Goal: Task Accomplishment & Management: Complete application form

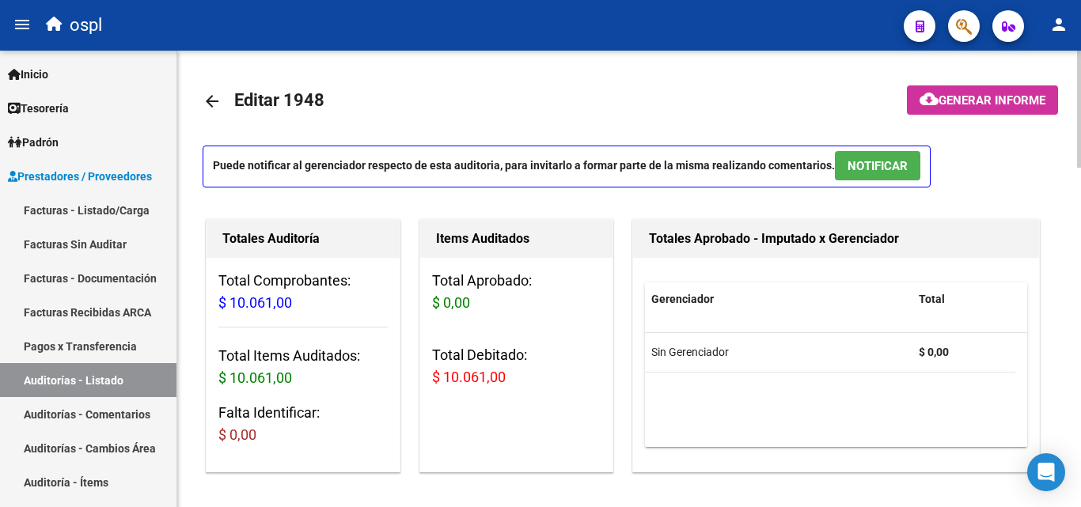
scroll to position [852, 0]
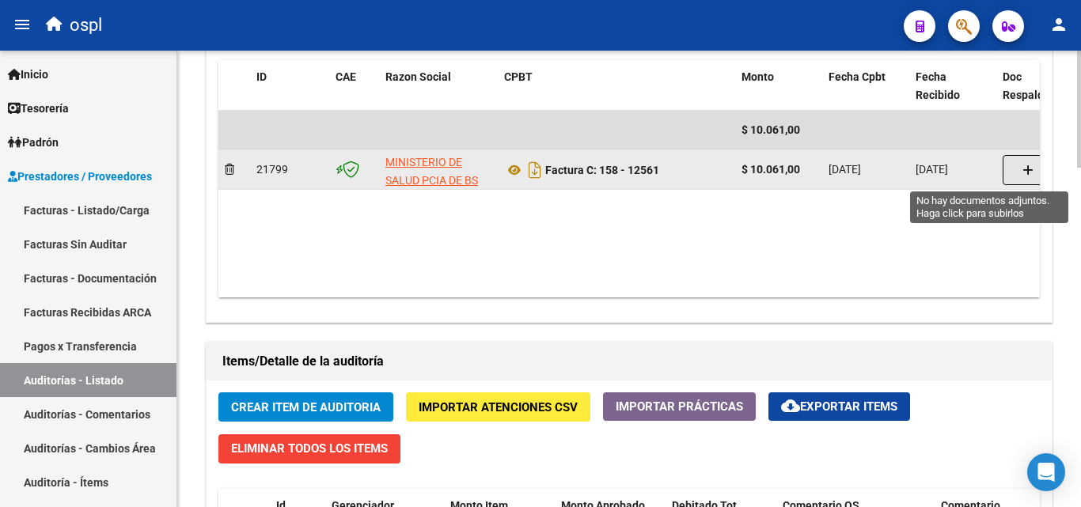
click at [1019, 164] on button "button" at bounding box center [1028, 170] width 51 height 30
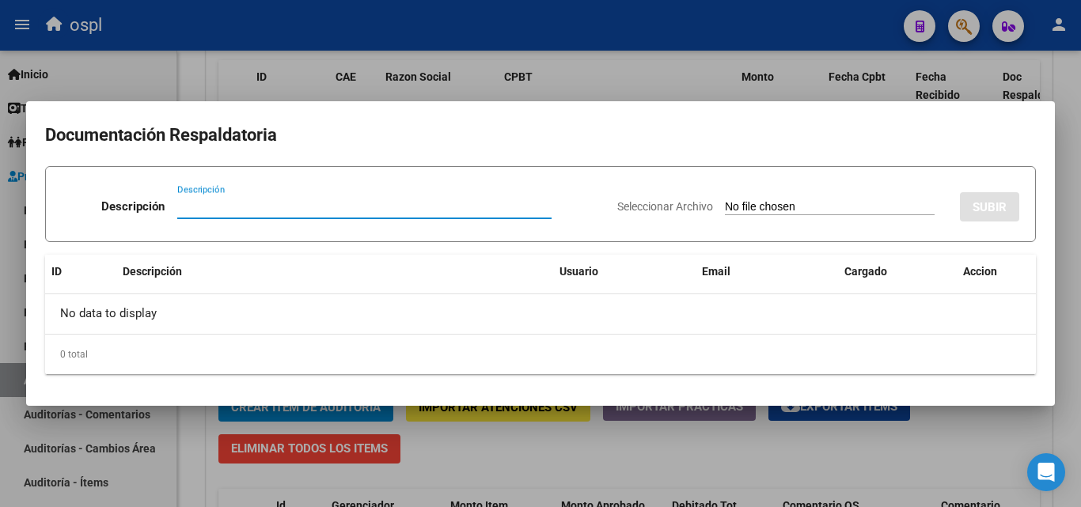
click at [737, 203] on input "Seleccionar Archivo" at bounding box center [830, 207] width 210 height 15
click at [744, 213] on input "Seleccionar Archivo" at bounding box center [830, 207] width 210 height 15
type input "C:\fakepath\RECHAZO X ILEGITIMA - fc 12561.pdf"
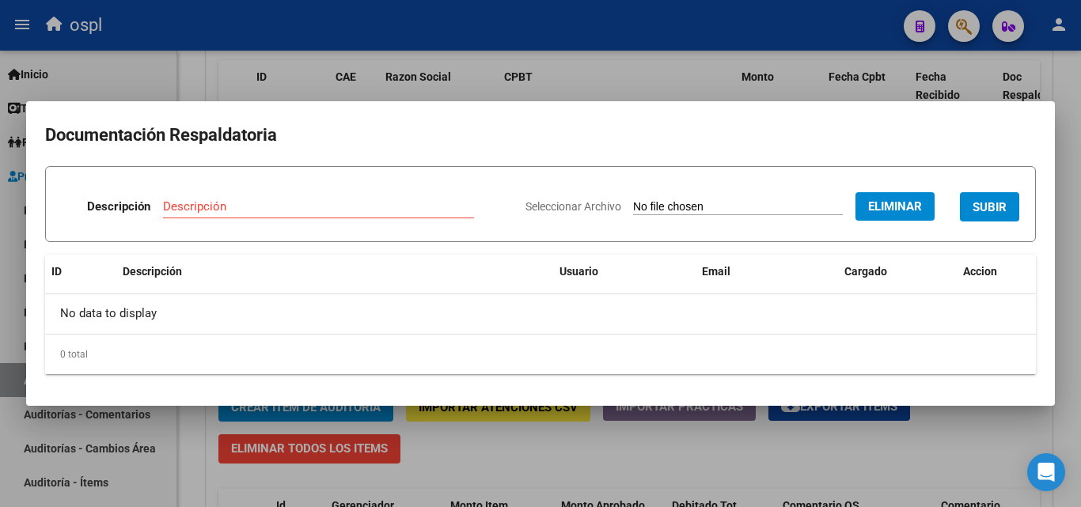
click at [244, 201] on input "Descripción" at bounding box center [318, 206] width 311 height 14
type input "d"
type input "rechazo"
drag, startPoint x: 957, startPoint y: 156, endPoint x: 959, endPoint y: 169, distance: 13.5
click at [959, 169] on mat-dialog-content "Documentación Respaldatoria Descripción rechazo Descripción Seleccionar Archivo…" at bounding box center [540, 253] width 1029 height 267
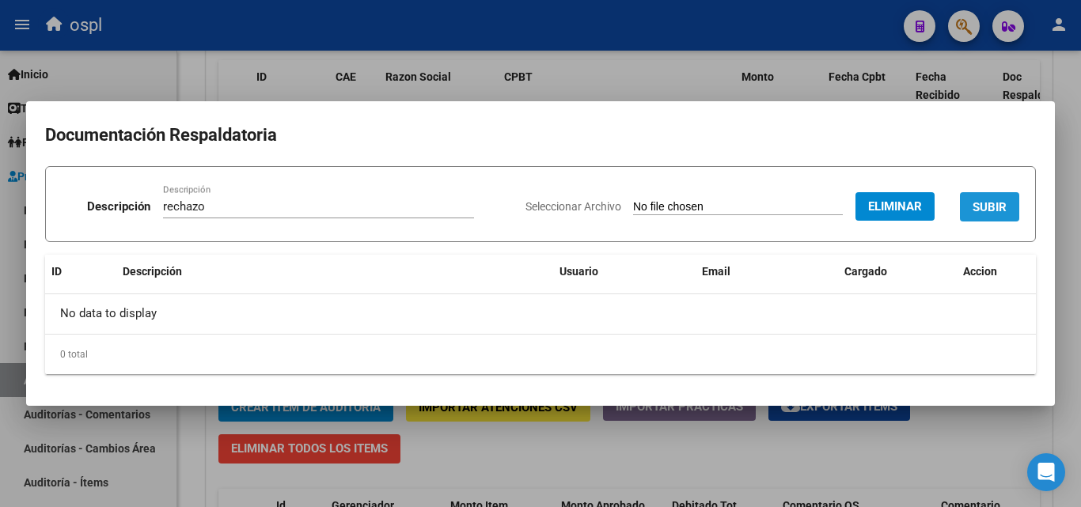
click at [988, 196] on button "SUBIR" at bounding box center [989, 206] width 59 height 29
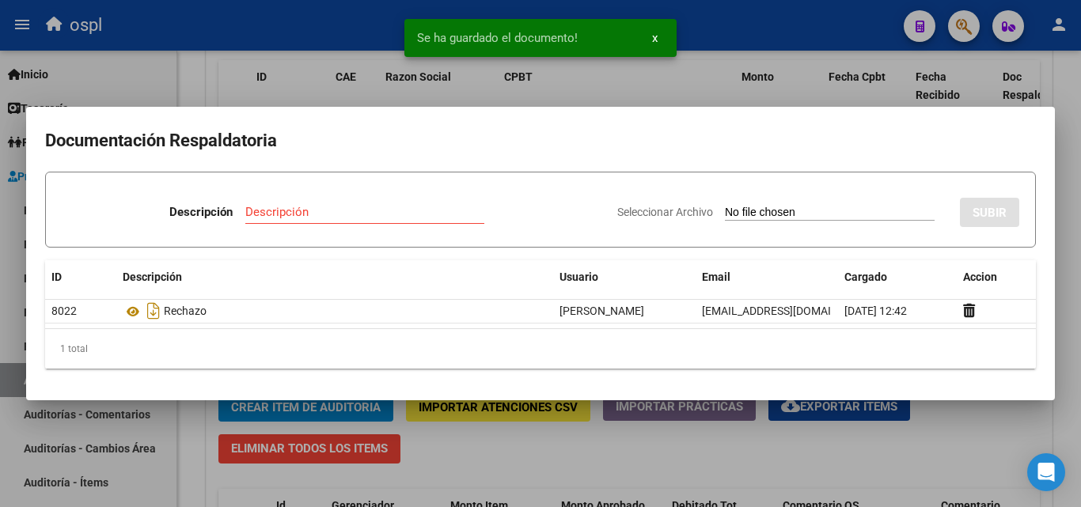
click at [638, 88] on div at bounding box center [540, 253] width 1081 height 507
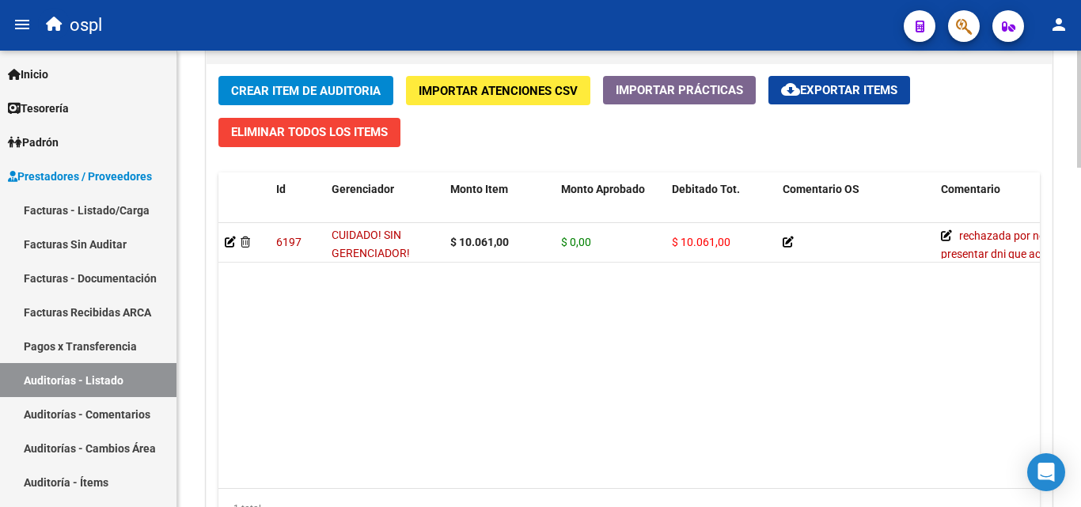
scroll to position [615, 0]
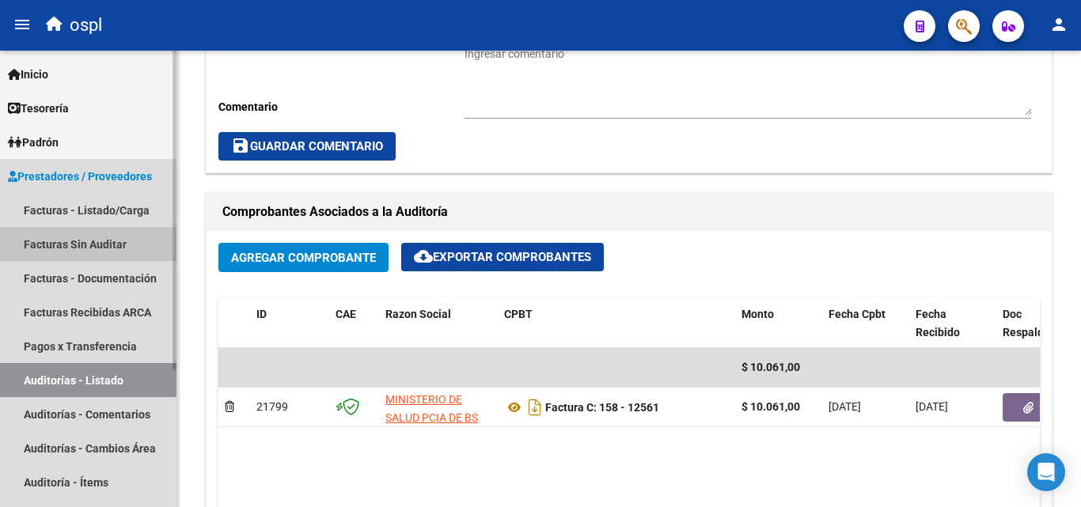
click at [77, 243] on link "Facturas Sin Auditar" at bounding box center [88, 244] width 177 height 34
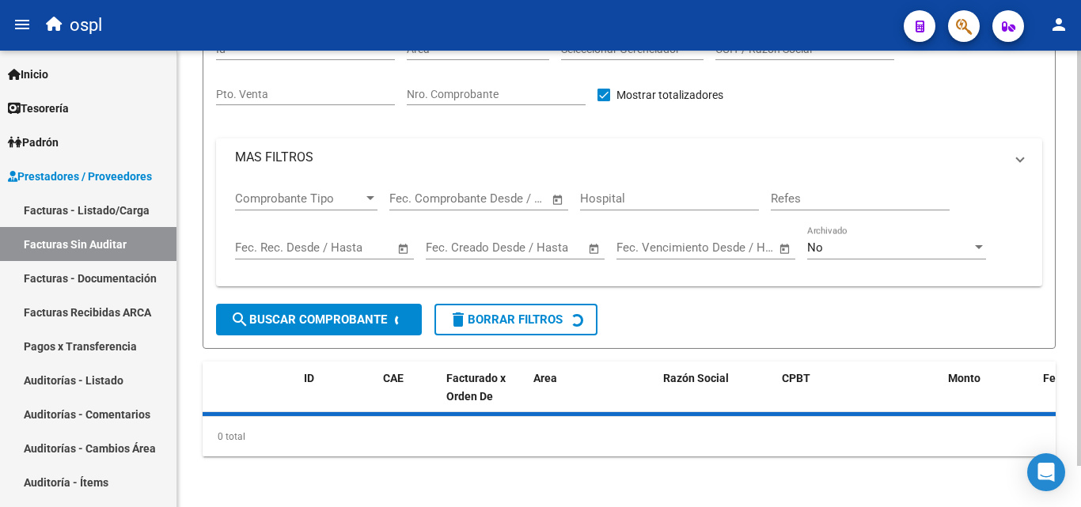
scroll to position [45, 0]
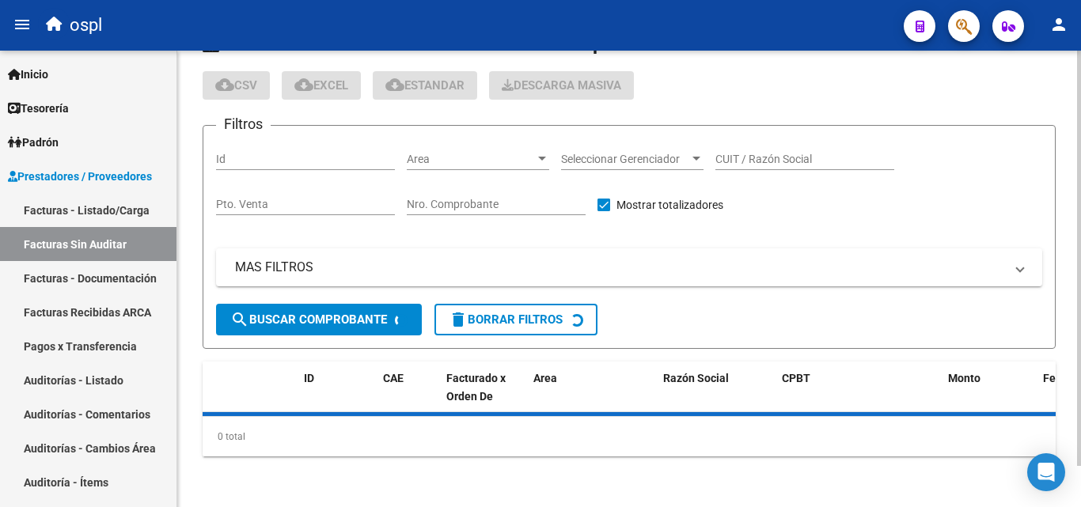
click at [465, 170] on div "Area Area" at bounding box center [478, 161] width 142 height 45
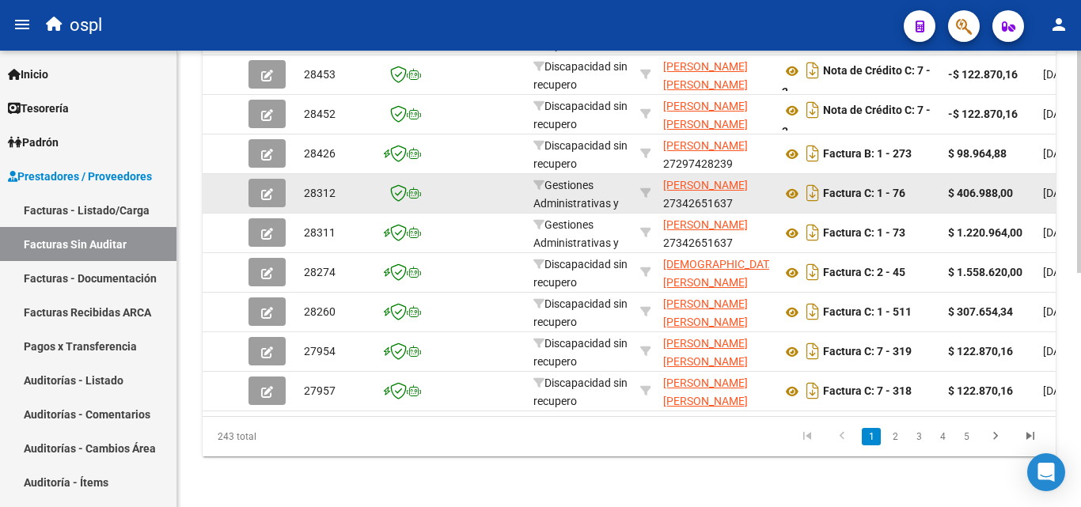
click at [465, 174] on datatable-body-cell at bounding box center [483, 193] width 87 height 39
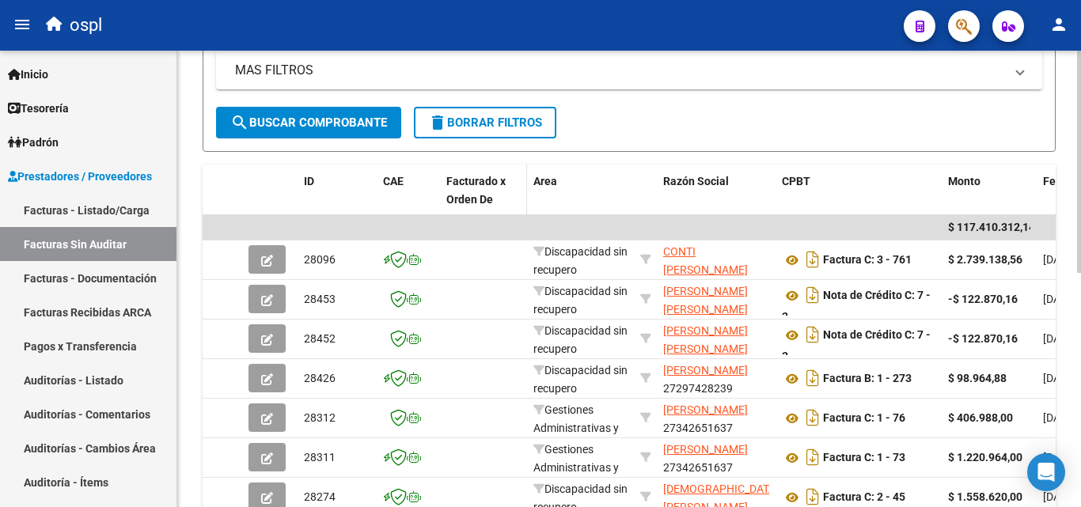
scroll to position [84, 0]
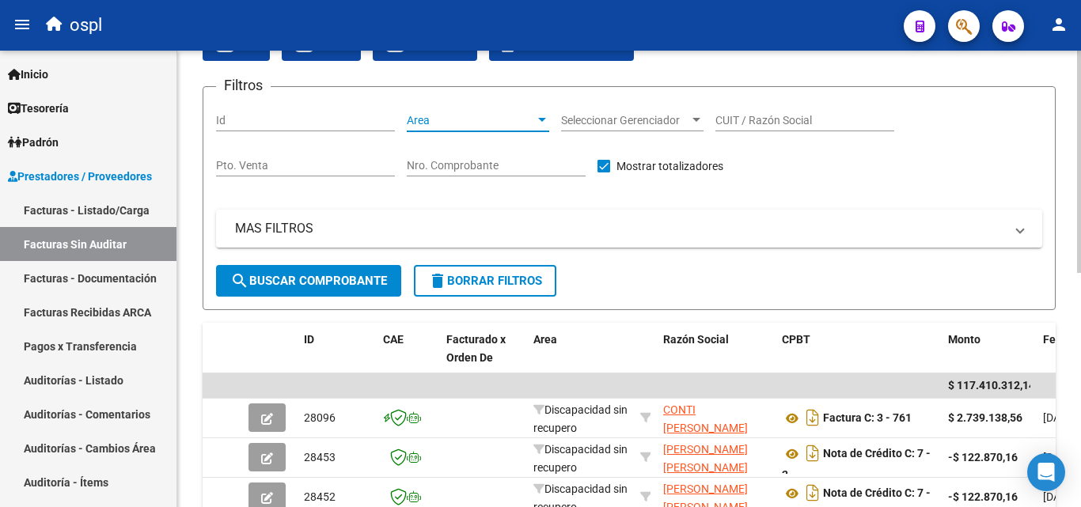
click at [473, 122] on span "Area" at bounding box center [471, 120] width 128 height 13
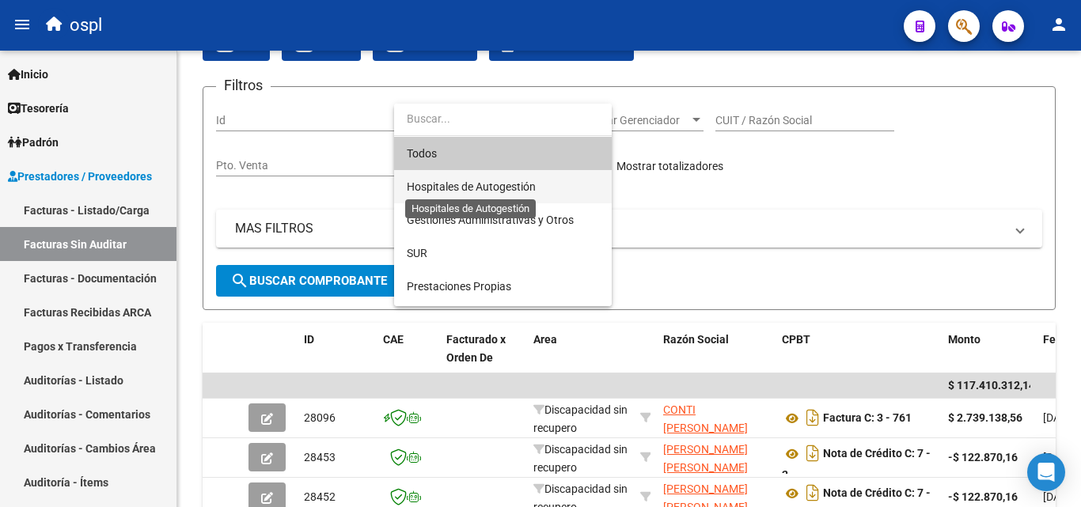
click at [476, 188] on span "Hospitales de Autogestión" at bounding box center [471, 186] width 129 height 13
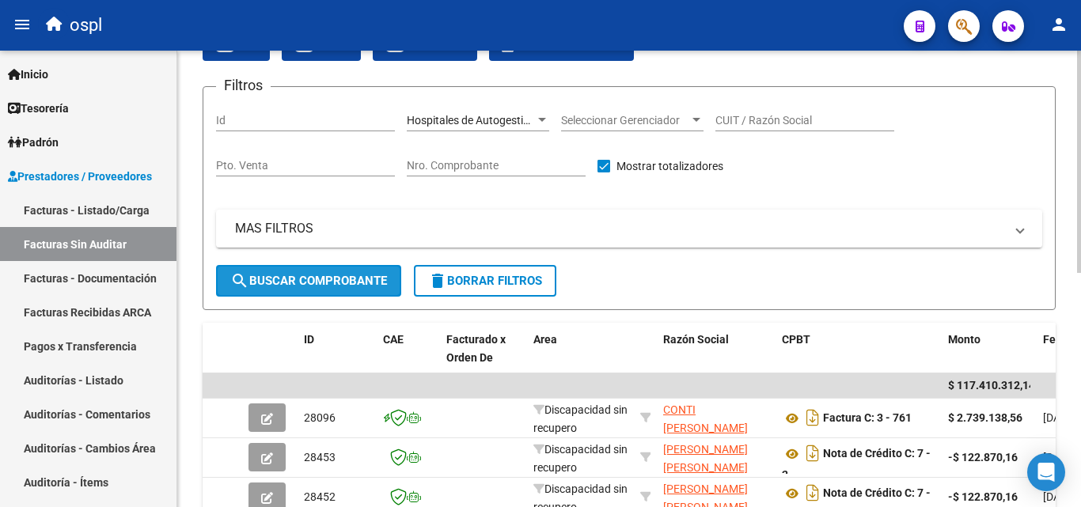
click at [355, 274] on span "search Buscar Comprobante" at bounding box center [308, 281] width 157 height 14
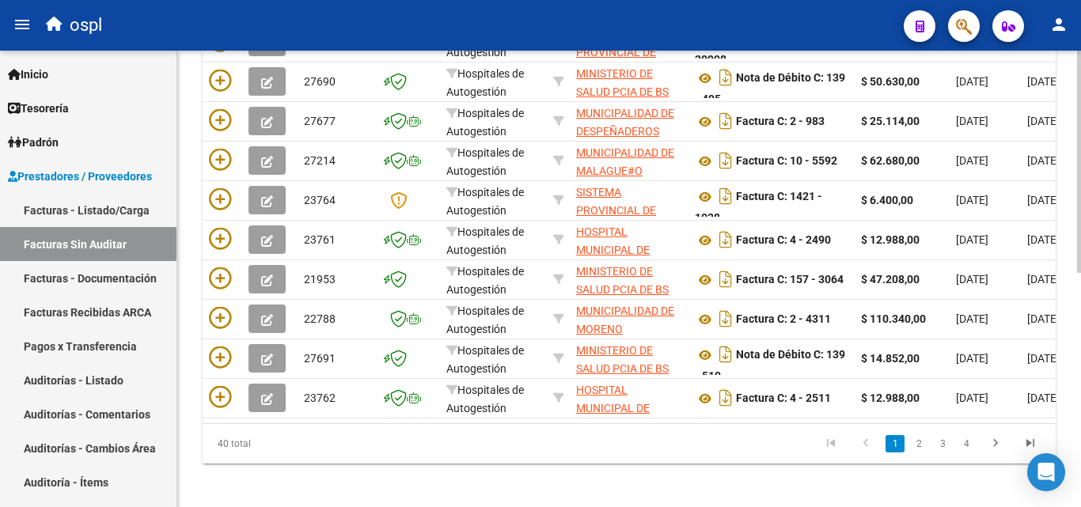
scroll to position [480, 0]
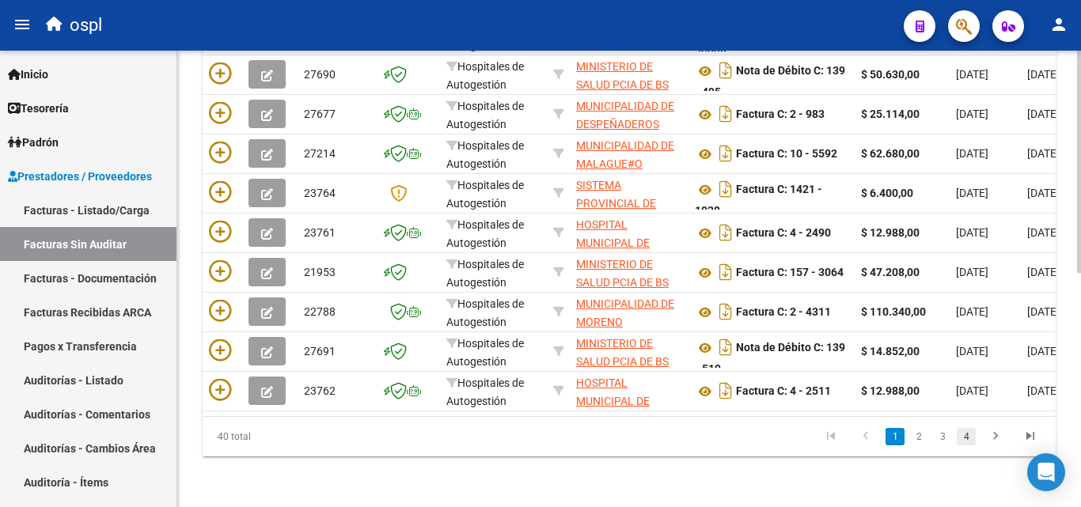
click at [965, 435] on link "4" at bounding box center [966, 436] width 19 height 17
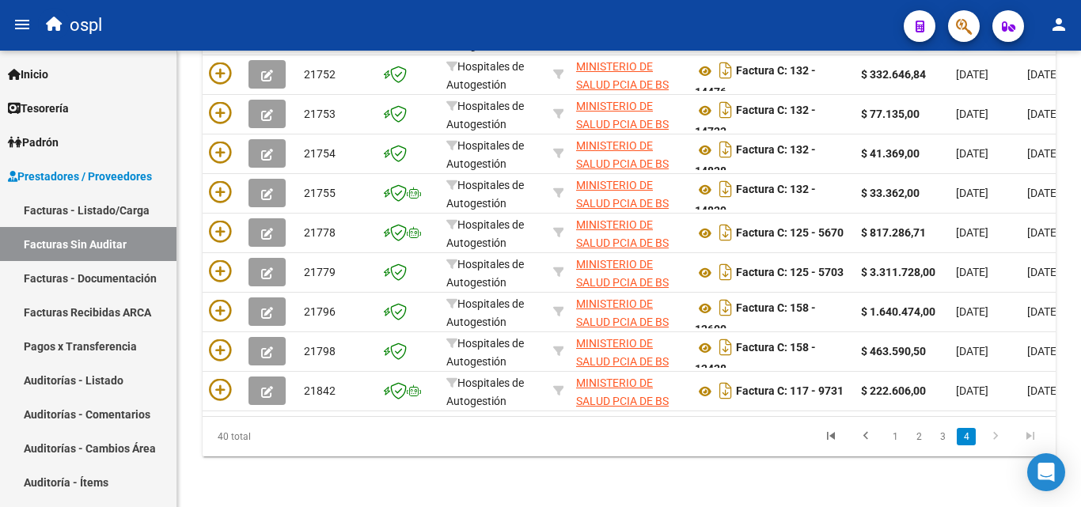
click at [995, 435] on icon "go to next page" at bounding box center [995, 438] width 21 height 19
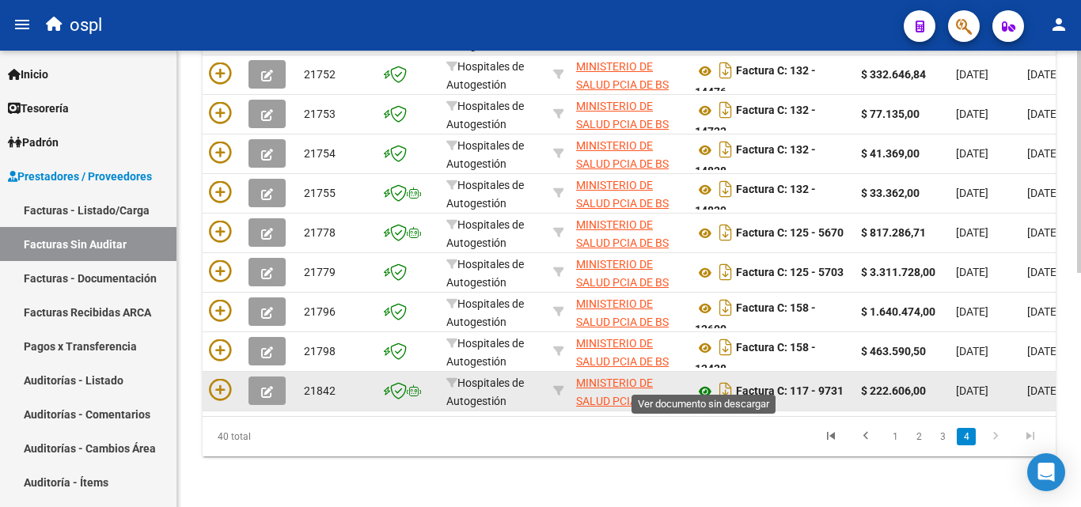
click at [705, 382] on icon at bounding box center [705, 391] width 21 height 19
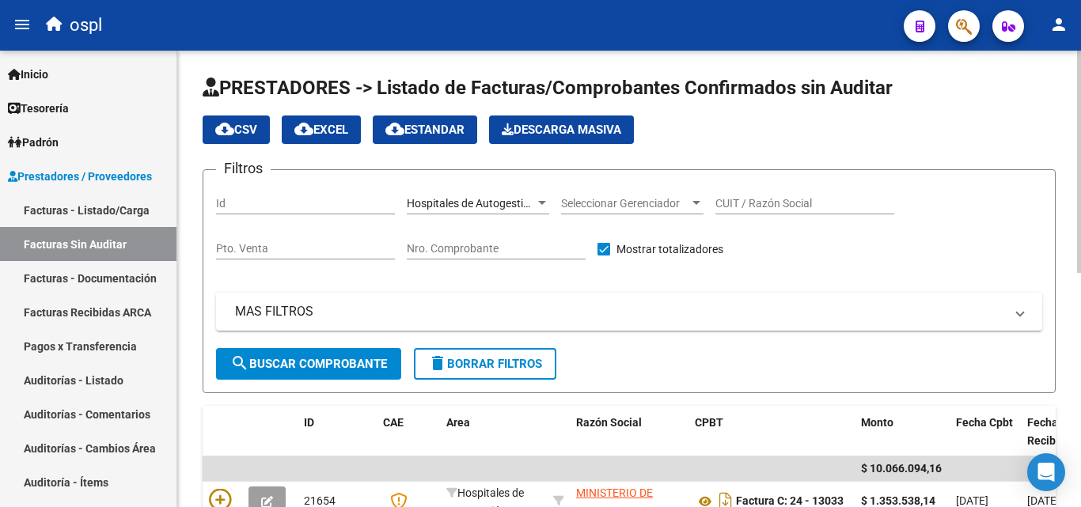
scroll to position [0, 0]
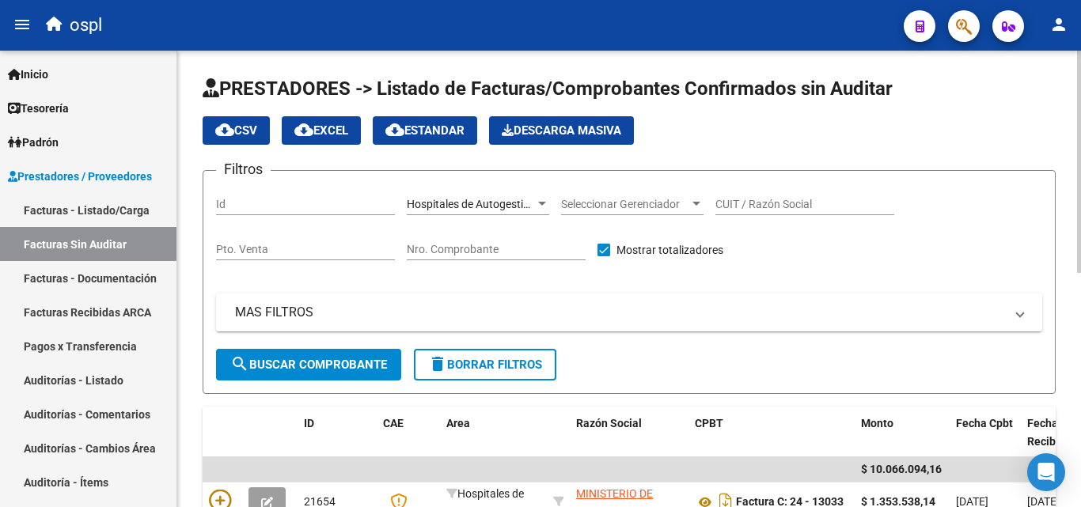
click at [451, 247] on input "Nro. Comprobante" at bounding box center [496, 249] width 179 height 13
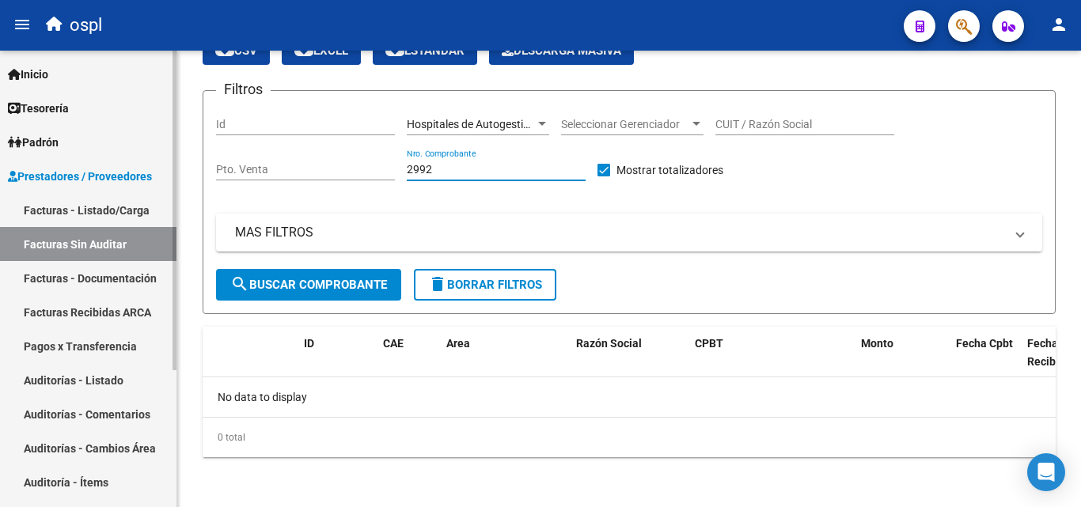
scroll to position [81, 0]
type input "2992"
click at [55, 276] on link "Facturas - Documentación" at bounding box center [88, 278] width 177 height 34
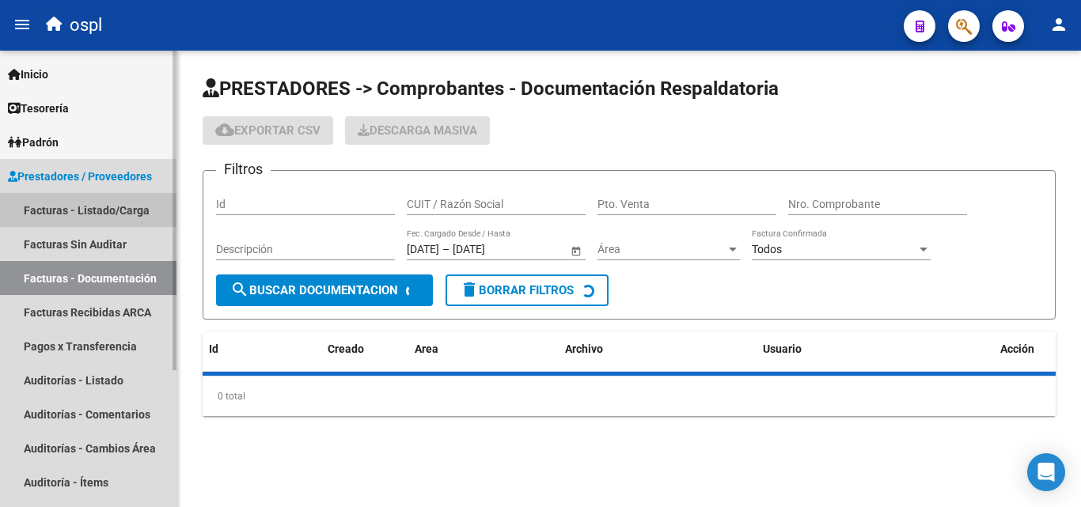
click at [104, 198] on link "Facturas - Listado/Carga" at bounding box center [88, 210] width 177 height 34
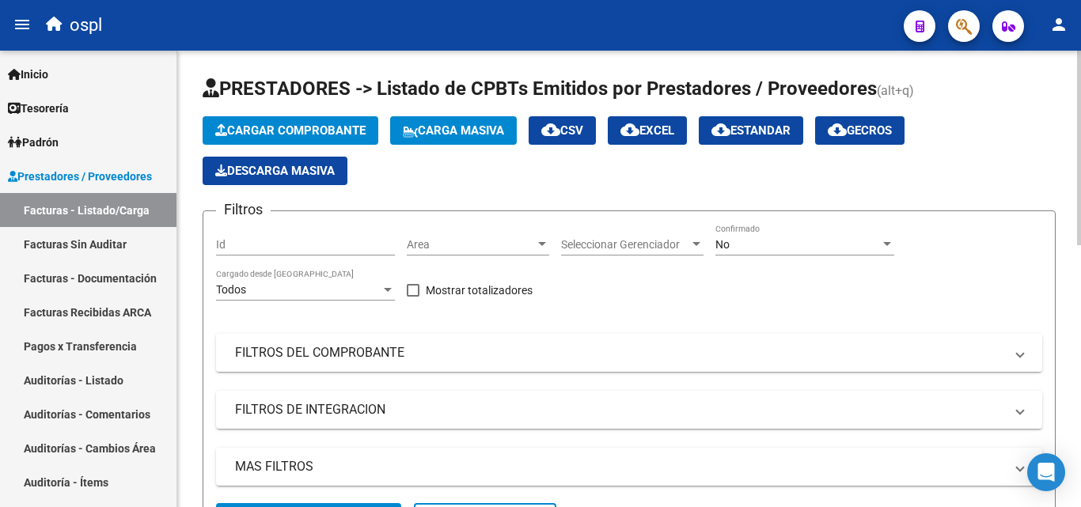
click at [318, 353] on mat-panel-title "FILTROS DEL COMPROBANTE" at bounding box center [619, 352] width 769 height 17
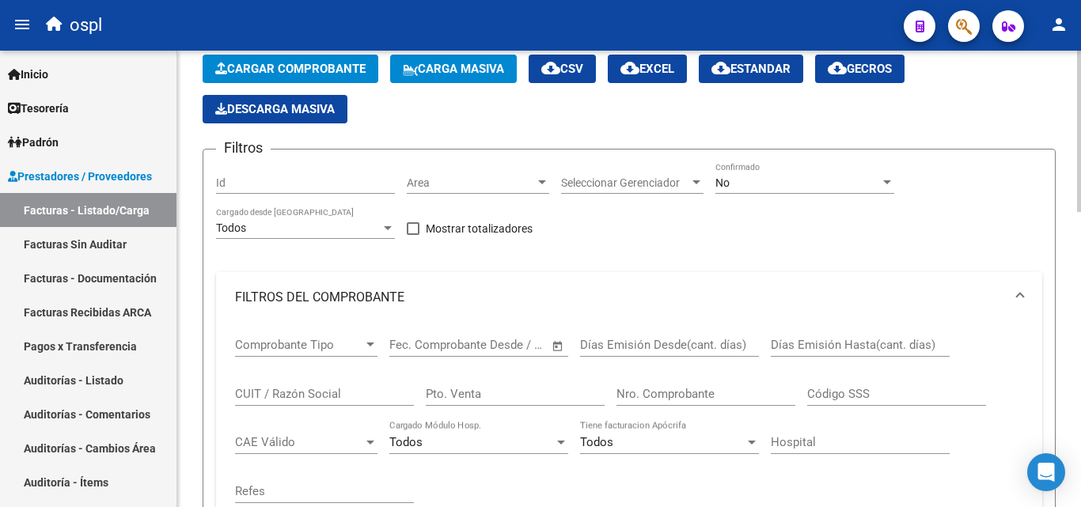
scroll to position [158, 0]
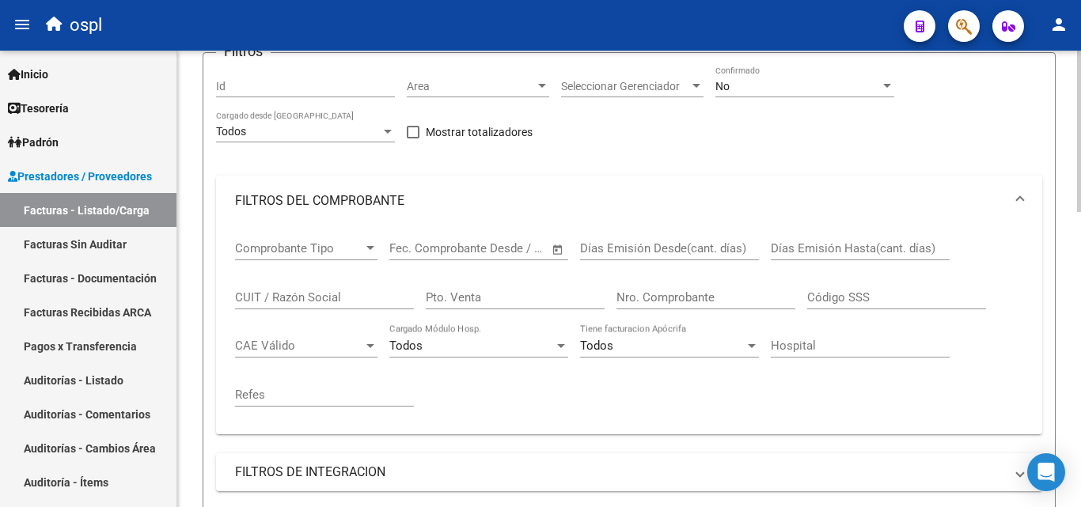
click at [666, 301] on input "Nro. Comprobante" at bounding box center [706, 297] width 179 height 14
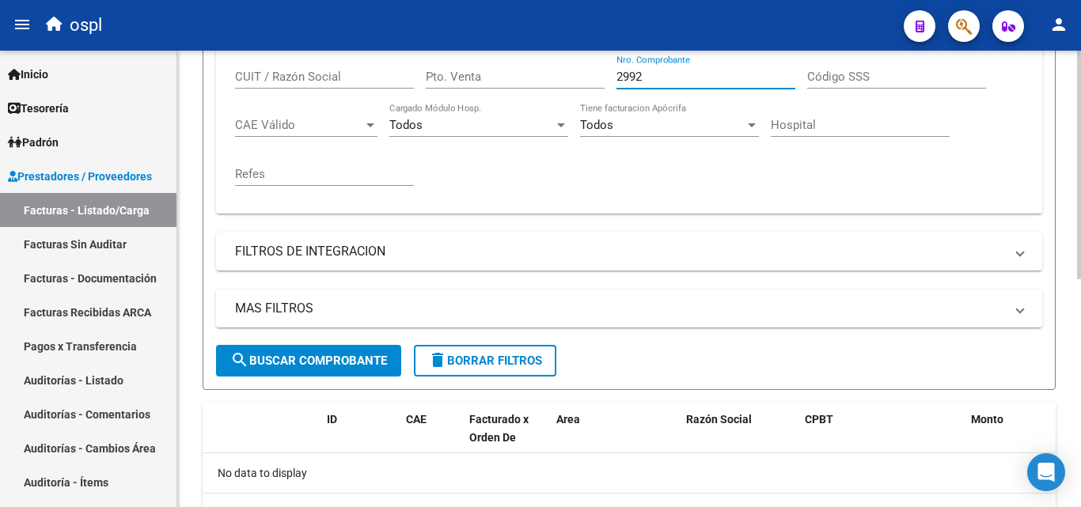
scroll to position [60, 0]
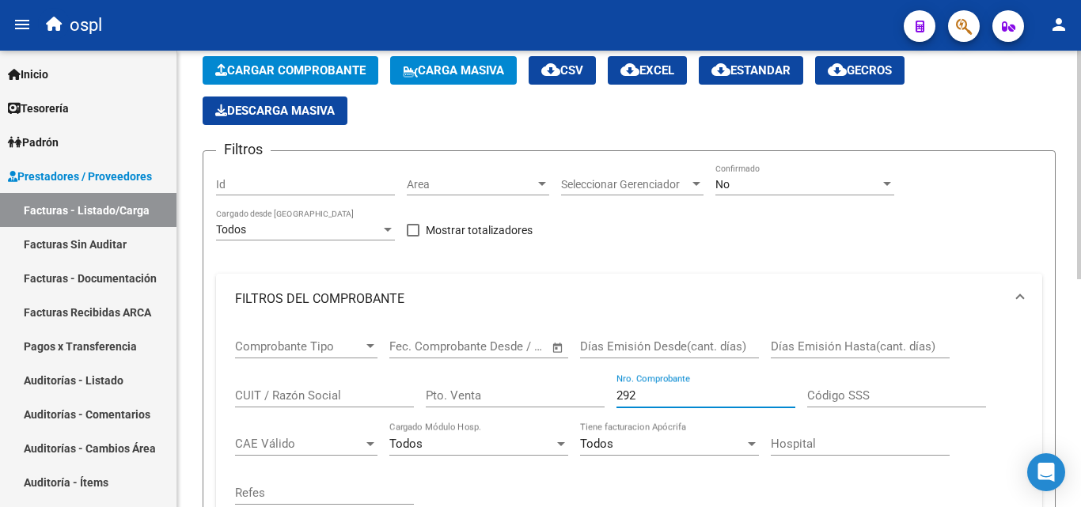
type input "2922"
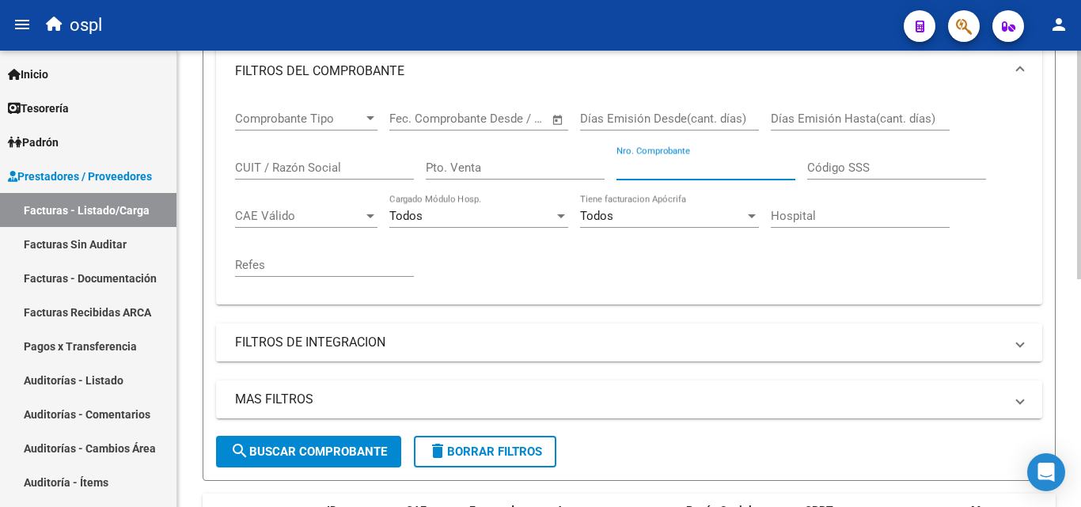
scroll to position [456, 0]
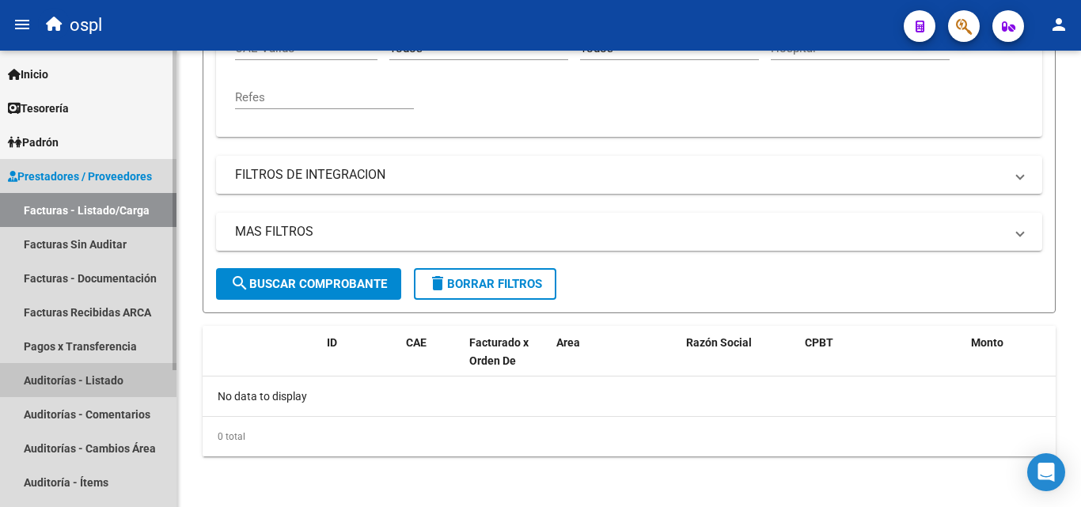
click at [122, 385] on link "Auditorías - Listado" at bounding box center [88, 380] width 177 height 34
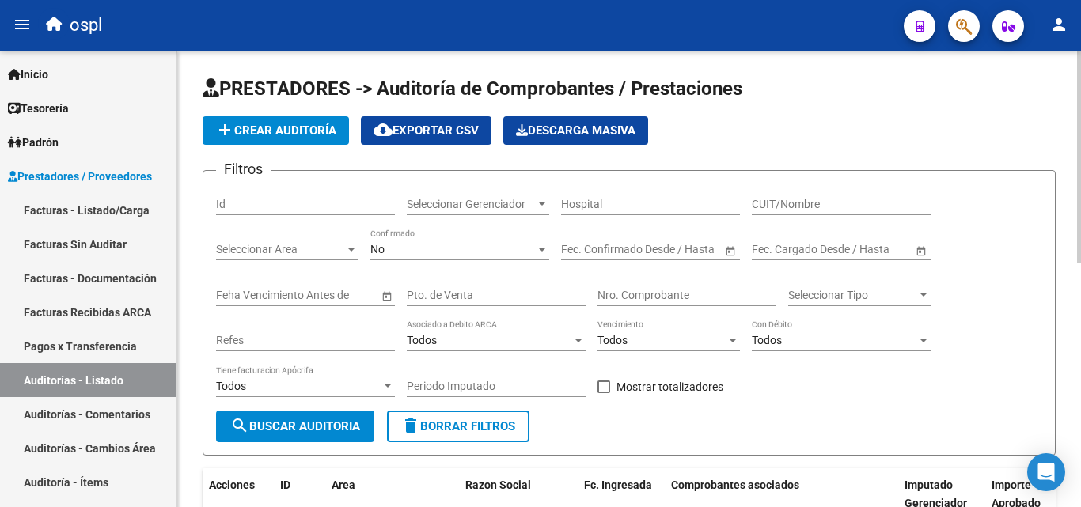
click at [670, 290] on input "Nro. Comprobante" at bounding box center [687, 295] width 179 height 13
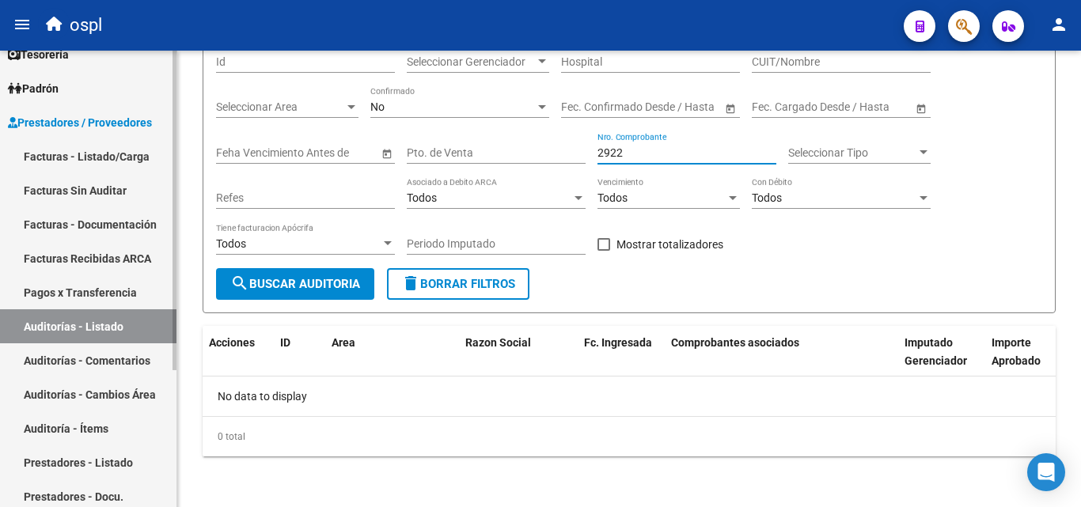
scroll to position [79, 0]
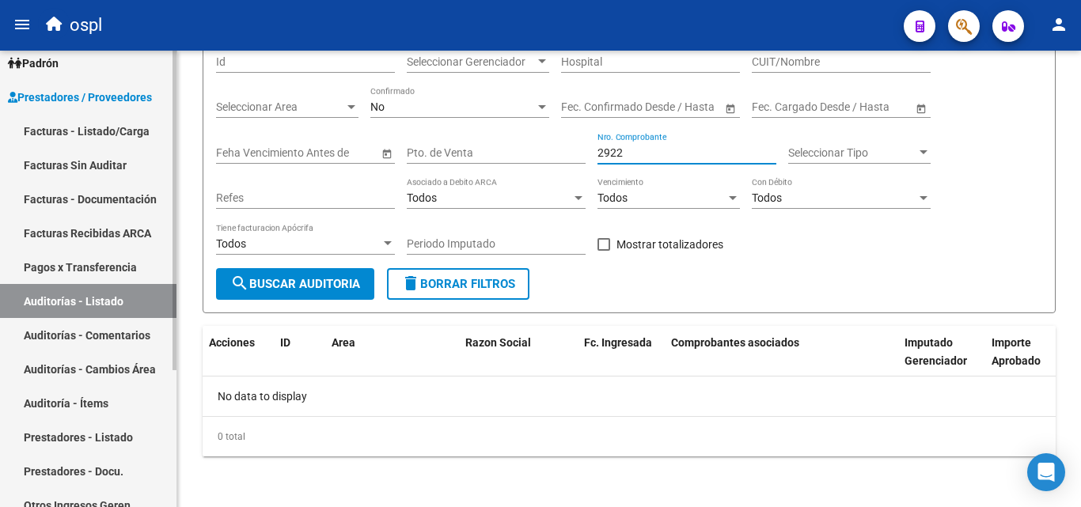
type input "2922"
click at [74, 140] on link "Facturas - Listado/Carga" at bounding box center [88, 131] width 177 height 34
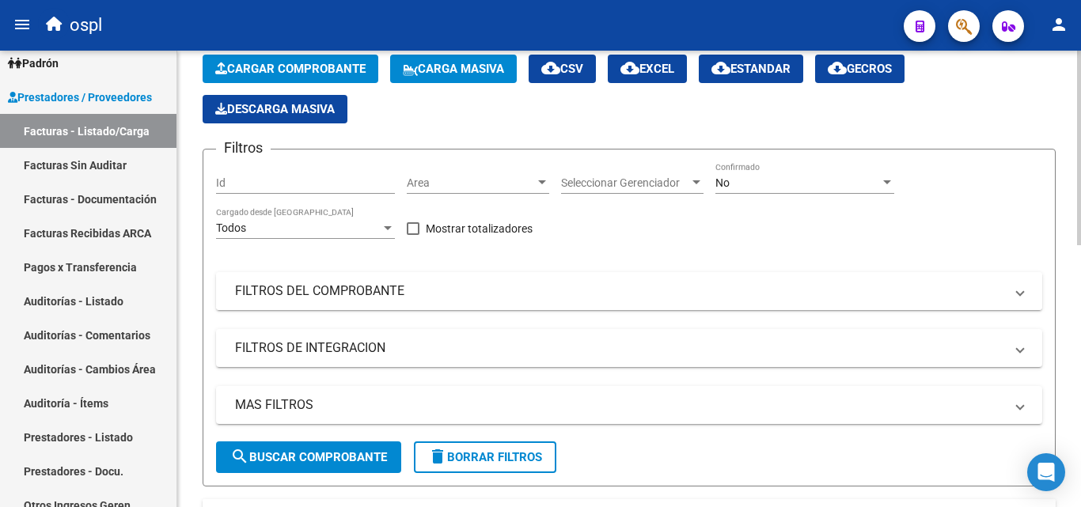
scroll to position [79, 0]
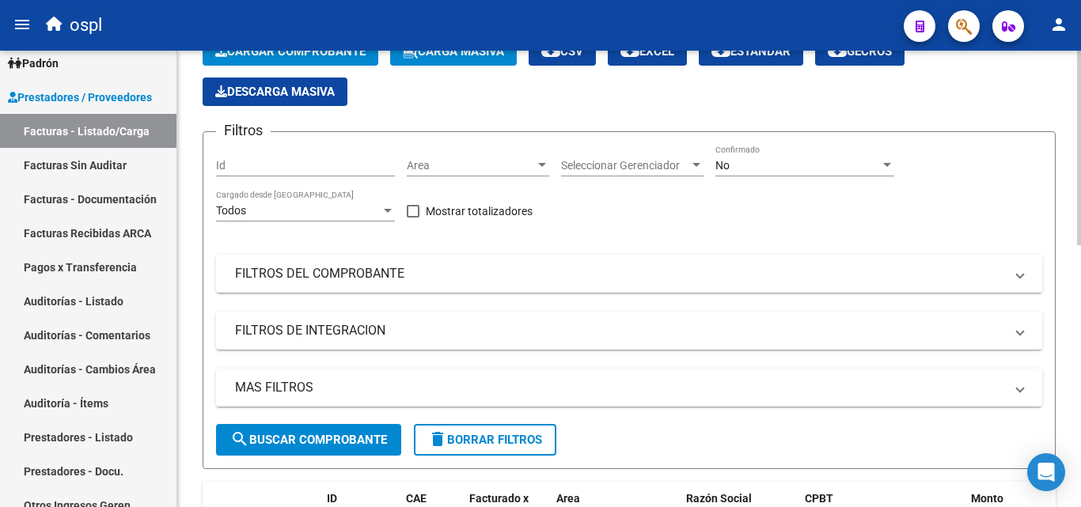
click at [360, 258] on mat-expansion-panel-header "FILTROS DEL COMPROBANTE" at bounding box center [629, 274] width 826 height 38
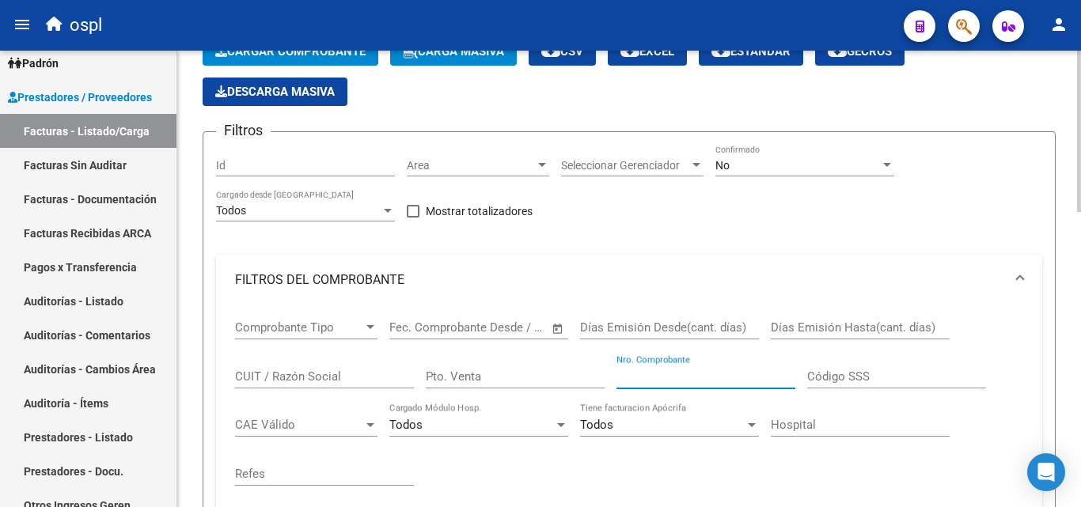
click at [684, 374] on input "Nro. Comprobante" at bounding box center [706, 377] width 179 height 14
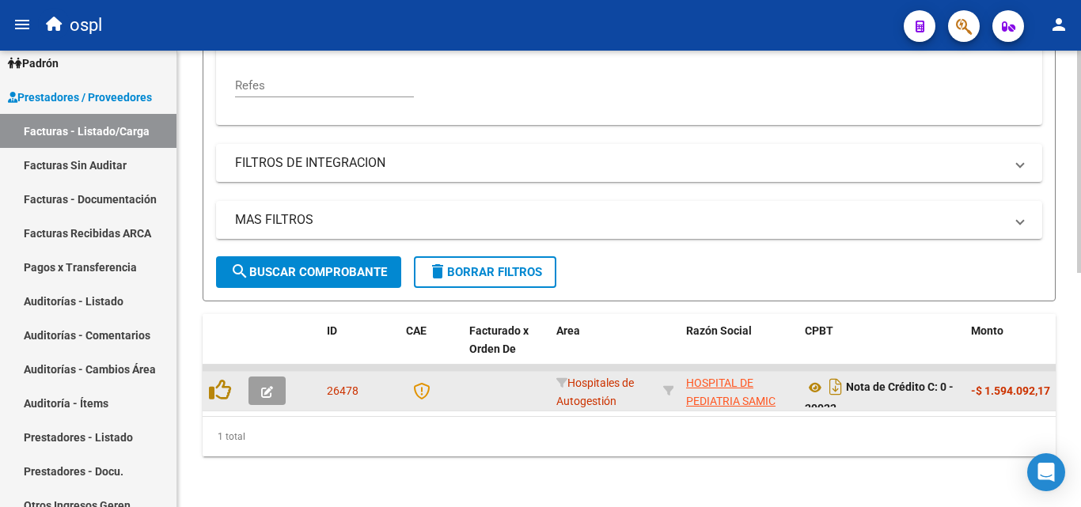
scroll to position [480, 0]
type input "29922"
click at [818, 378] on icon at bounding box center [815, 387] width 21 height 19
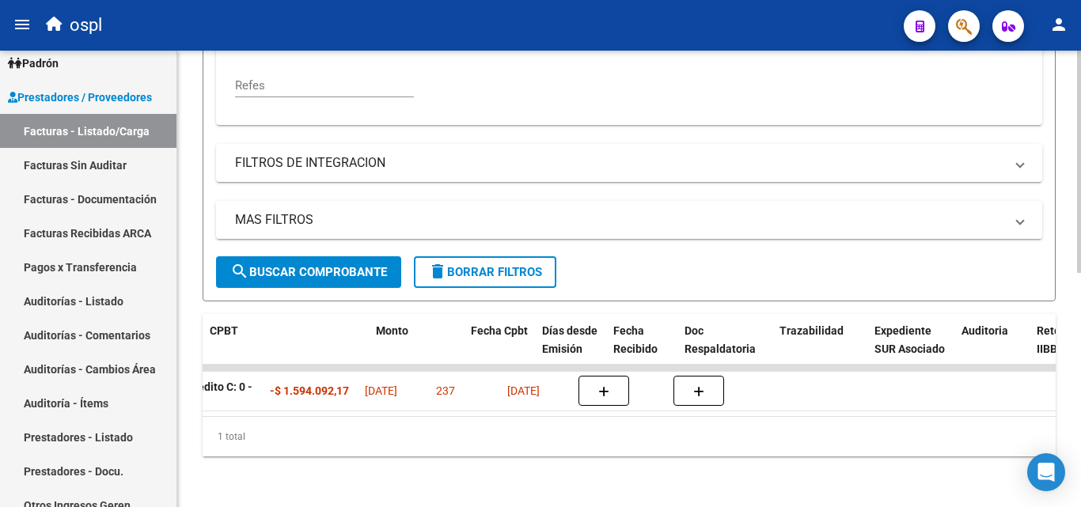
scroll to position [0, 595]
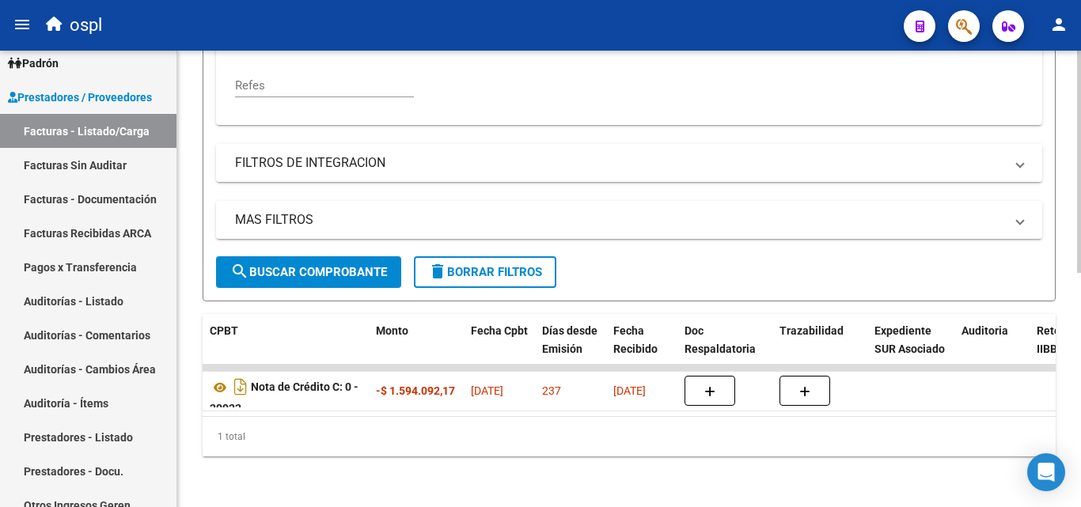
drag, startPoint x: 816, startPoint y: 186, endPoint x: 742, endPoint y: 145, distance: 84.3
click at [816, 186] on div "Filtros Id Area Area Seleccionar Gerenciador Seleccionar Gerenciador No Confirm…" at bounding box center [629, 6] width 826 height 500
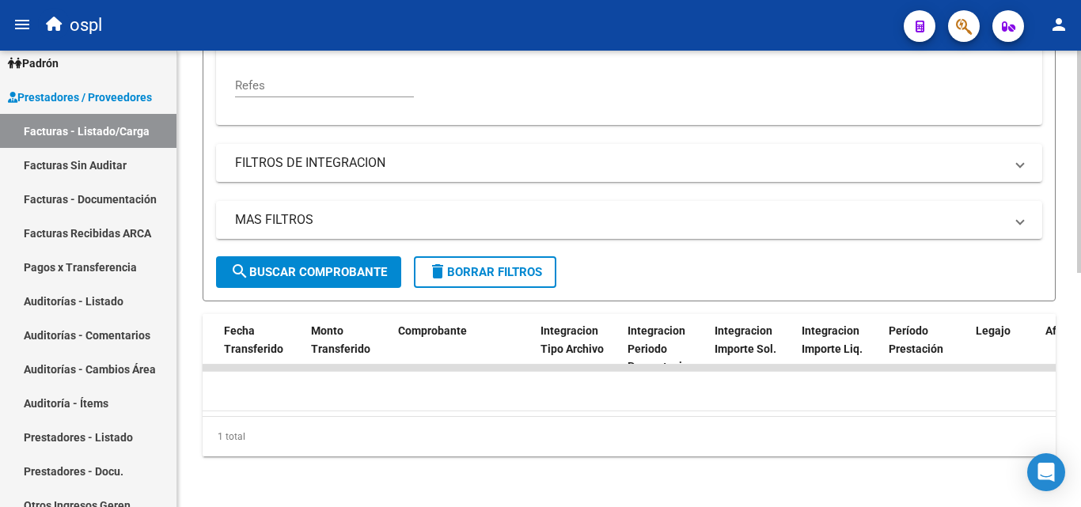
scroll to position [0, 0]
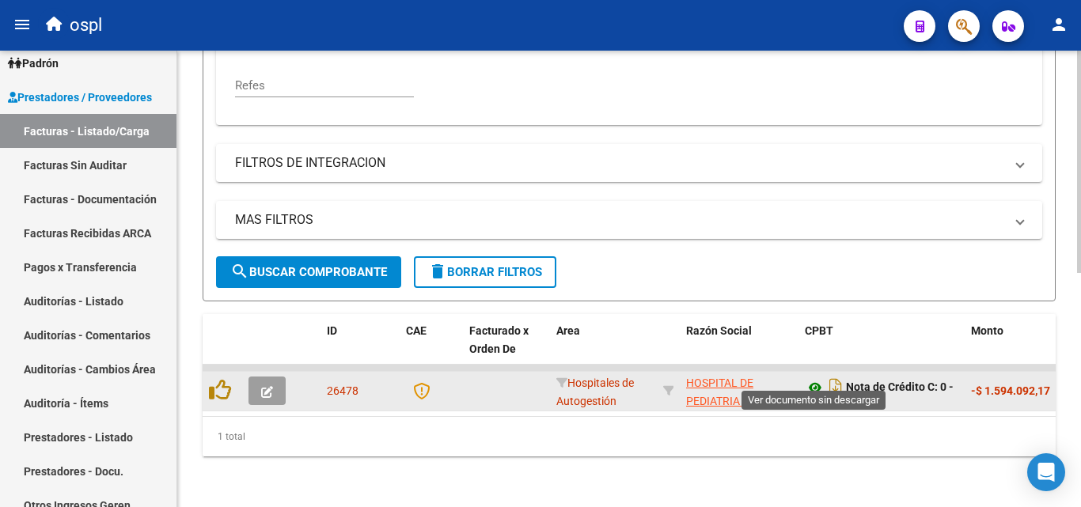
click at [815, 378] on icon at bounding box center [815, 387] width 21 height 19
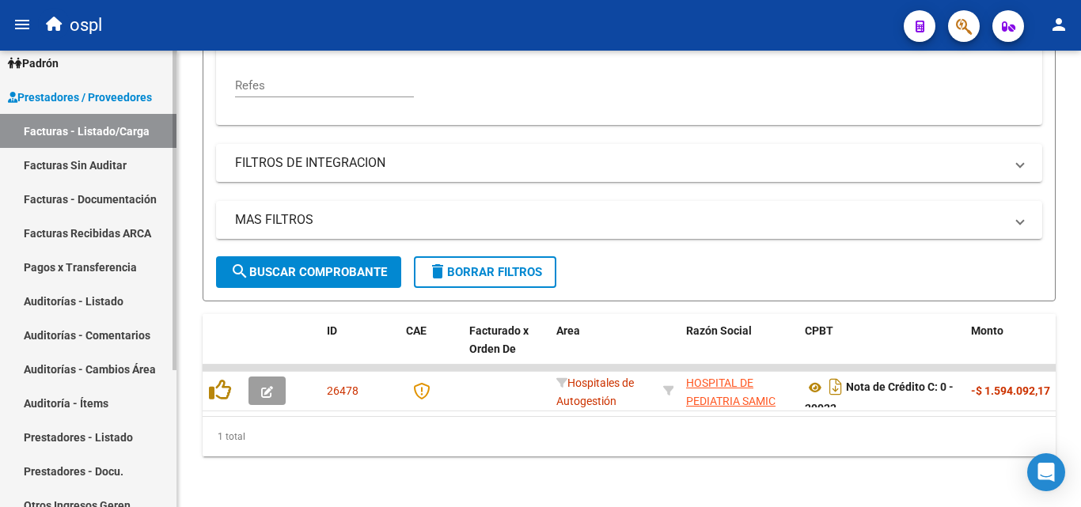
click at [104, 298] on link "Auditorías - Listado" at bounding box center [88, 301] width 177 height 34
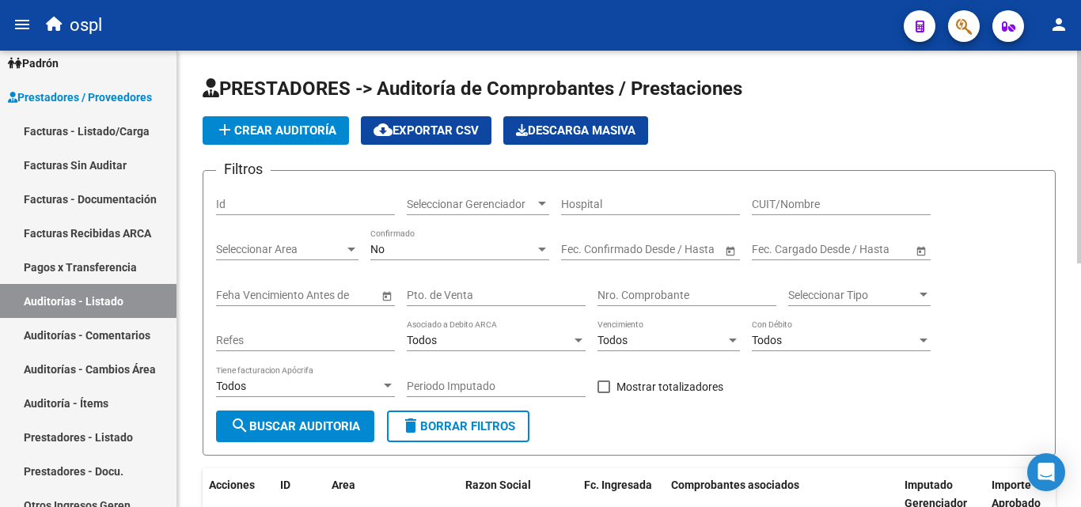
click at [655, 289] on input "Nro. Comprobante" at bounding box center [687, 295] width 179 height 13
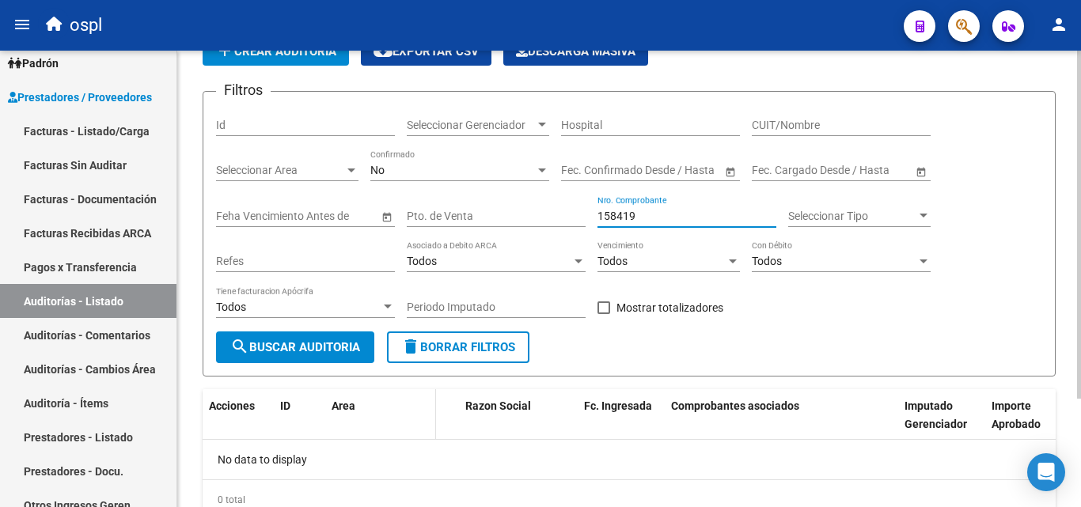
scroll to position [142, 0]
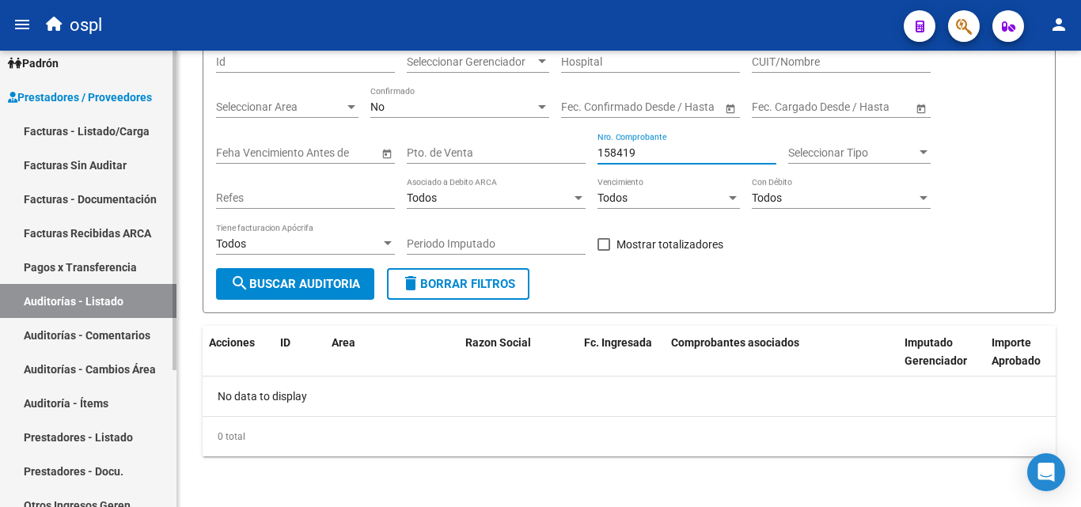
type input "158419"
click at [71, 127] on link "Facturas - Listado/Carga" at bounding box center [88, 131] width 177 height 34
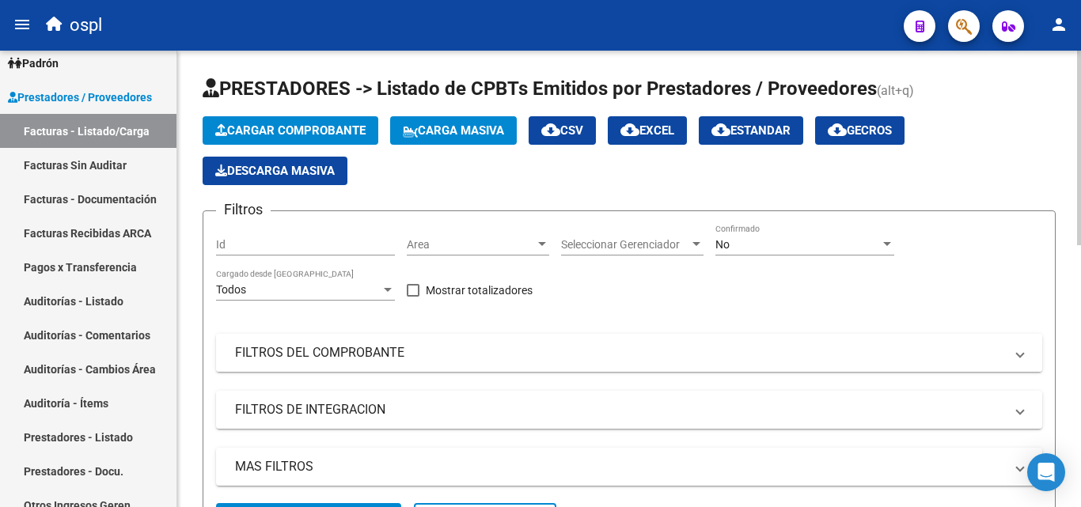
click at [325, 355] on mat-panel-title "FILTROS DEL COMPROBANTE" at bounding box center [619, 352] width 769 height 17
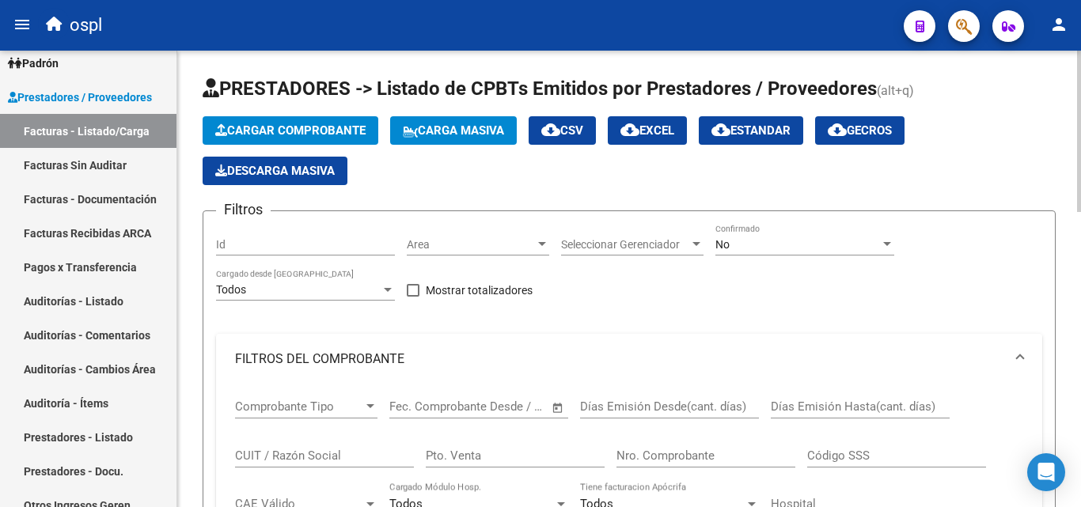
click at [659, 447] on div "Nro. Comprobante" at bounding box center [706, 451] width 179 height 34
click at [652, 459] on input "Nro. Comprobante" at bounding box center [706, 456] width 179 height 14
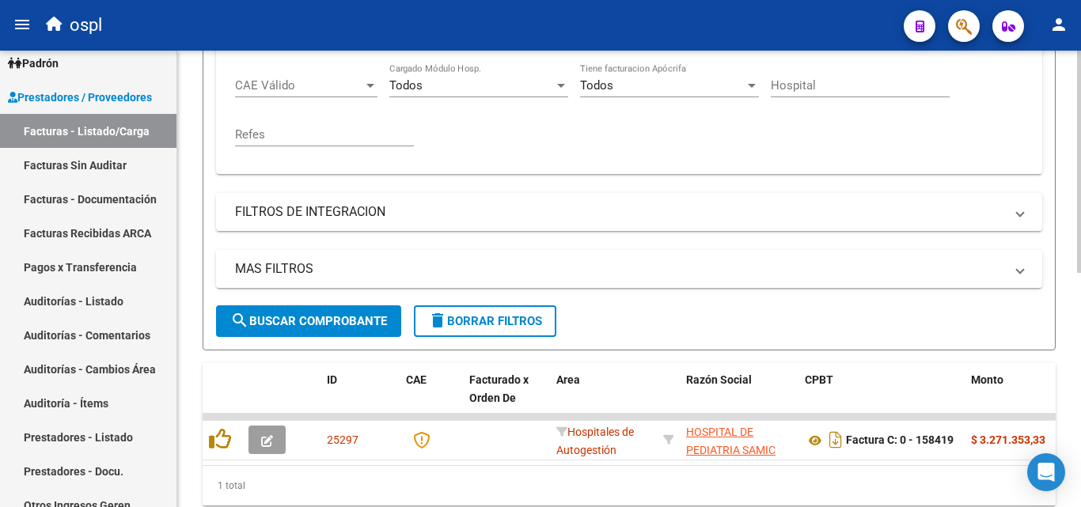
scroll to position [475, 0]
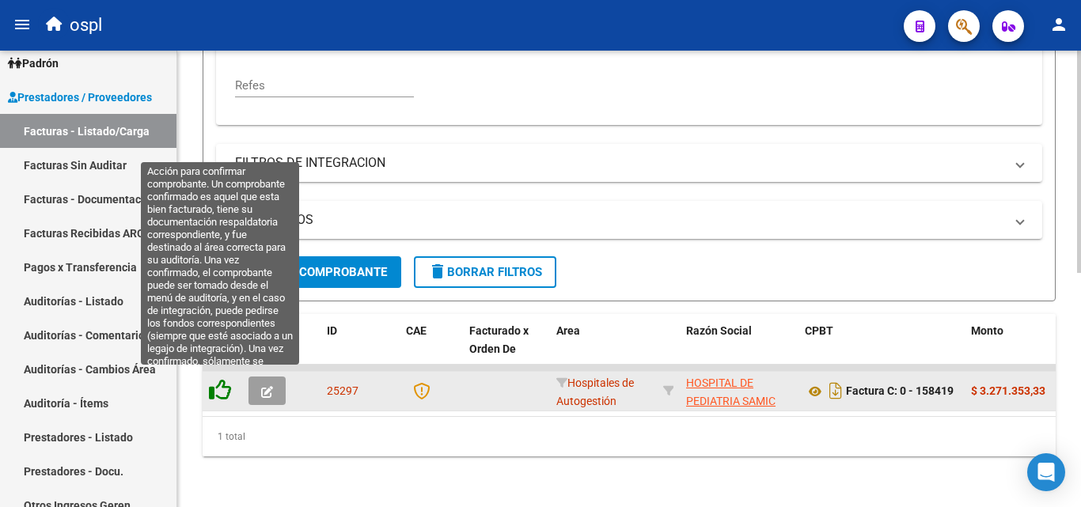
type input "158419"
click at [218, 385] on icon at bounding box center [220, 390] width 22 height 22
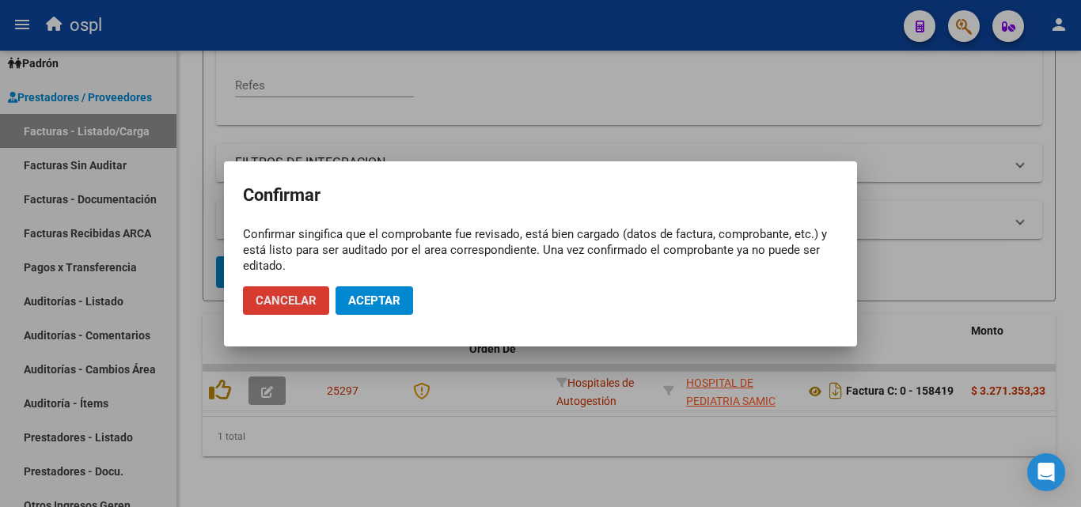
click at [386, 302] on span "Aceptar" at bounding box center [374, 301] width 52 height 14
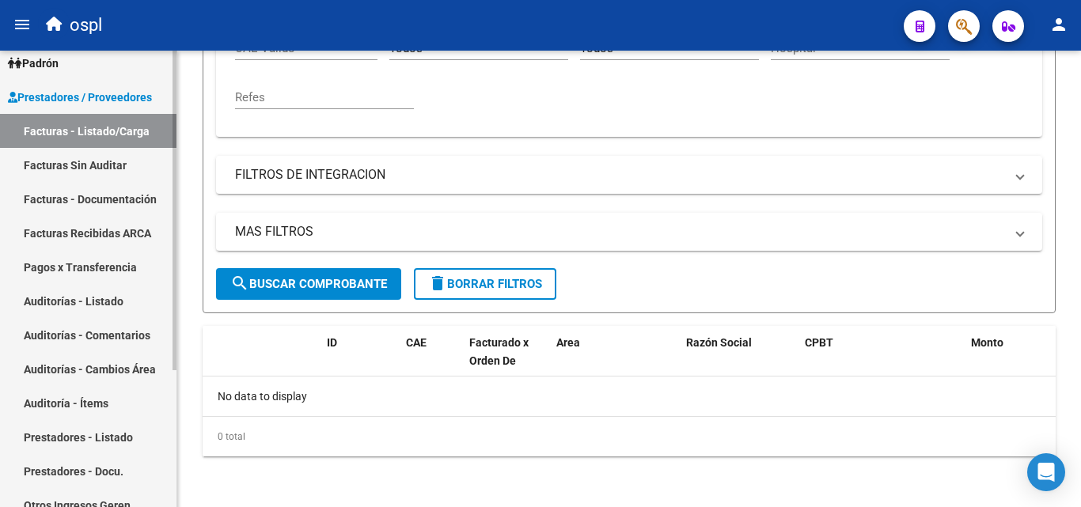
scroll to position [456, 0]
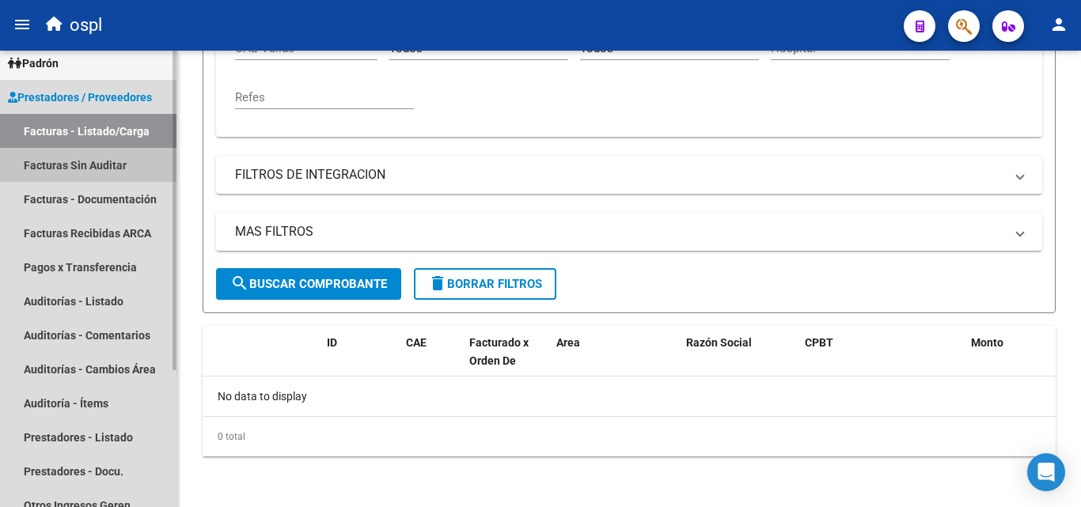
click at [68, 156] on link "Facturas Sin Auditar" at bounding box center [88, 165] width 177 height 34
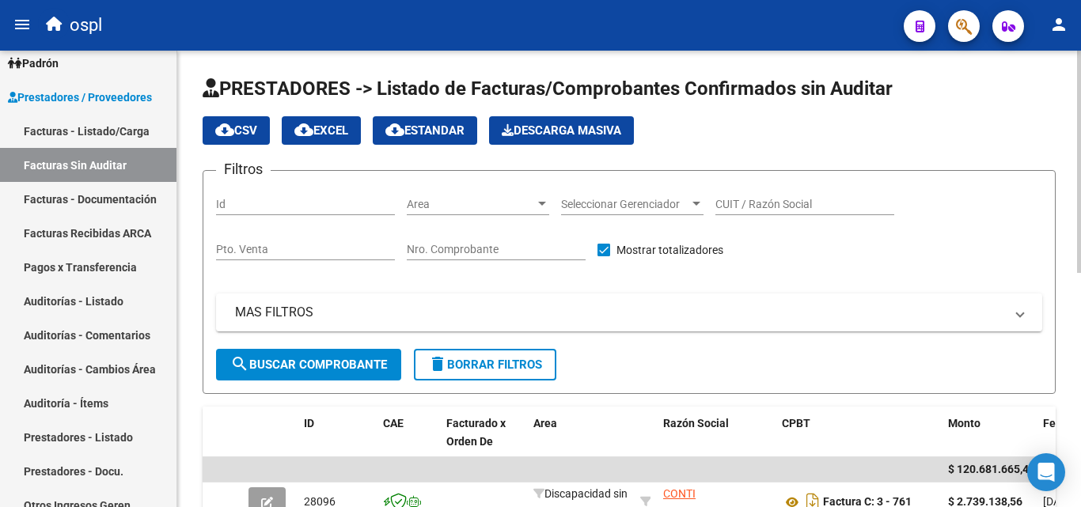
click at [524, 250] on input "Nro. Comprobante" at bounding box center [496, 249] width 179 height 13
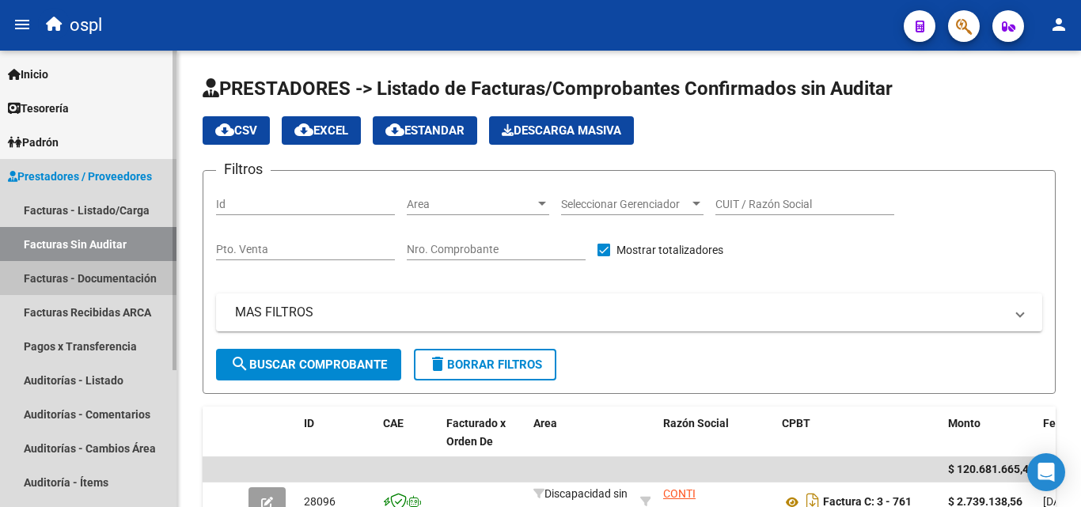
click at [77, 271] on link "Facturas - Documentación" at bounding box center [88, 278] width 177 height 34
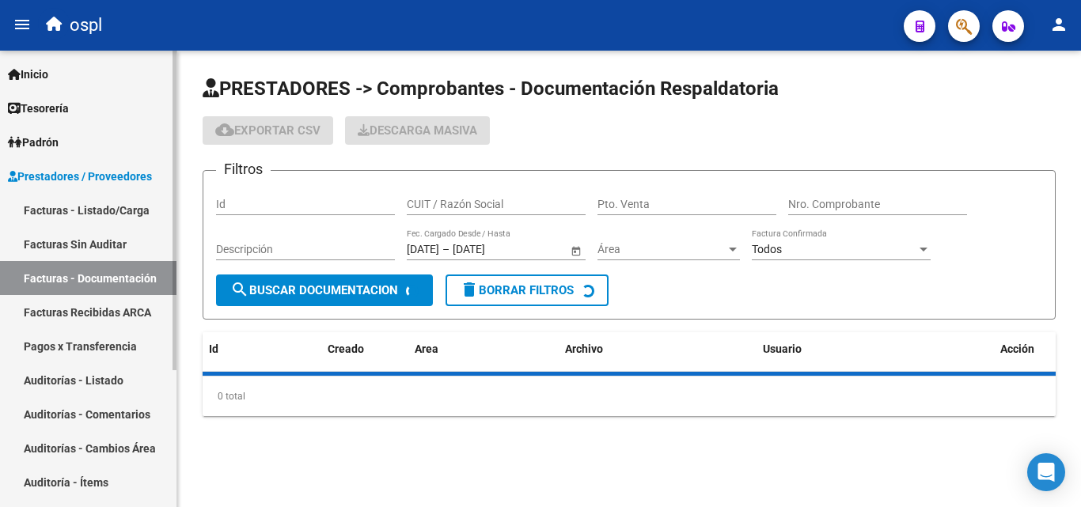
drag, startPoint x: 86, startPoint y: 297, endPoint x: 86, endPoint y: 270, distance: 26.9
click at [86, 294] on mat-nav-list "Facturas - Listado/Carga Facturas Sin Auditar Facturas - Documentación Facturas…" at bounding box center [88, 397] width 177 height 408
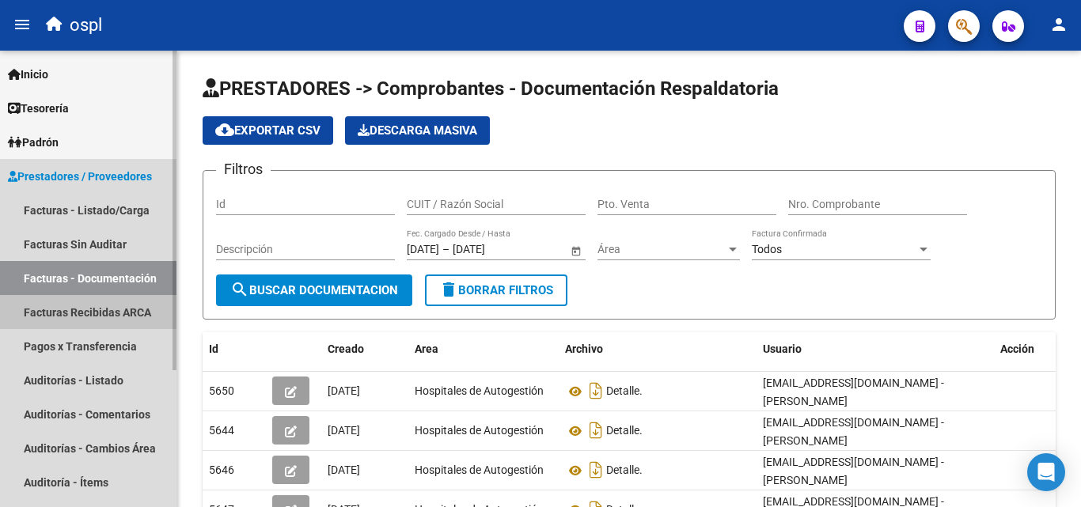
click at [86, 256] on link "Facturas Sin Auditar" at bounding box center [88, 244] width 177 height 34
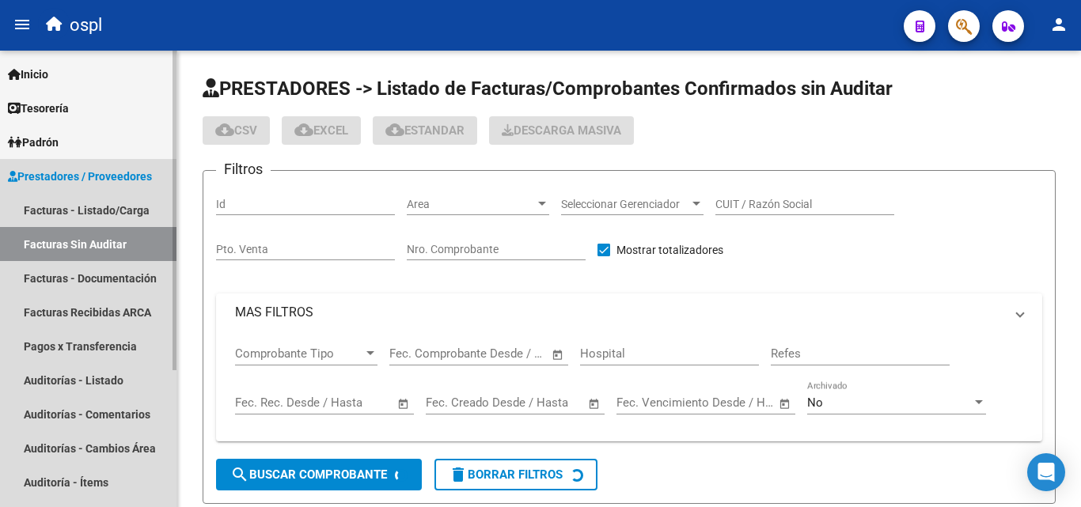
click at [89, 237] on link "Facturas Sin Auditar" at bounding box center [88, 244] width 177 height 34
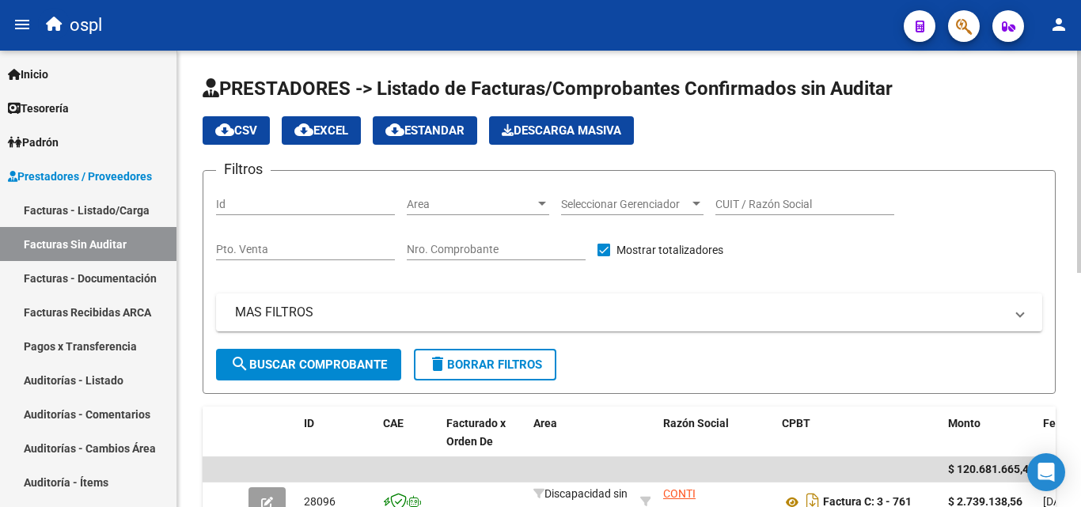
click at [457, 199] on span "Area" at bounding box center [471, 204] width 128 height 13
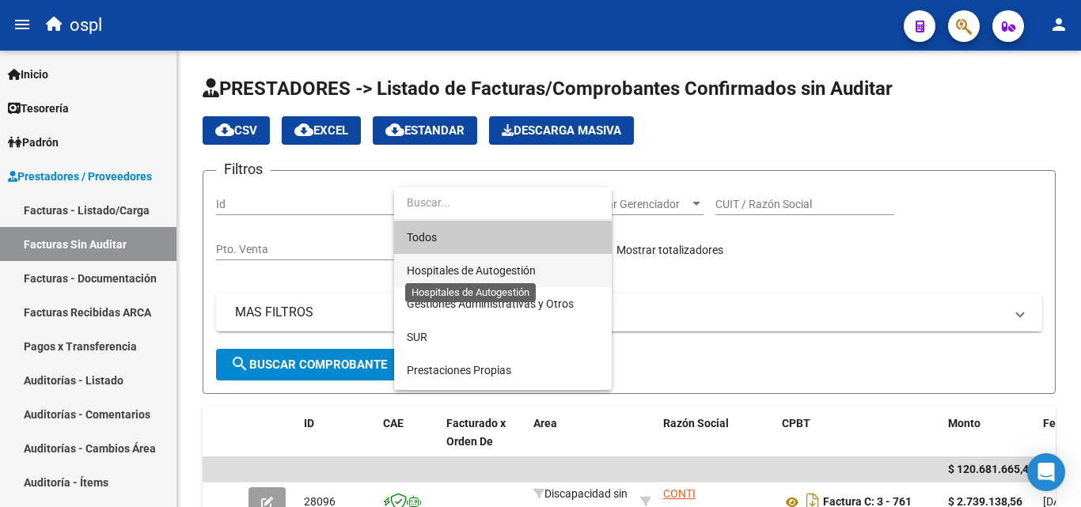
click at [460, 269] on span "Hospitales de Autogestión" at bounding box center [471, 270] width 129 height 13
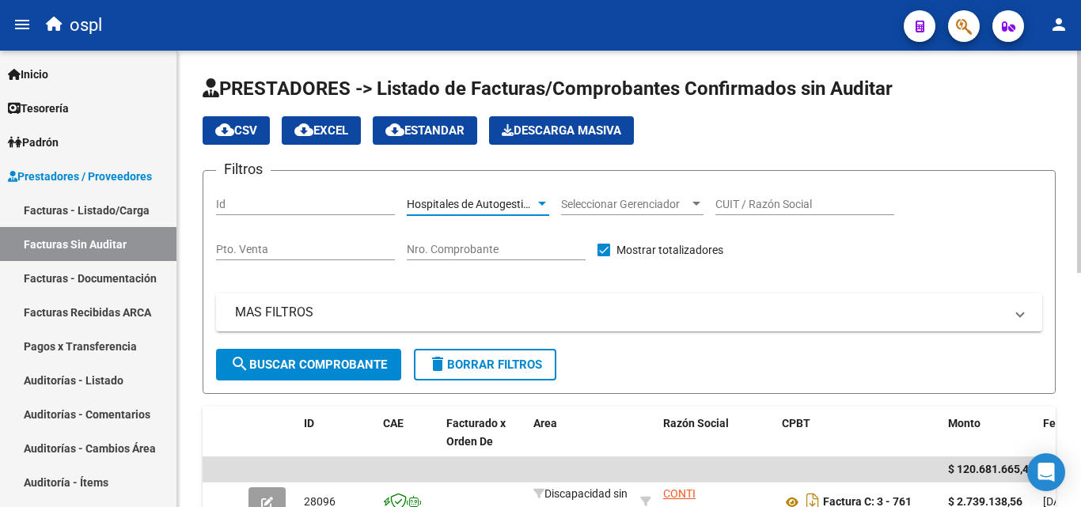
click at [357, 361] on span "search Buscar Comprobante" at bounding box center [308, 365] width 157 height 14
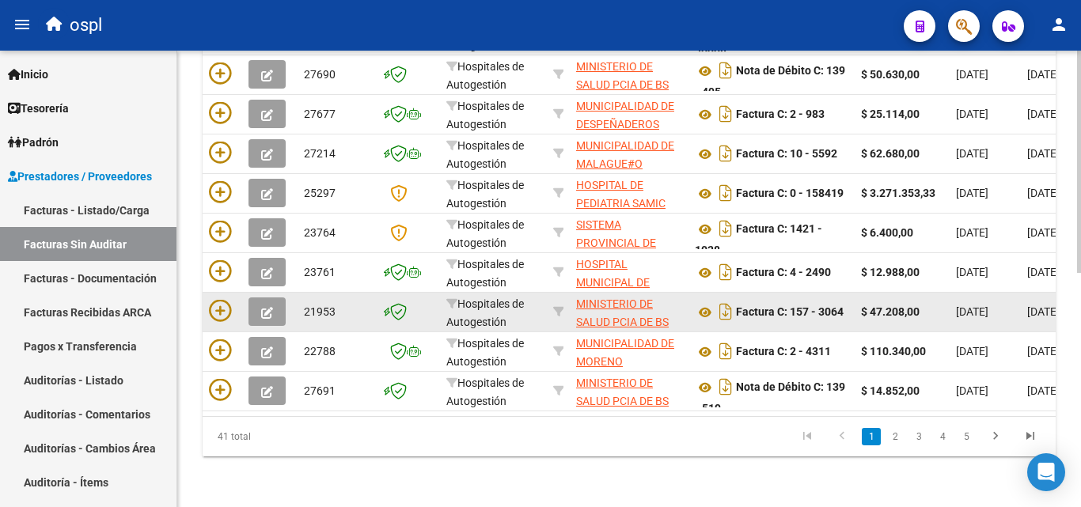
scroll to position [480, 0]
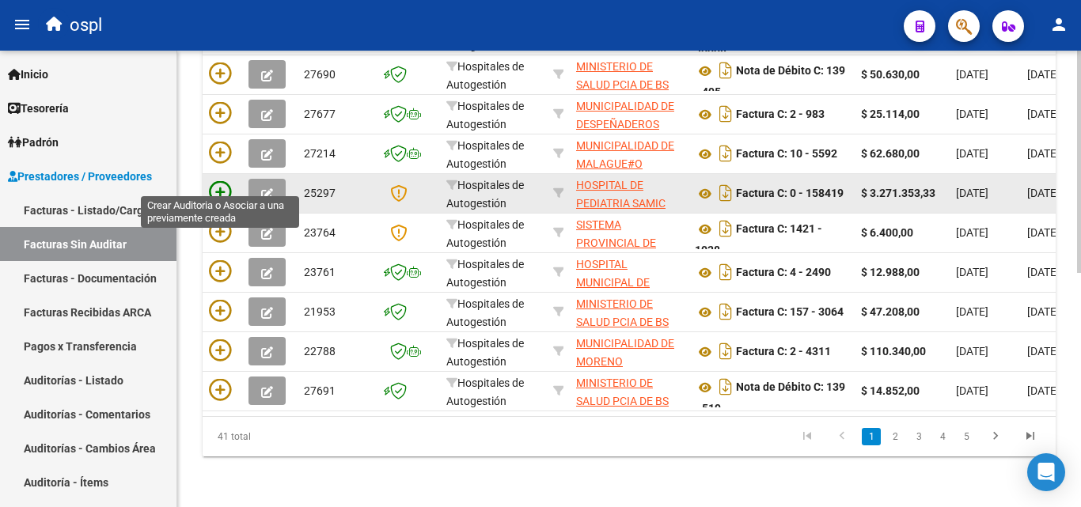
click at [222, 181] on icon at bounding box center [220, 192] width 22 height 22
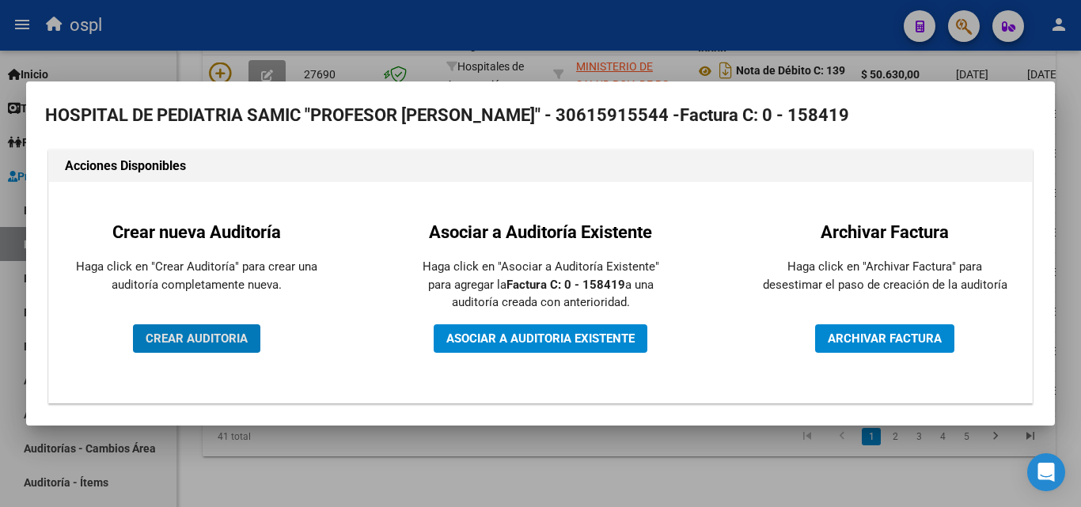
click at [219, 344] on span "CREAR AUDITORIA" at bounding box center [197, 339] width 102 height 14
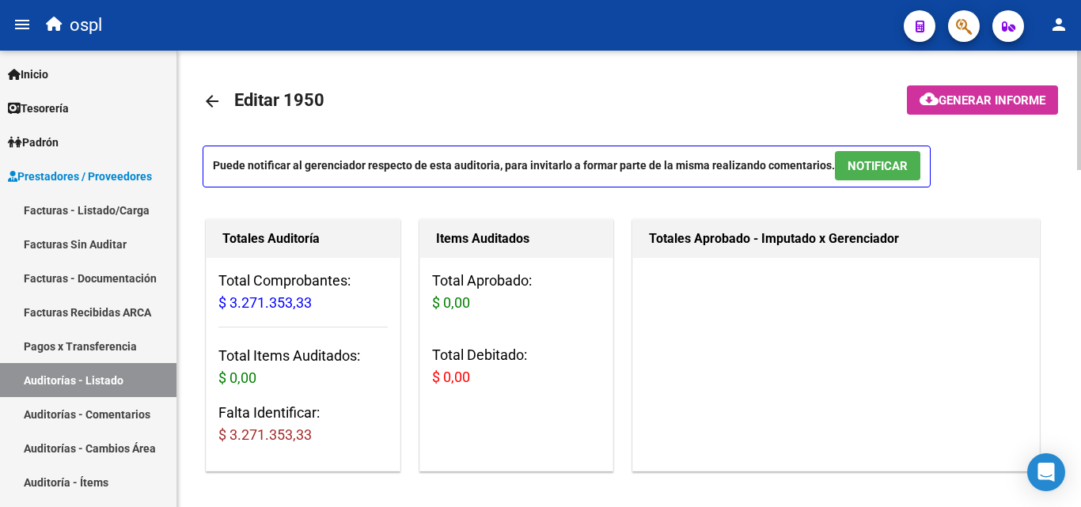
click at [922, 403] on div "Totales Aprobado - Imputado x Gerenciador" at bounding box center [836, 345] width 408 height 252
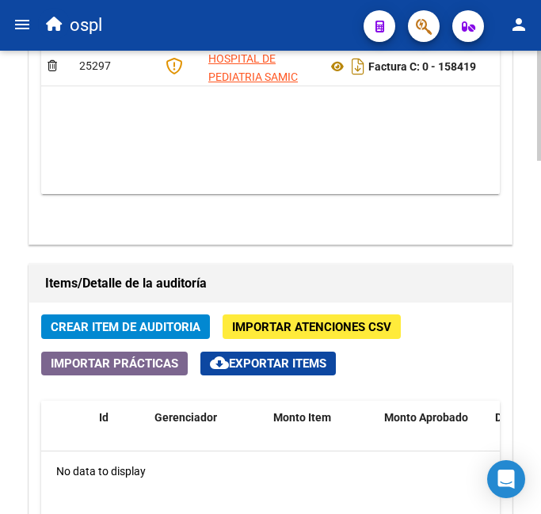
scroll to position [1266, 0]
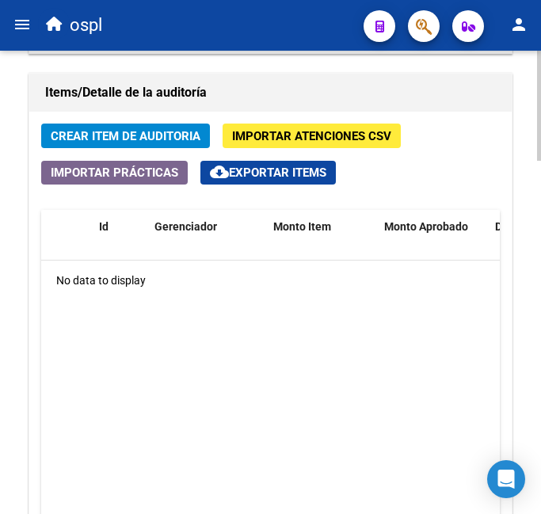
click at [117, 135] on span "Crear Item de Auditoria" at bounding box center [126, 136] width 150 height 14
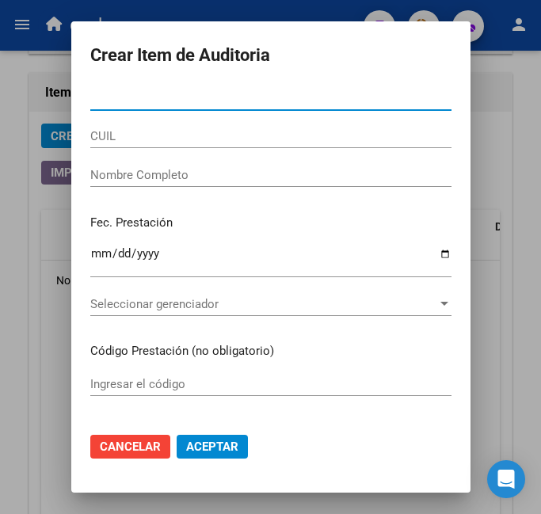
click at [139, 180] on input "Nombre Completo" at bounding box center [270, 175] width 361 height 14
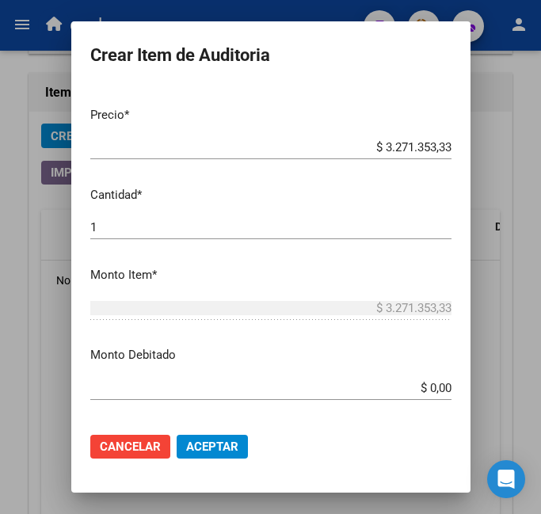
scroll to position [396, 0]
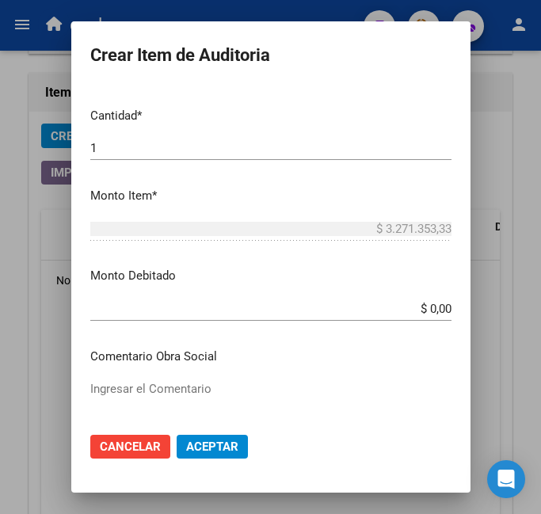
drag, startPoint x: 399, startPoint y: 318, endPoint x: 443, endPoint y: 320, distance: 44.4
click at [443, 320] on div "$ 0,00 Ingresar el monto" at bounding box center [270, 309] width 361 height 24
drag, startPoint x: 412, startPoint y: 310, endPoint x: 466, endPoint y: 321, distance: 55.0
click at [466, 321] on mat-dialog-content "Nro Documento CUIL Nombre Completo Fec. Prestación Ingresar la fecha Selecciona…" at bounding box center [270, 253] width 399 height 334
click at [401, 306] on input "$ 0,00" at bounding box center [270, 309] width 361 height 14
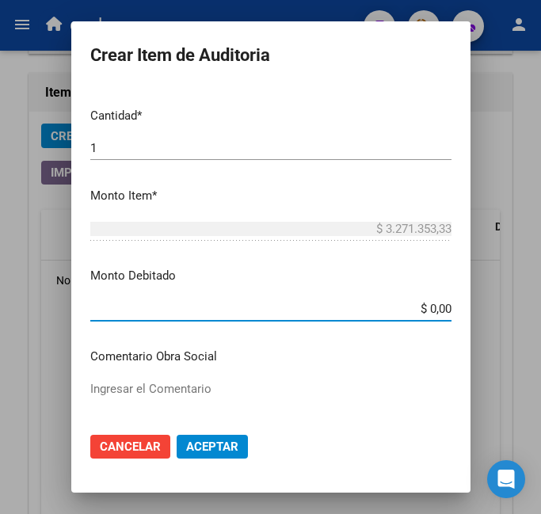
drag, startPoint x: 414, startPoint y: 308, endPoint x: 468, endPoint y: 302, distance: 54.2
click at [467, 308] on mat-dialog-content "Nro Documento CUIL Nombre Completo Fec. Prestación Ingresar la fecha Selecciona…" at bounding box center [270, 253] width 399 height 334
type input "$ 1.594.092,17"
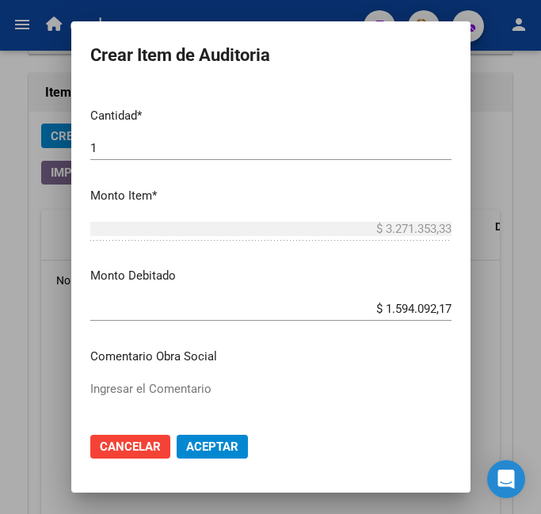
click at [364, 350] on p "Comentario Obra Social" at bounding box center [270, 356] width 361 height 18
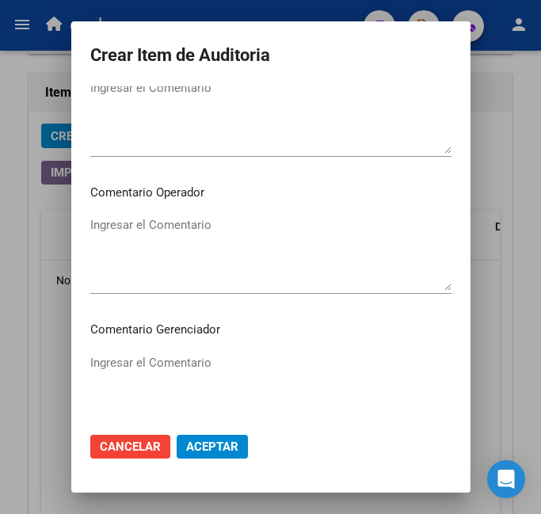
scroll to position [712, 0]
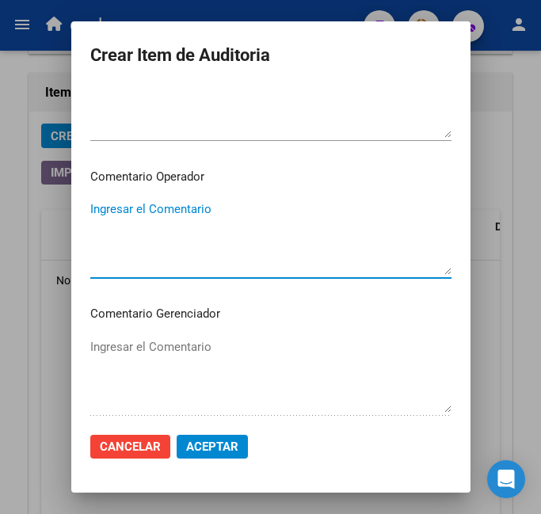
click at [144, 231] on textarea "Ingresar el Comentario" at bounding box center [270, 237] width 361 height 74
type textarea "débito informado por mail (adjunto en doc ) nc 29922"
click at [217, 443] on span "Aceptar" at bounding box center [212, 446] width 52 height 14
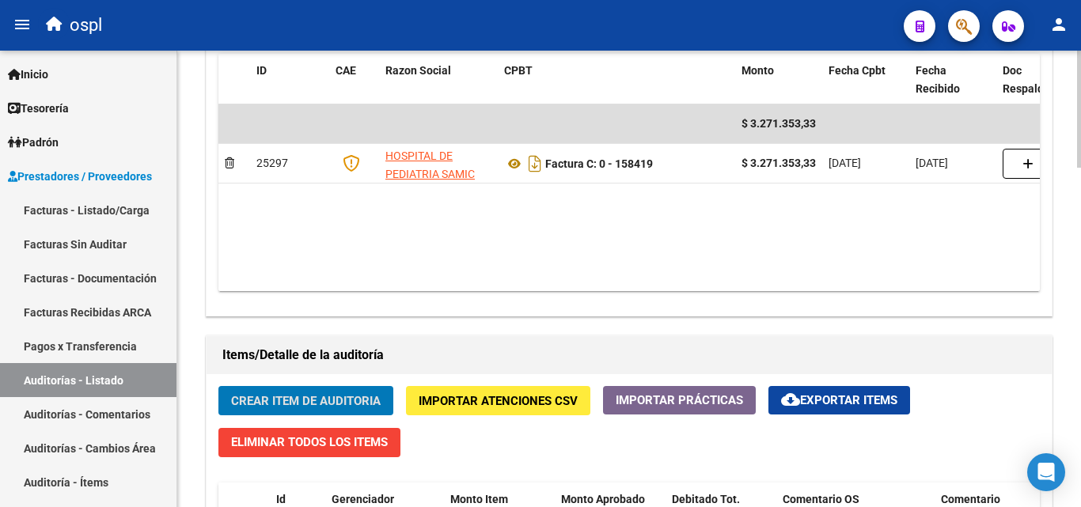
scroll to position [773, 0]
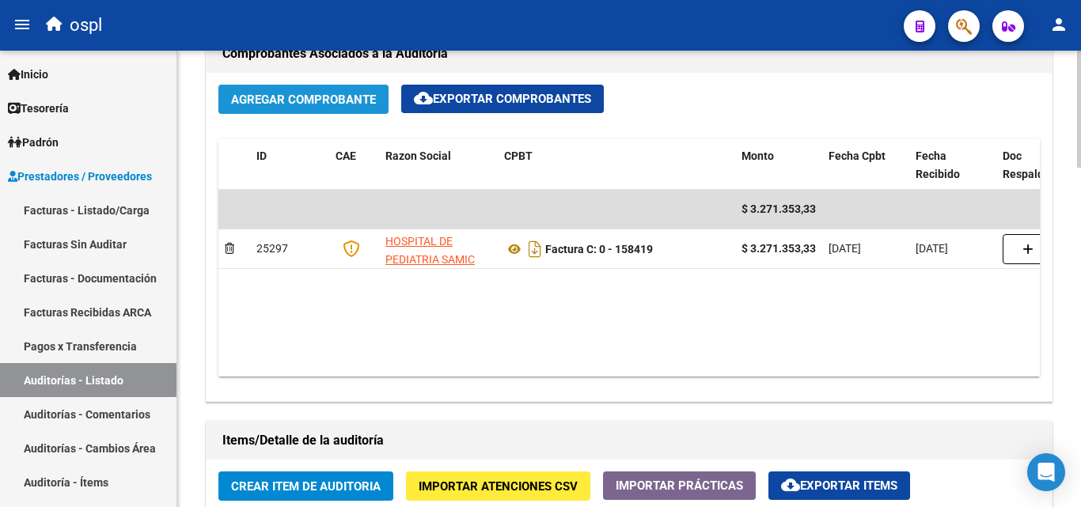
click at [310, 101] on span "Agregar Comprobante" at bounding box center [303, 100] width 145 height 14
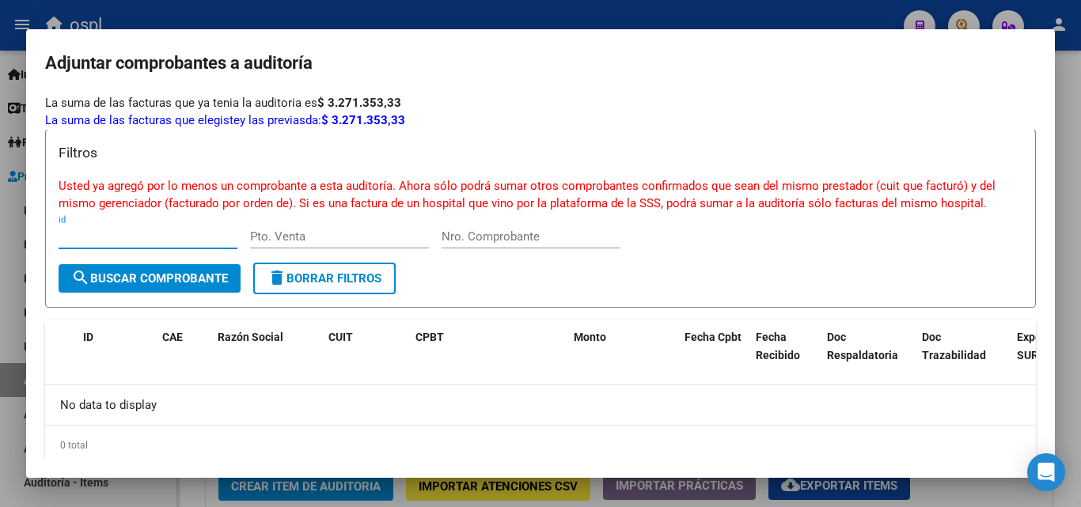
scroll to position [0, 0]
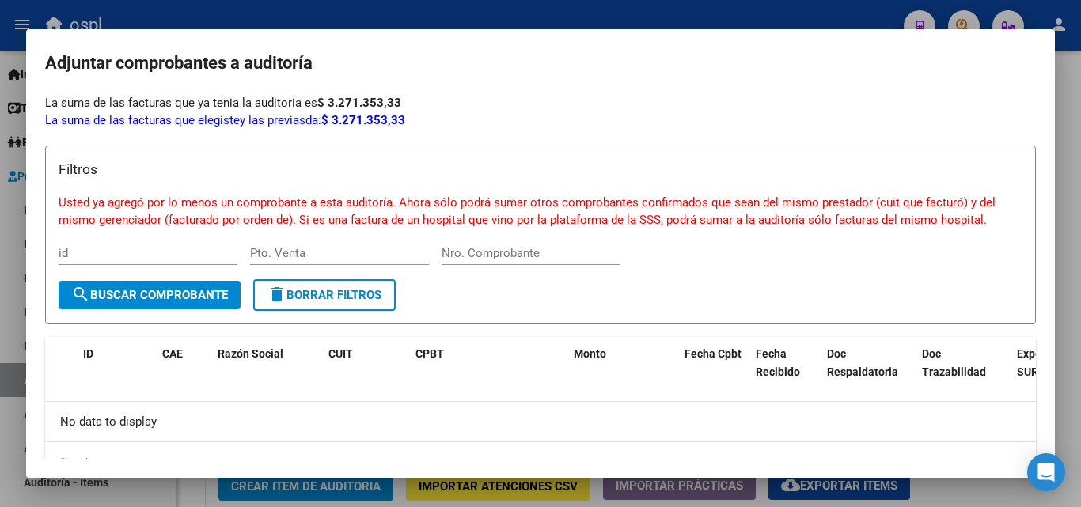
click at [506, 25] on div at bounding box center [540, 253] width 1081 height 507
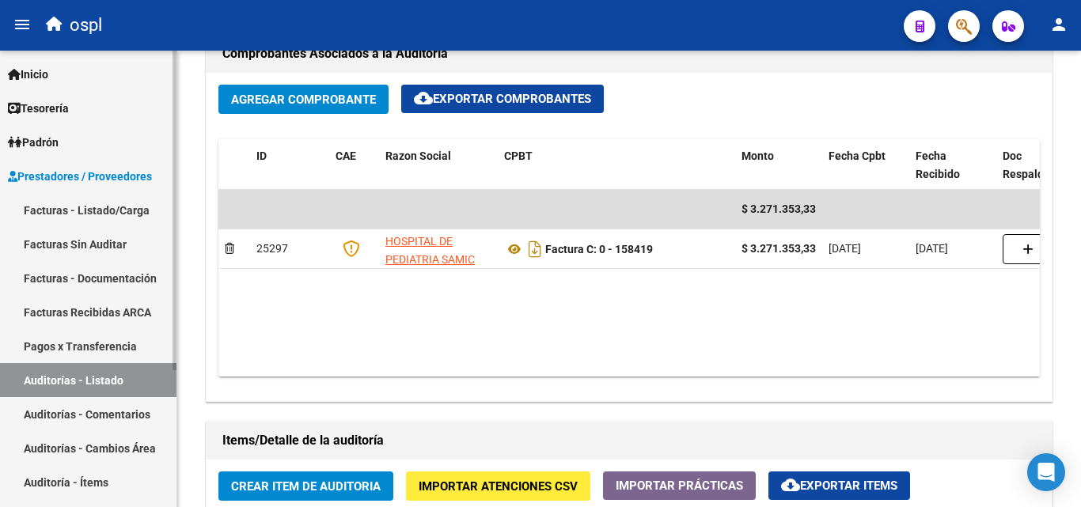
click at [101, 246] on link "Facturas Sin Auditar" at bounding box center [88, 244] width 177 height 34
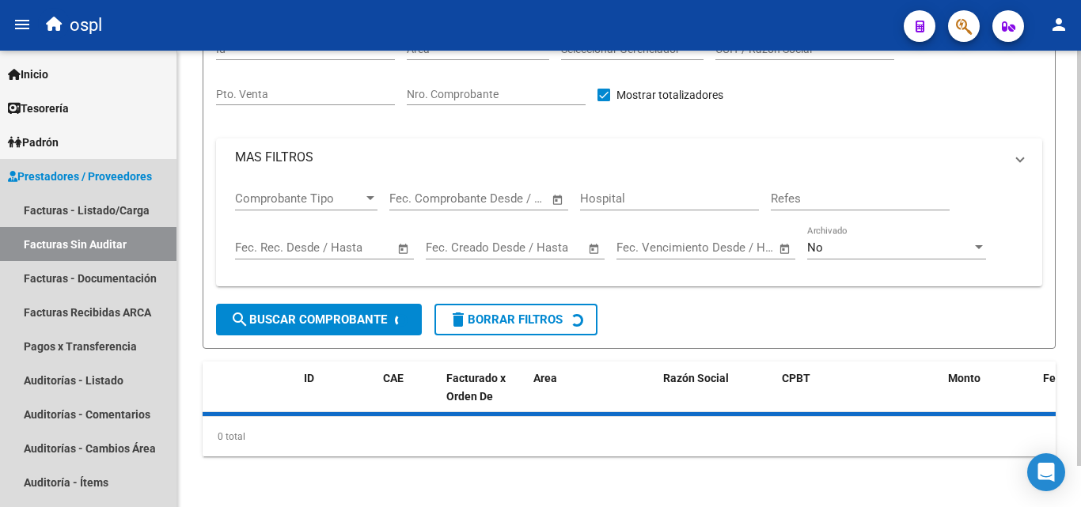
scroll to position [45, 0]
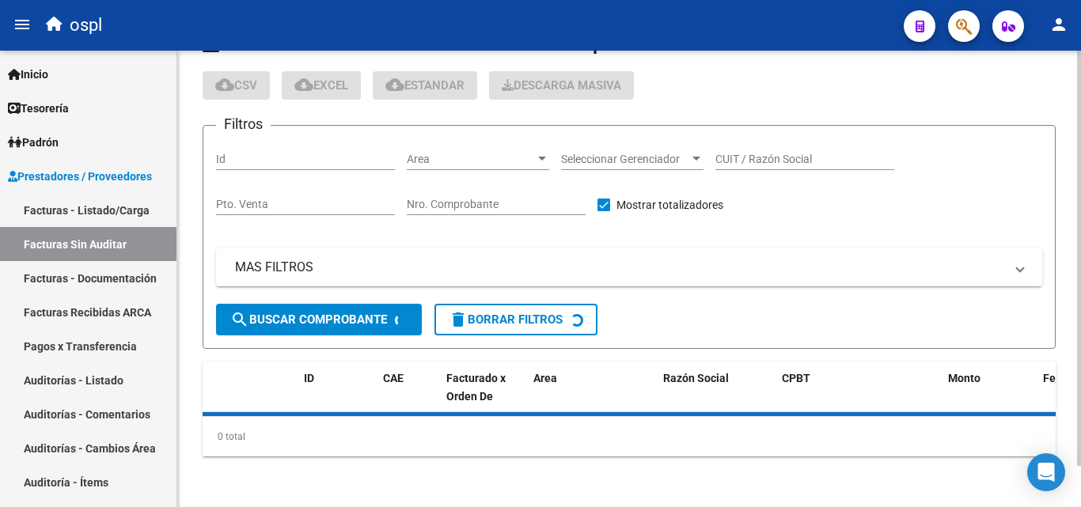
click at [514, 203] on input "Nro. Comprobante" at bounding box center [496, 204] width 179 height 13
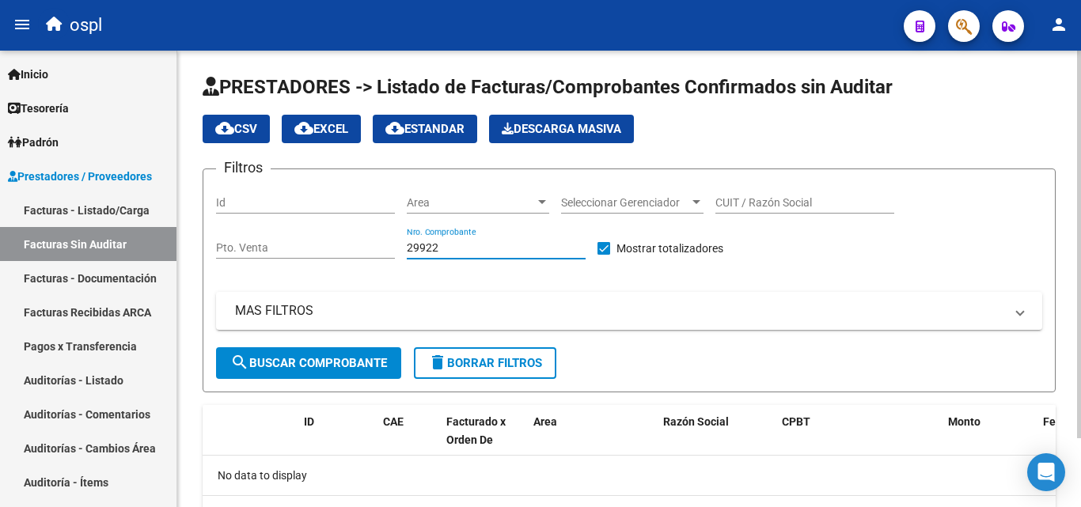
scroll to position [0, 0]
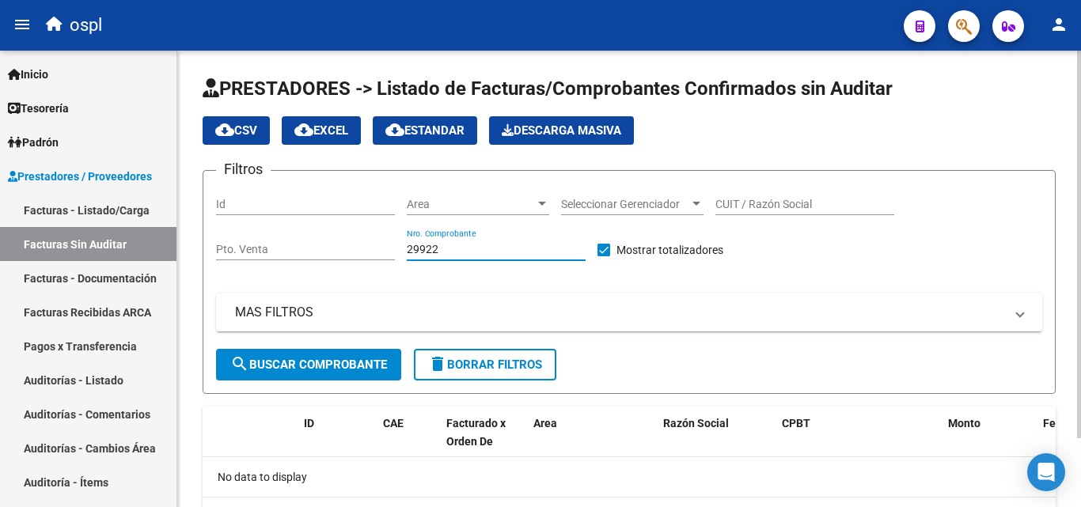
click at [431, 246] on input "29922" at bounding box center [496, 249] width 179 height 13
type input "29922"
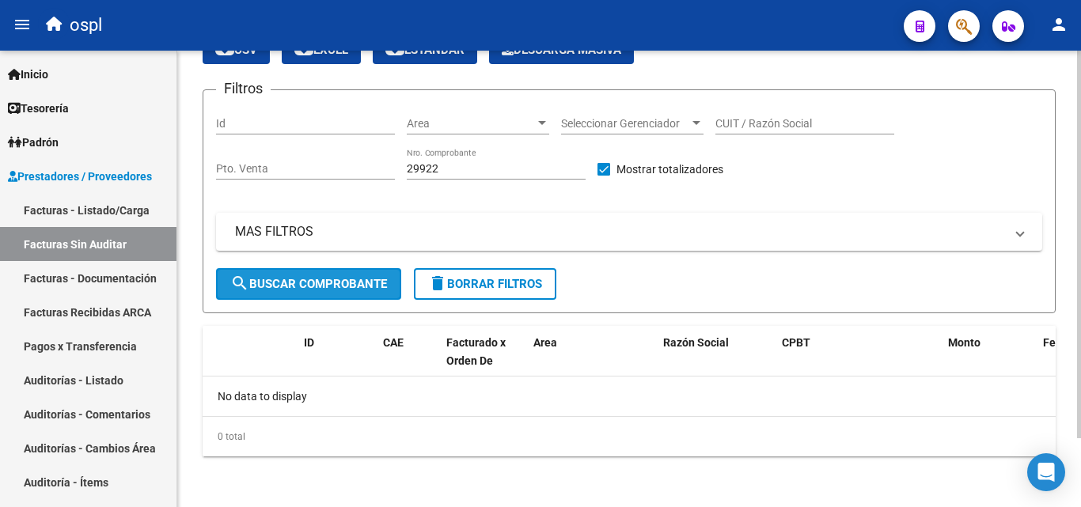
click at [344, 297] on button "search Buscar Comprobante" at bounding box center [308, 284] width 185 height 32
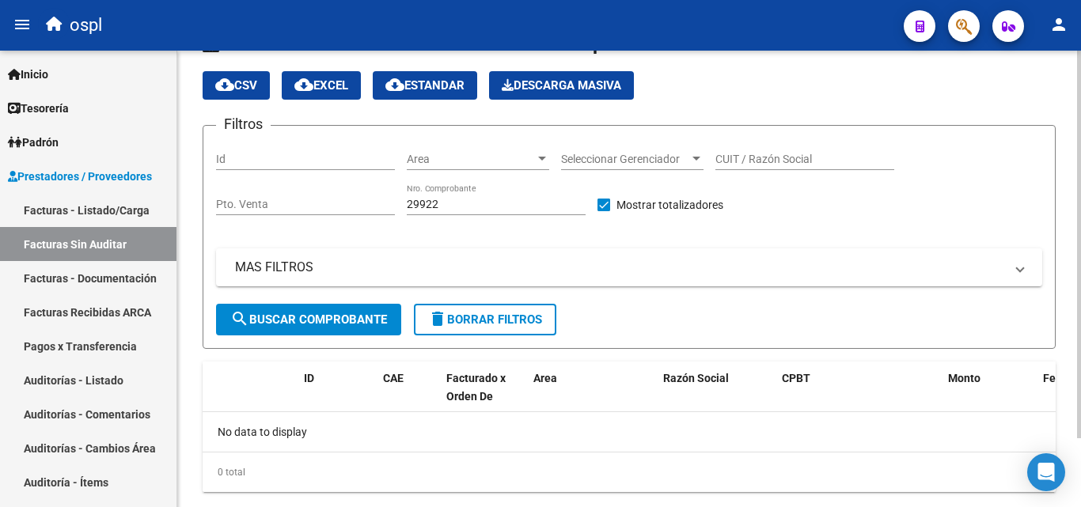
scroll to position [81, 0]
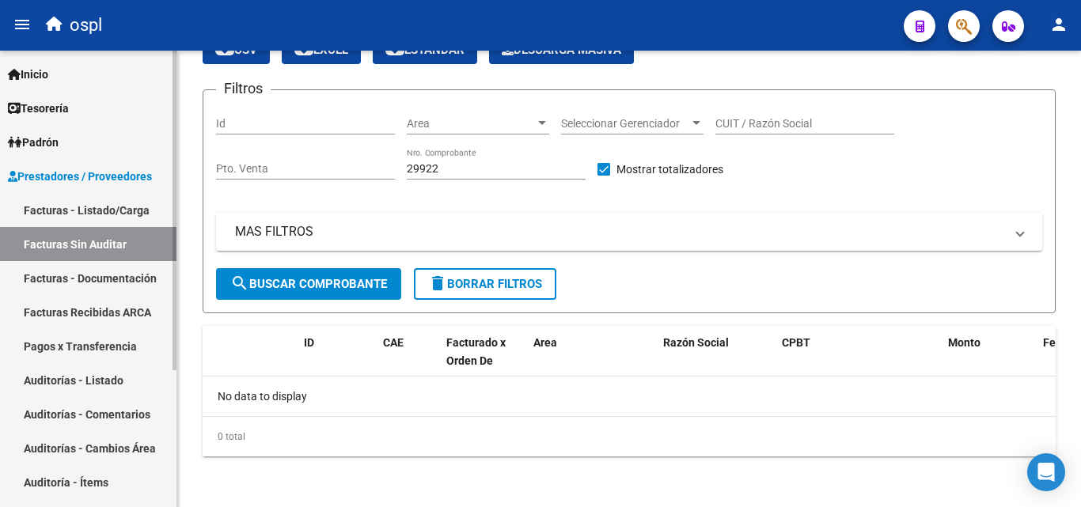
click at [82, 213] on link "Facturas - Listado/Carga" at bounding box center [88, 210] width 177 height 34
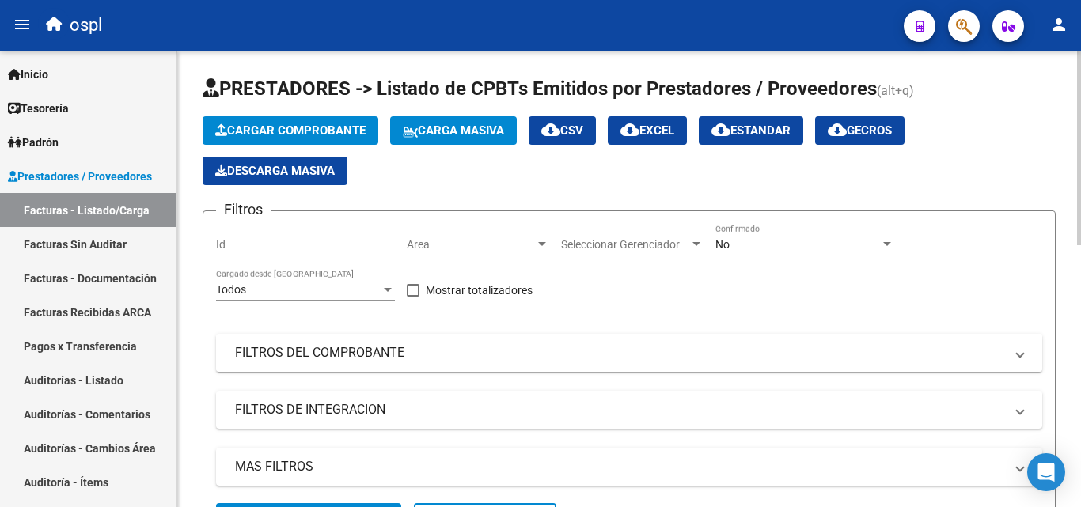
click at [344, 352] on mat-panel-title "FILTROS DEL COMPROBANTE" at bounding box center [619, 352] width 769 height 17
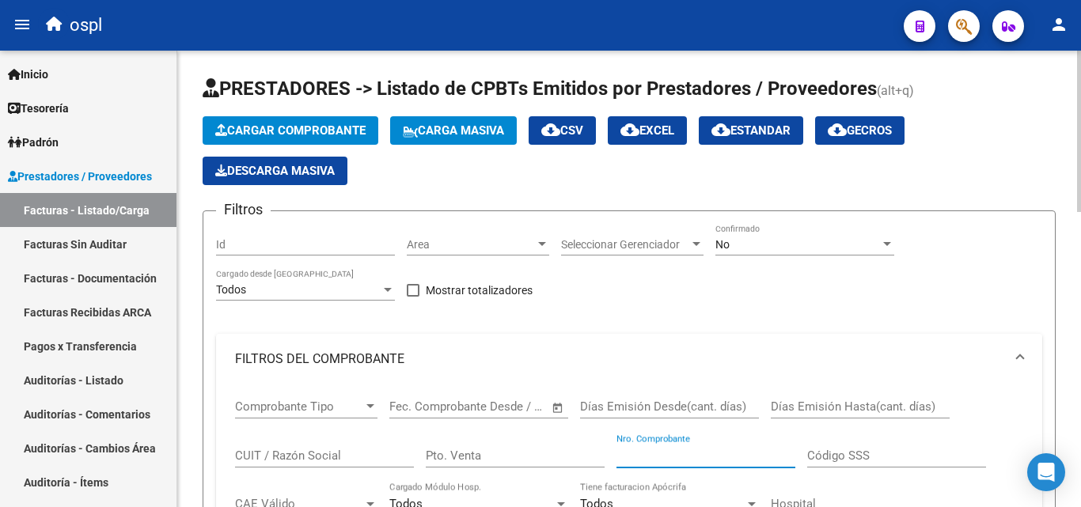
click at [728, 457] on input "Nro. Comprobante" at bounding box center [706, 456] width 179 height 14
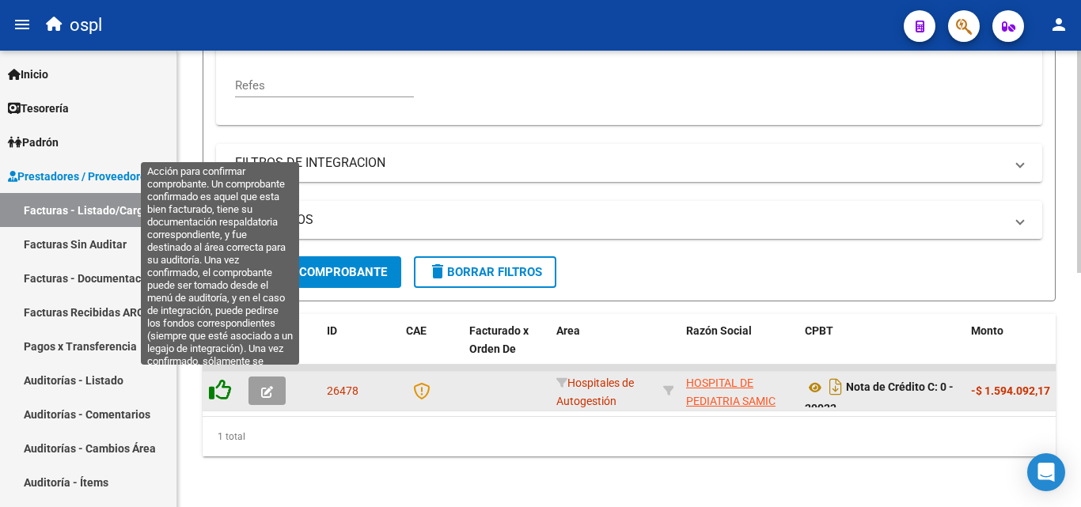
type input "29922"
click at [222, 385] on icon at bounding box center [220, 390] width 22 height 22
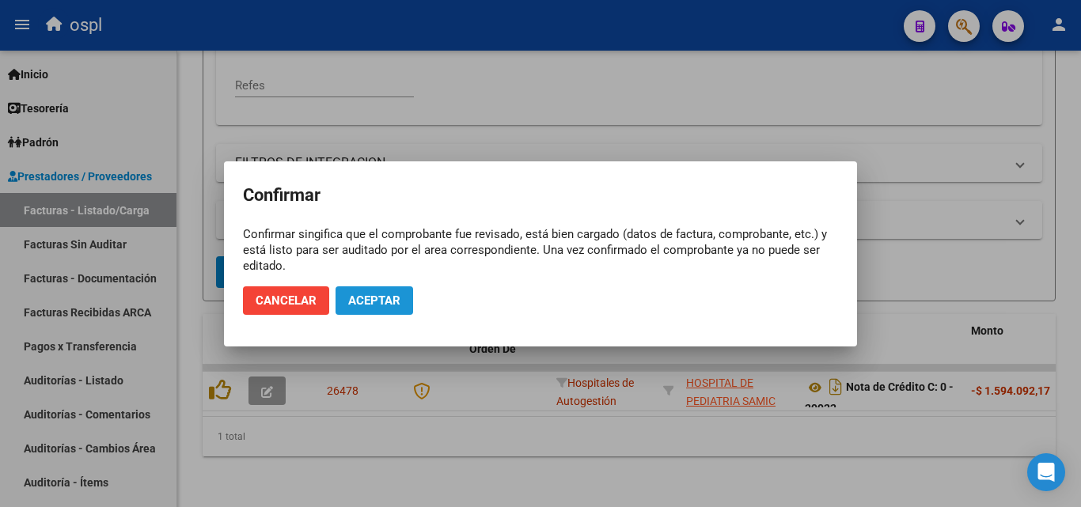
click at [351, 300] on span "Aceptar" at bounding box center [374, 301] width 52 height 14
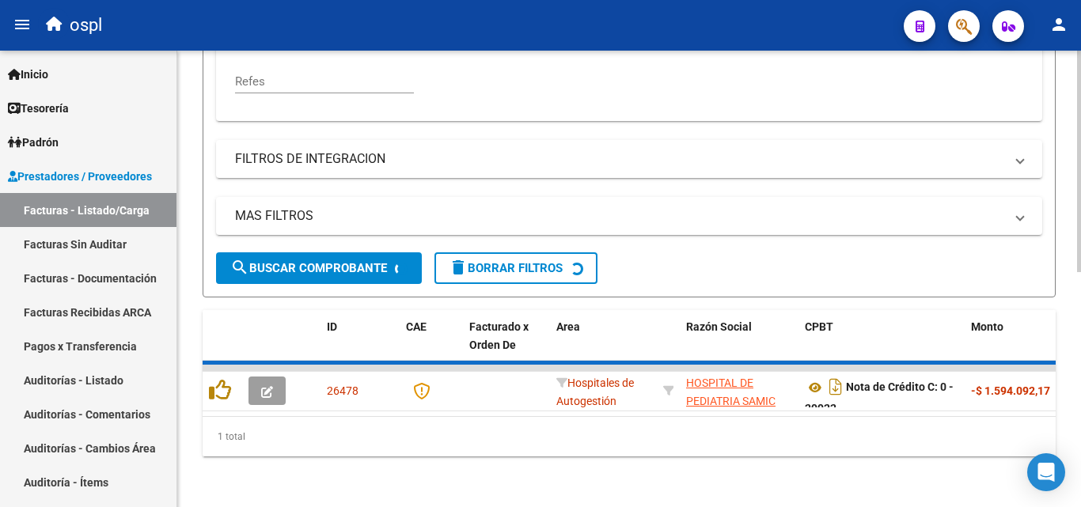
scroll to position [456, 0]
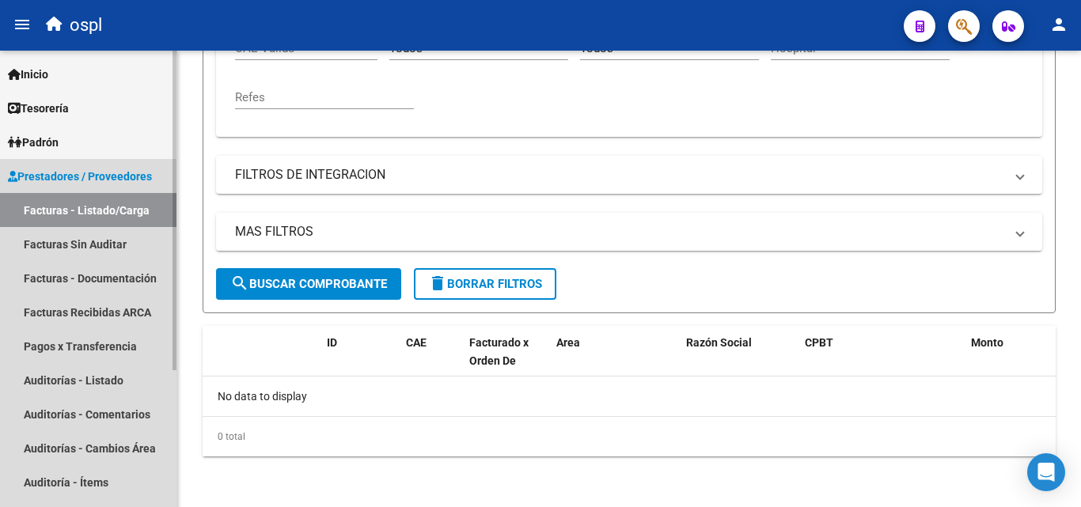
click at [126, 208] on link "Facturas - Listado/Carga" at bounding box center [88, 210] width 177 height 34
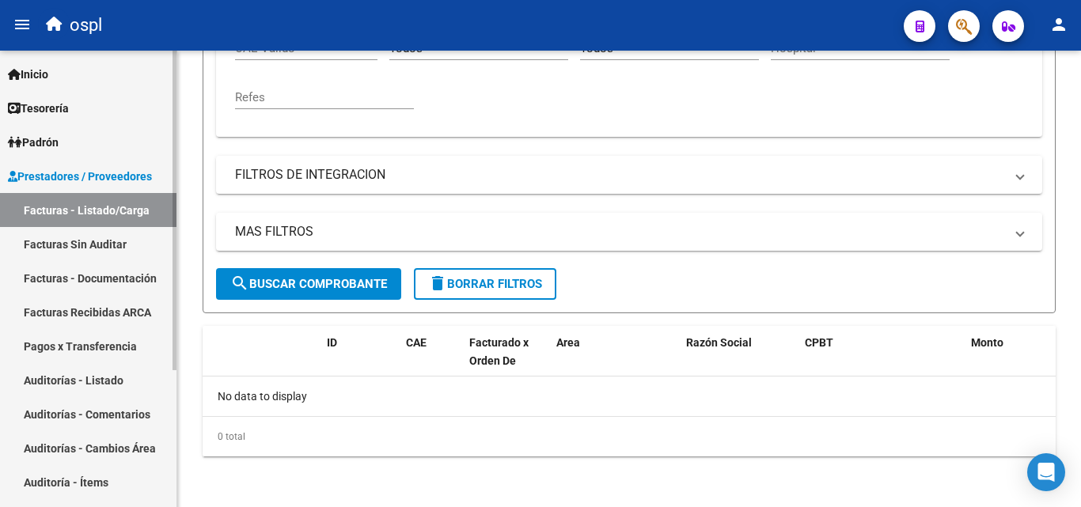
click at [103, 382] on link "Auditorías - Listado" at bounding box center [88, 380] width 177 height 34
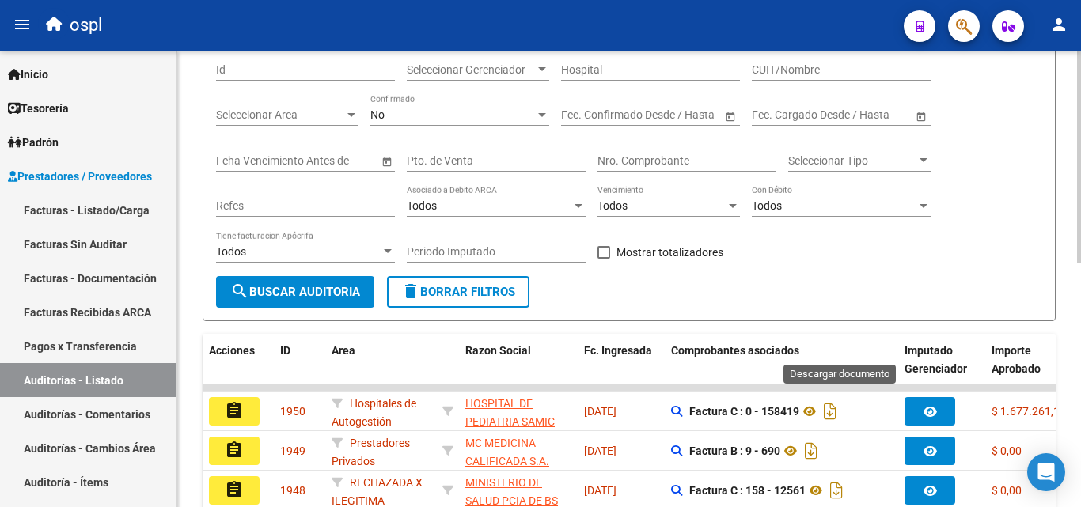
scroll to position [317, 0]
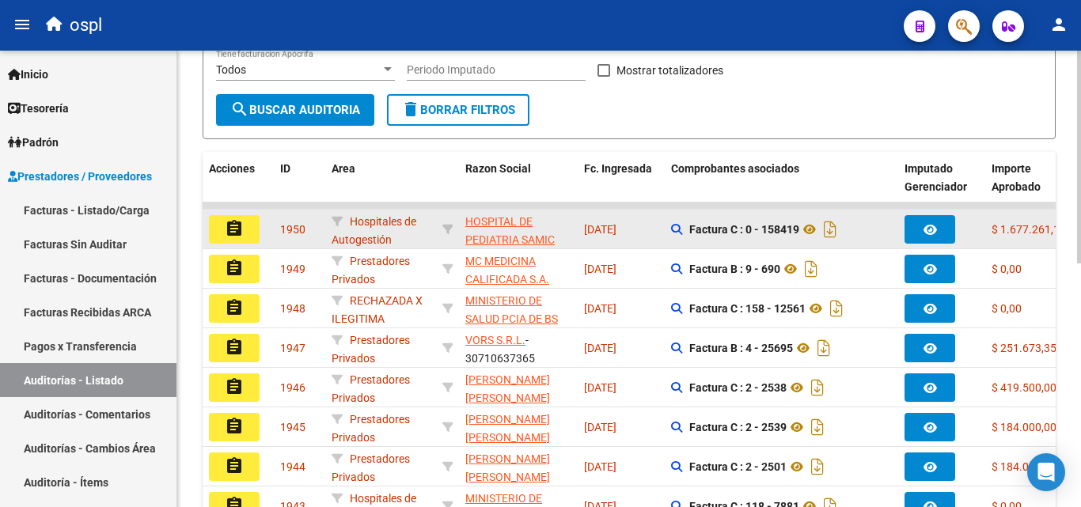
click at [236, 217] on button "assignment" at bounding box center [234, 229] width 51 height 28
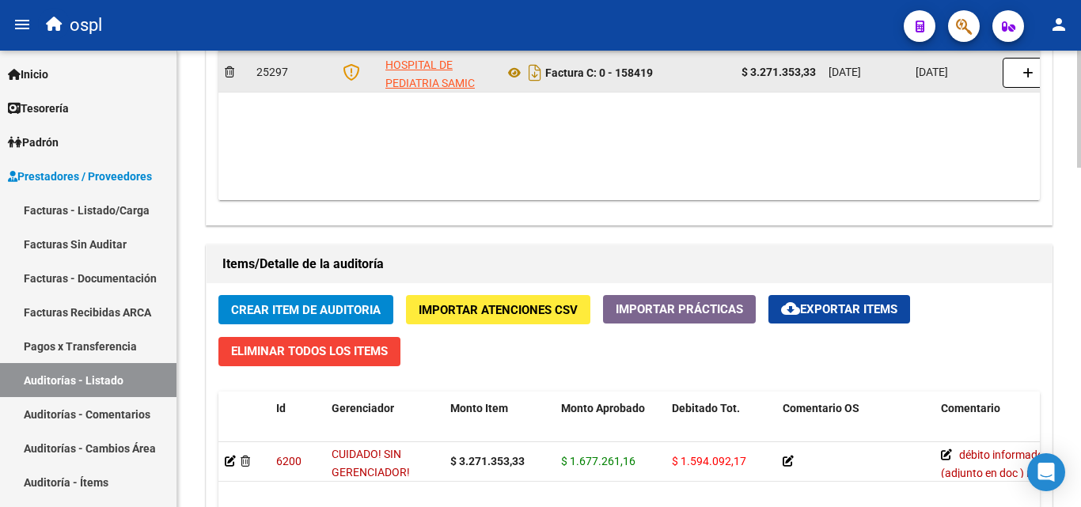
scroll to position [0, 233]
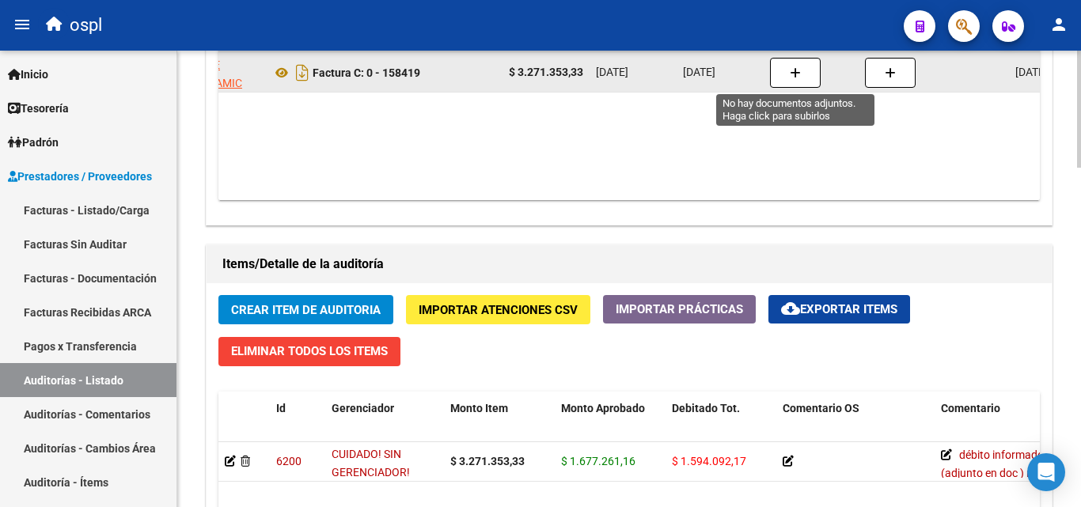
click at [799, 70] on icon "button" at bounding box center [795, 73] width 11 height 12
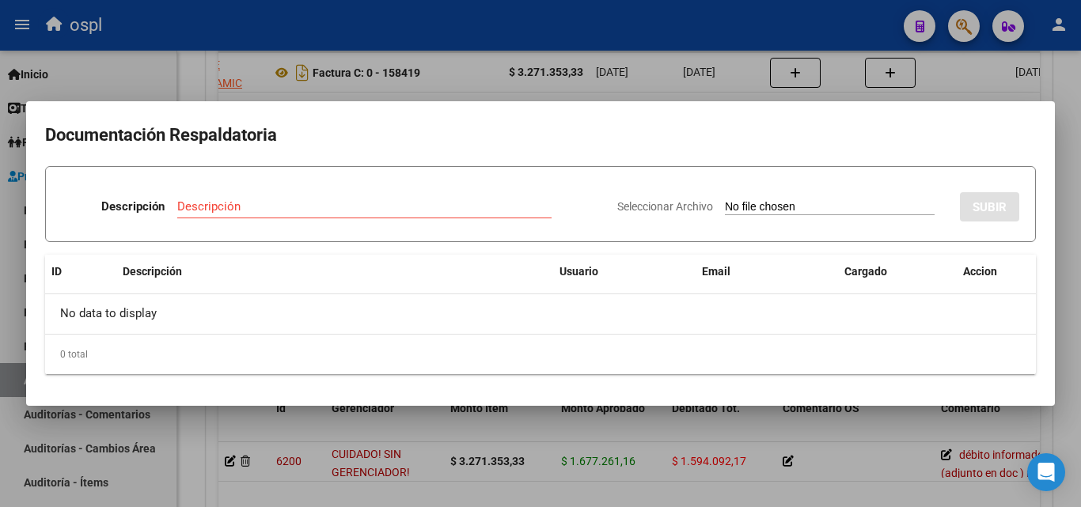
click at [747, 203] on input "Seleccionar Archivo" at bounding box center [830, 207] width 210 height 15
type input "C:\fakepath\DÉBITO FACTURA 158419 HOSPITAL DE PEDIATRÍA PROF. [PERSON_NAME]. (1…"
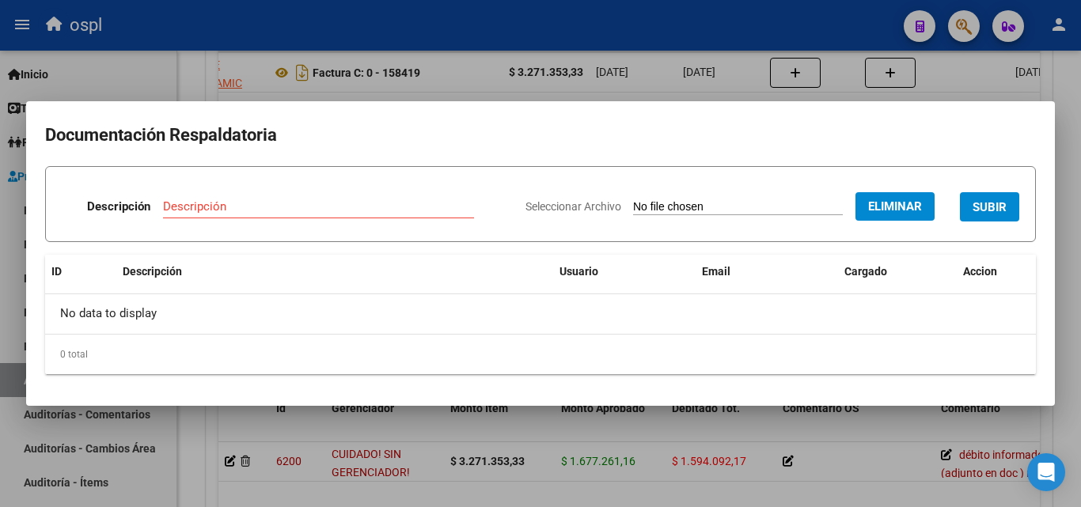
click at [261, 197] on div "Descripción" at bounding box center [318, 207] width 311 height 24
type input "débito parcial"
drag, startPoint x: 988, startPoint y: 211, endPoint x: 904, endPoint y: 231, distance: 86.4
click at [988, 210] on span "SUBIR" at bounding box center [990, 207] width 34 height 14
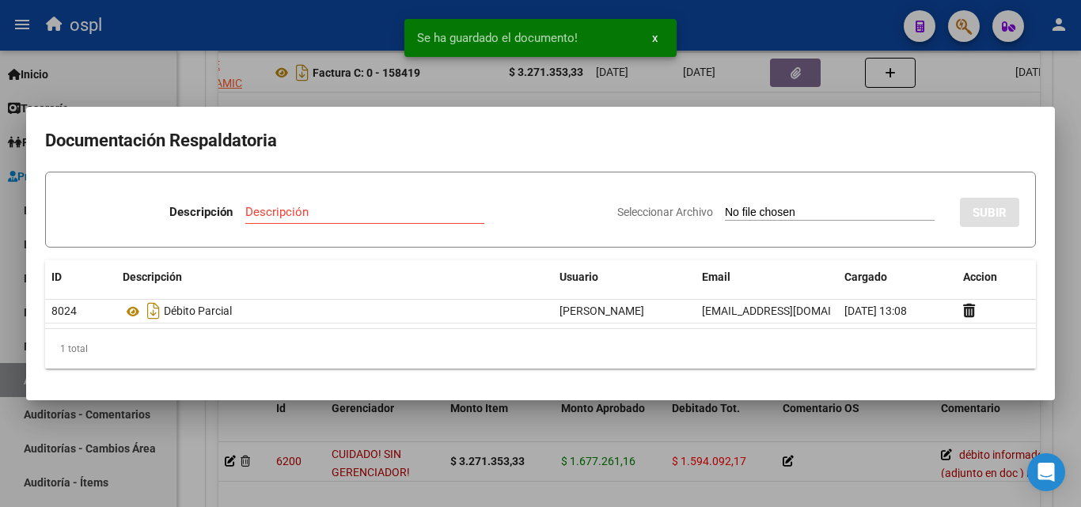
click at [700, 458] on div at bounding box center [540, 253] width 1081 height 507
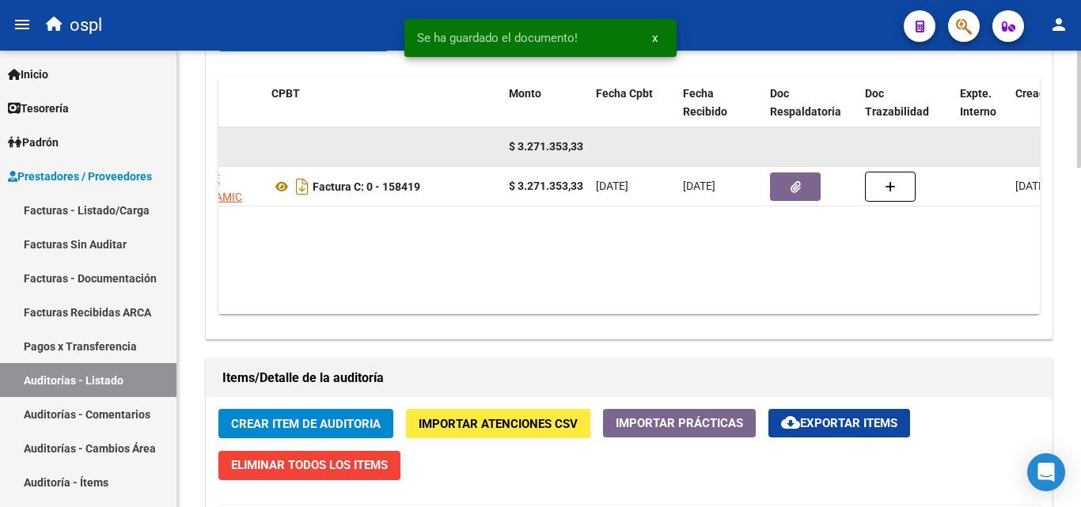
scroll to position [792, 0]
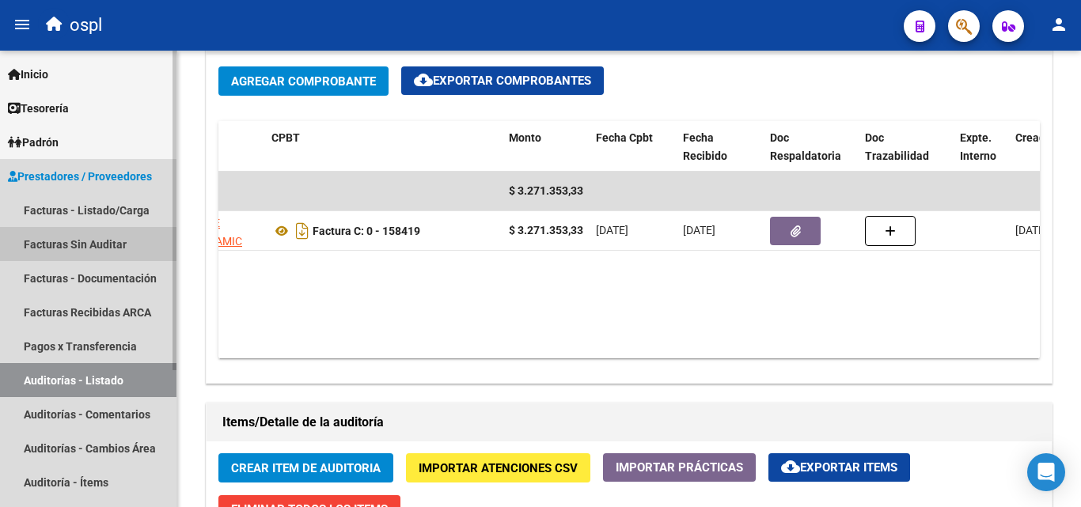
click at [98, 237] on link "Facturas Sin Auditar" at bounding box center [88, 244] width 177 height 34
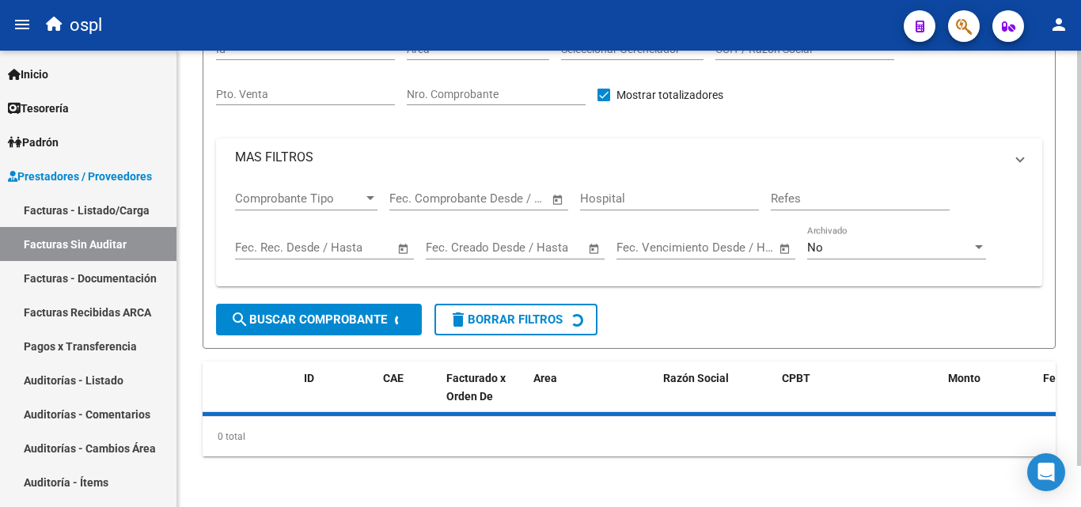
scroll to position [45, 0]
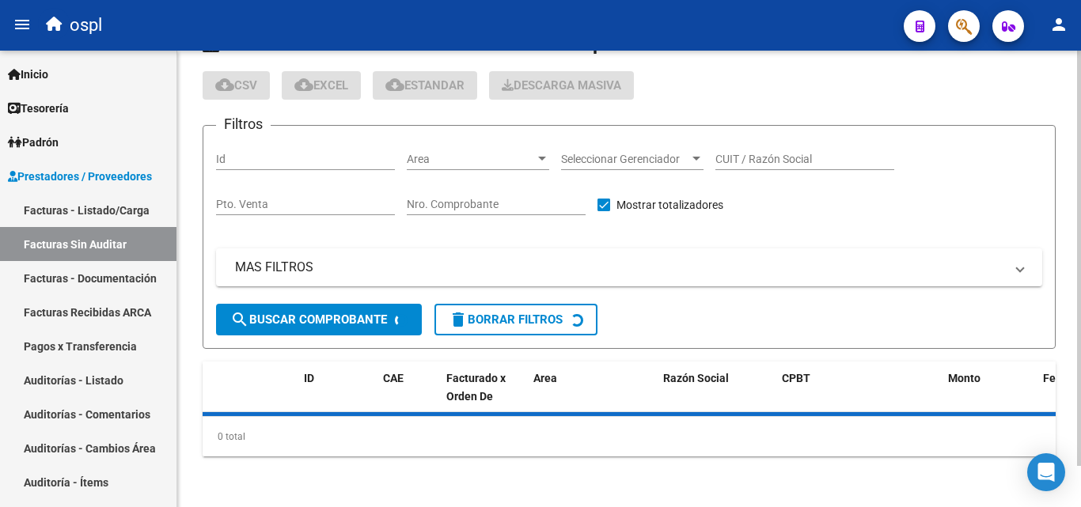
click at [502, 205] on input "Nro. Comprobante" at bounding box center [496, 204] width 179 height 13
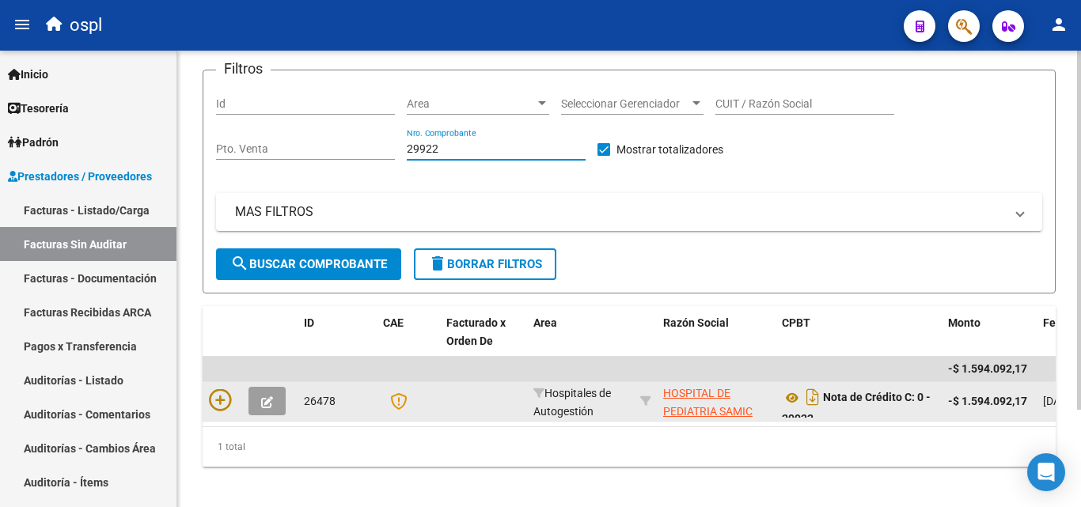
scroll to position [123, 0]
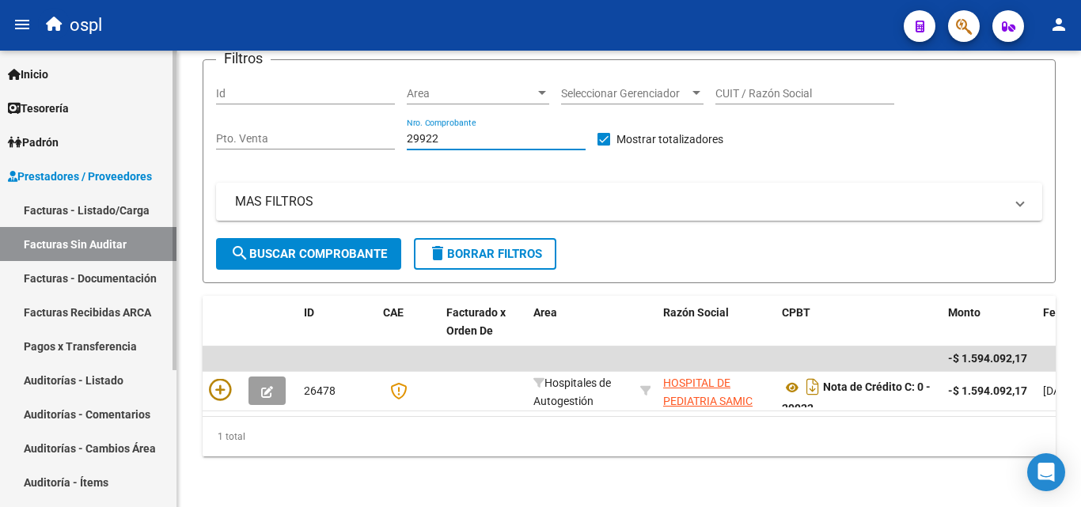
type input "29922"
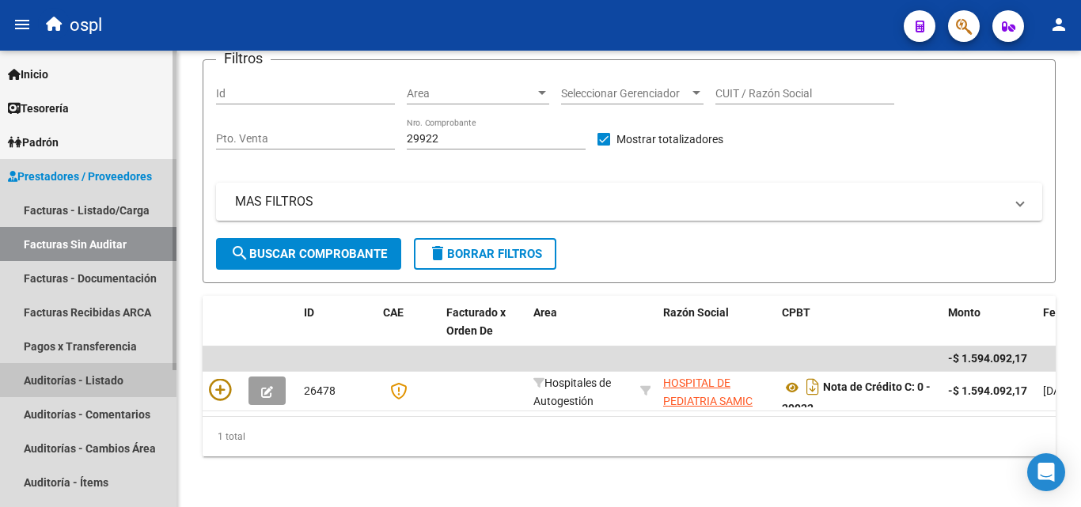
click at [105, 376] on link "Auditorías - Listado" at bounding box center [88, 380] width 177 height 34
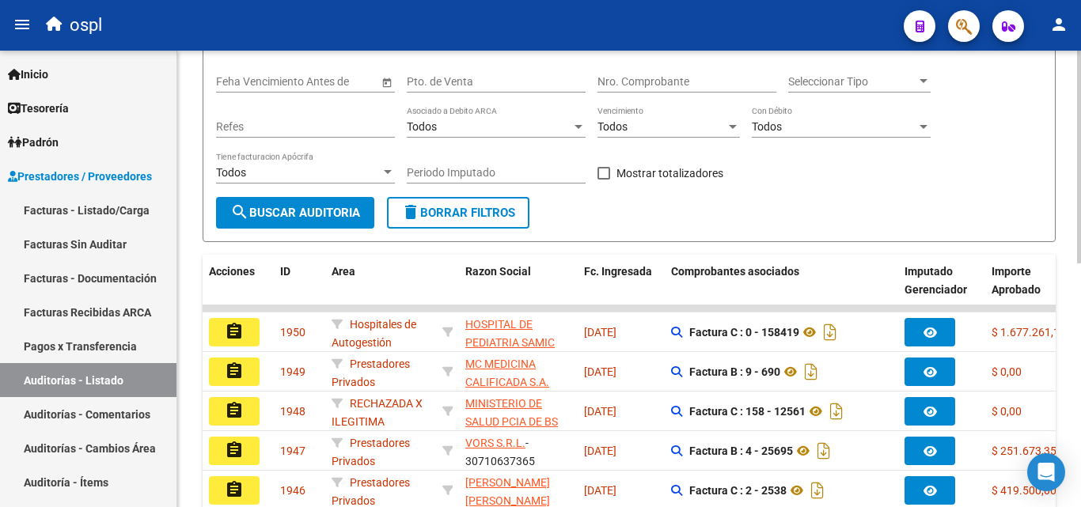
scroll to position [237, 0]
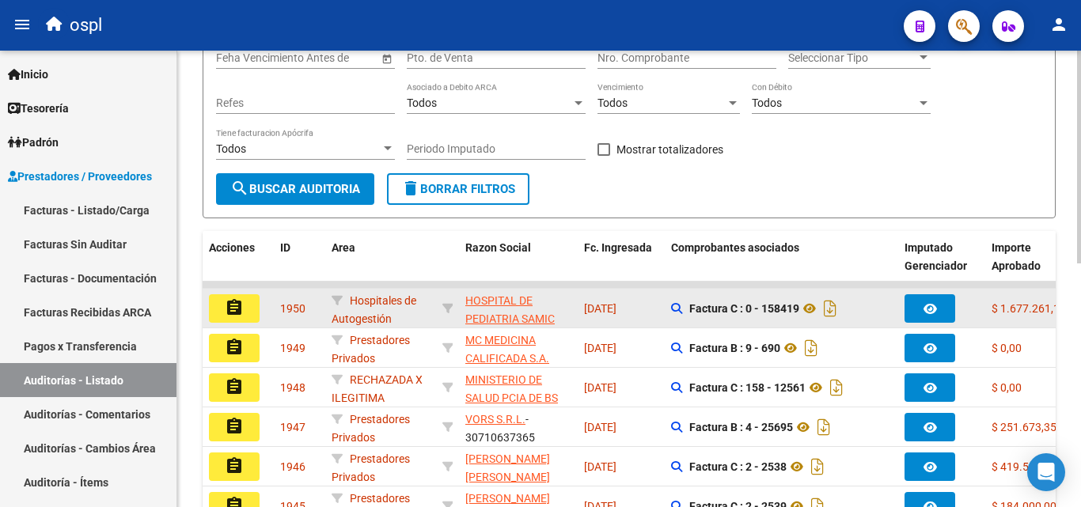
click at [233, 306] on mat-icon "assignment" at bounding box center [234, 307] width 19 height 19
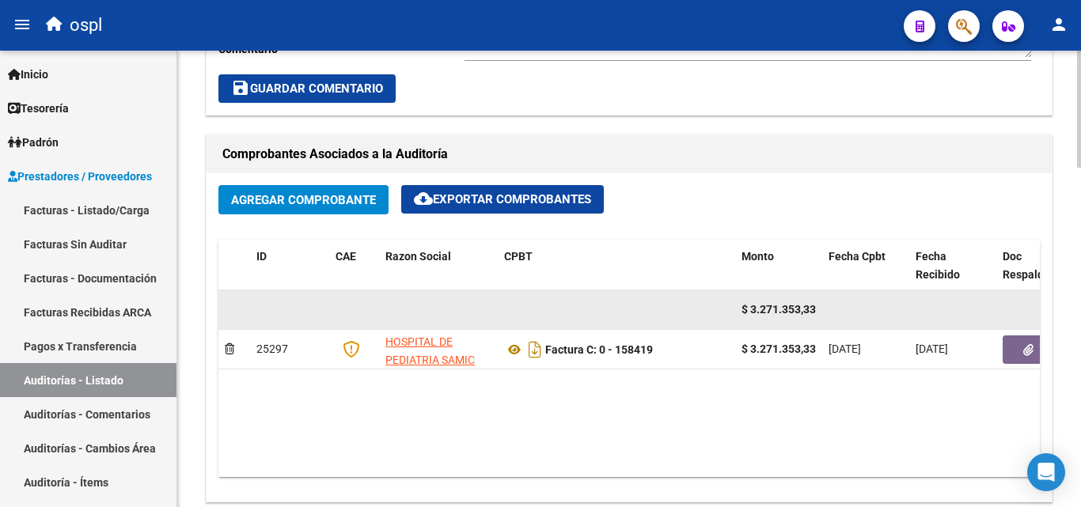
scroll to position [712, 0]
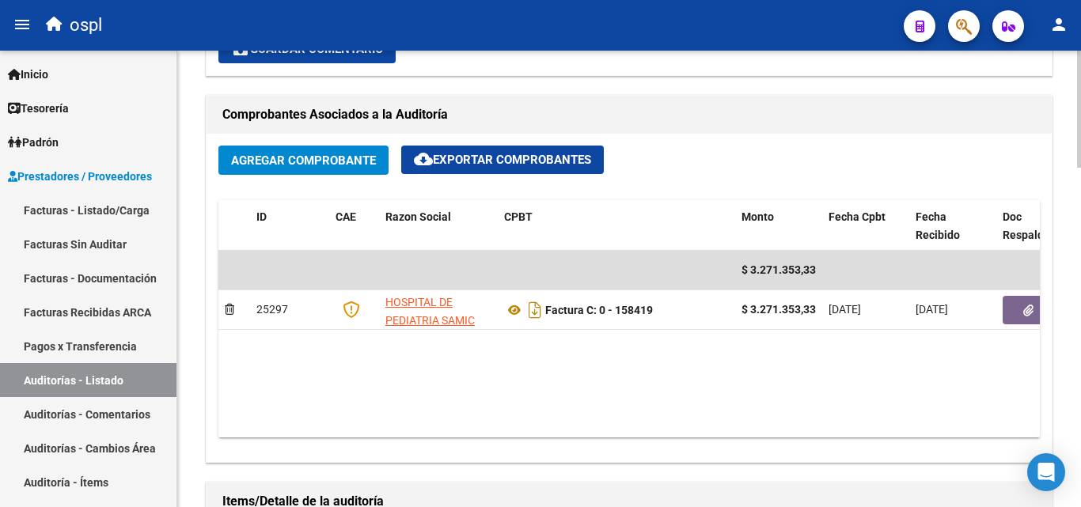
click at [288, 159] on span "Agregar Comprobante" at bounding box center [303, 161] width 145 height 14
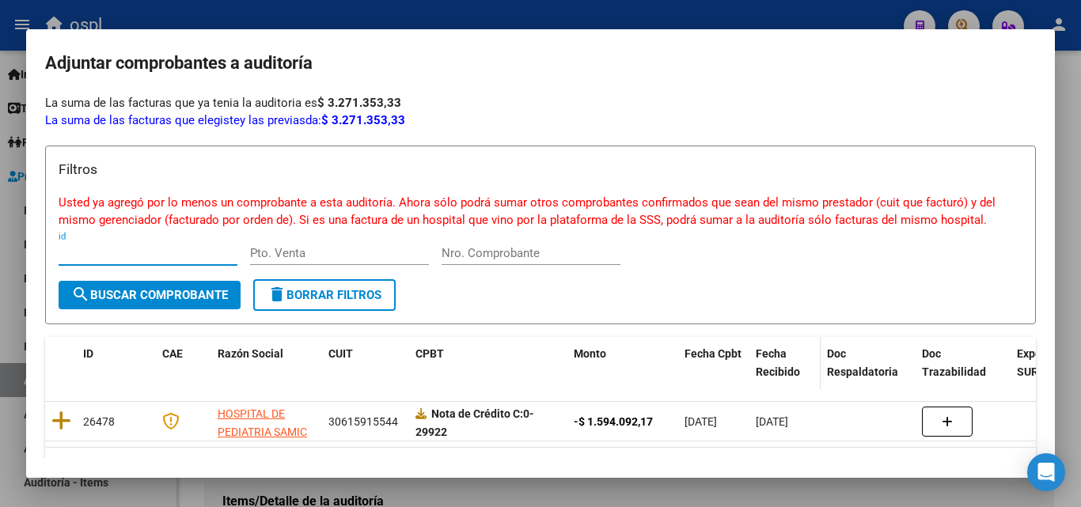
scroll to position [52, 0]
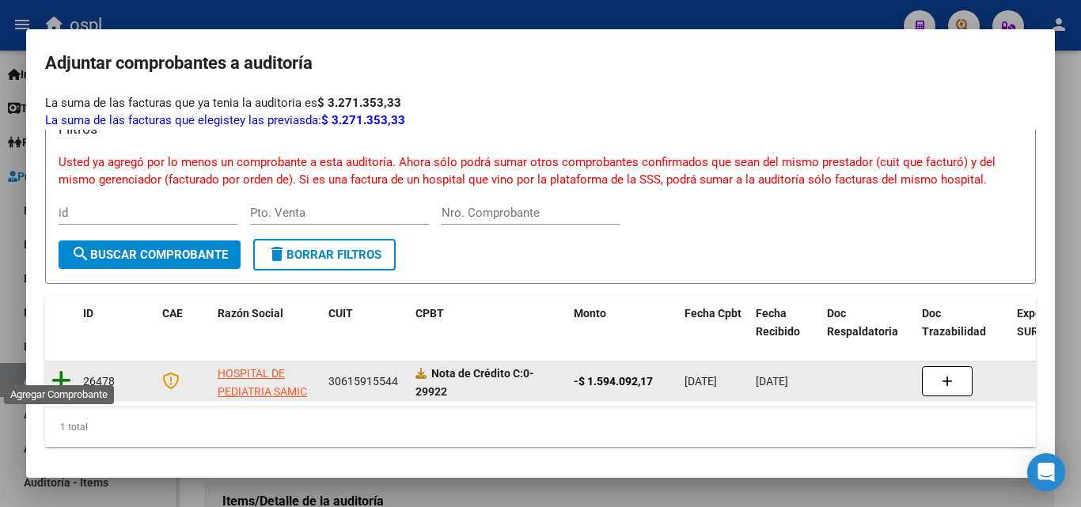
click at [59, 370] on icon at bounding box center [61, 381] width 20 height 22
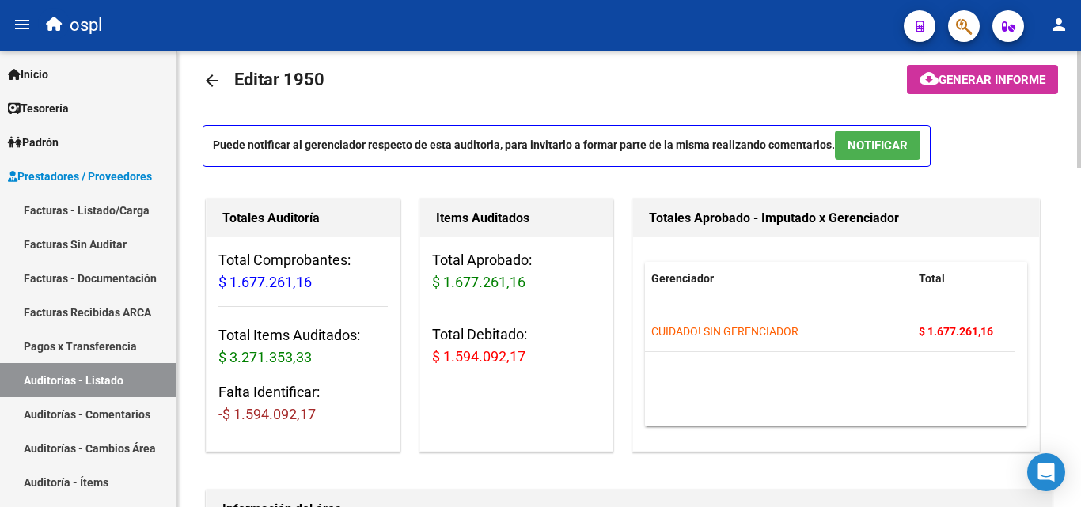
scroll to position [0, 0]
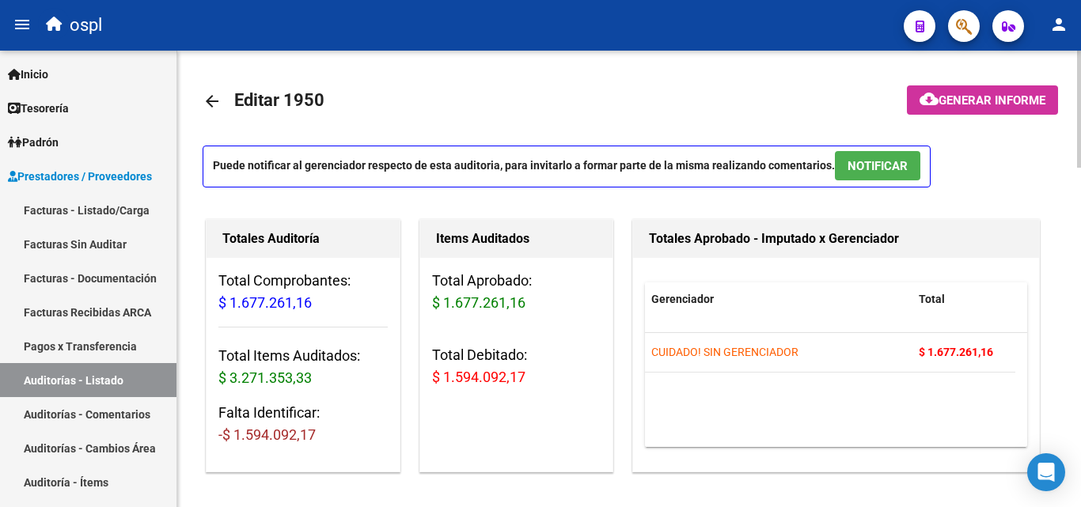
drag, startPoint x: 450, startPoint y: 373, endPoint x: 503, endPoint y: 371, distance: 53.1
click at [495, 373] on span "$ 1.594.092,17" at bounding box center [478, 377] width 93 height 17
click at [505, 371] on span "$ 1.594.092,17" at bounding box center [478, 377] width 93 height 17
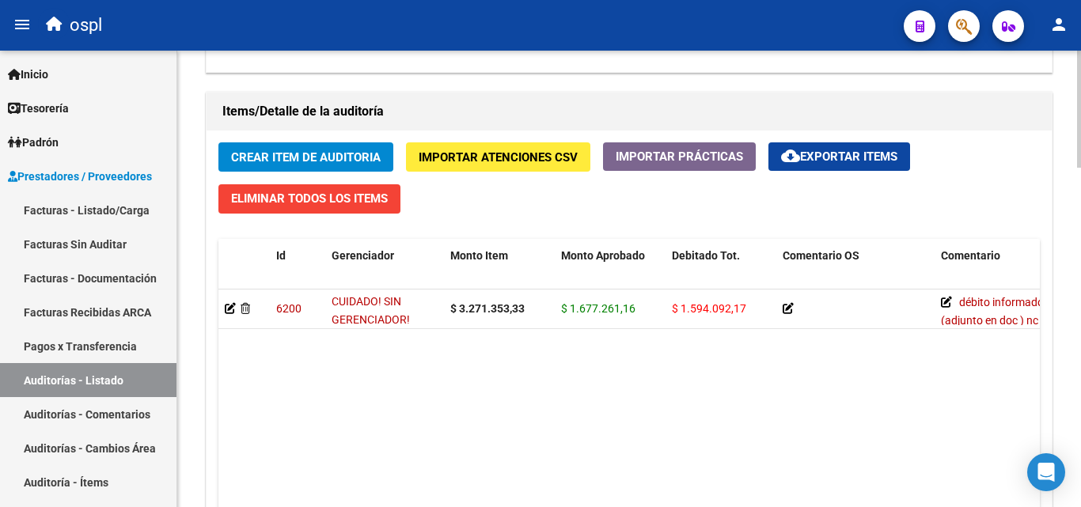
scroll to position [1090, 0]
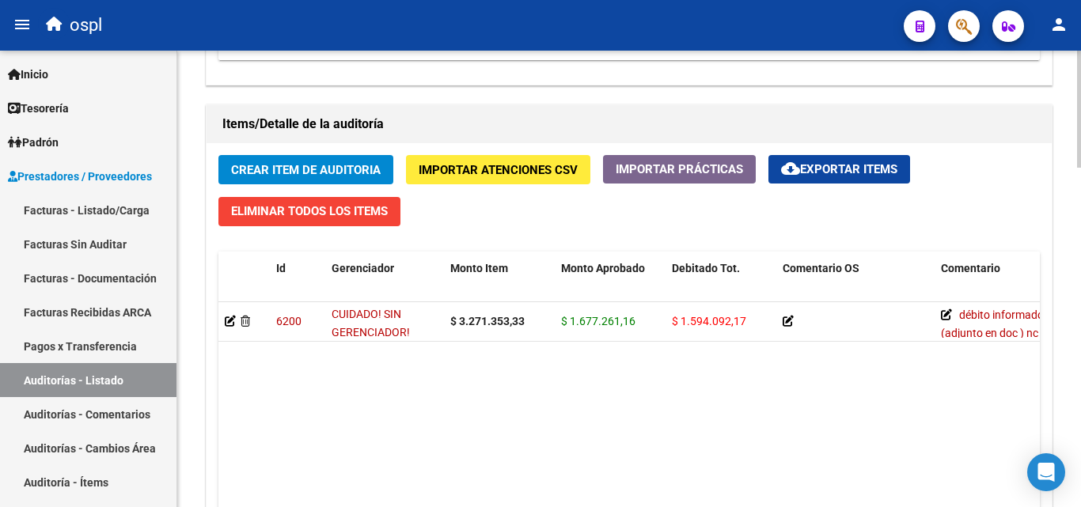
click at [292, 161] on button "Crear Item de Auditoria" at bounding box center [305, 169] width 175 height 29
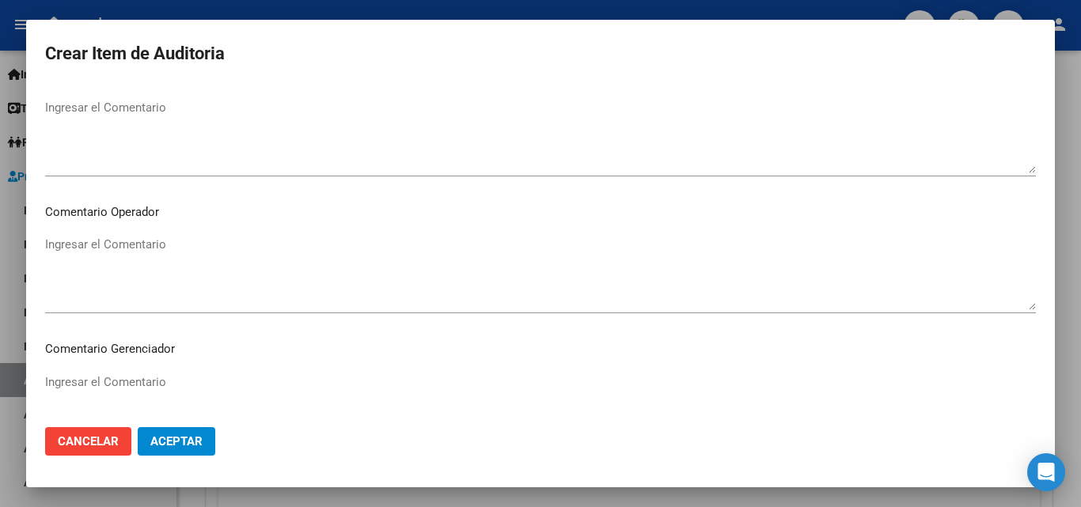
scroll to position [712, 0]
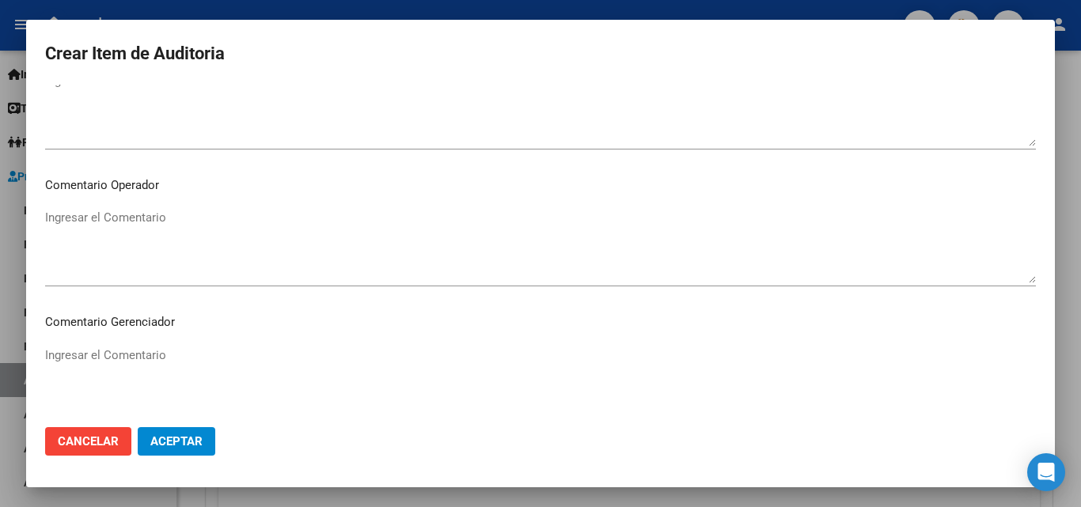
click at [24, 279] on div at bounding box center [540, 253] width 1081 height 507
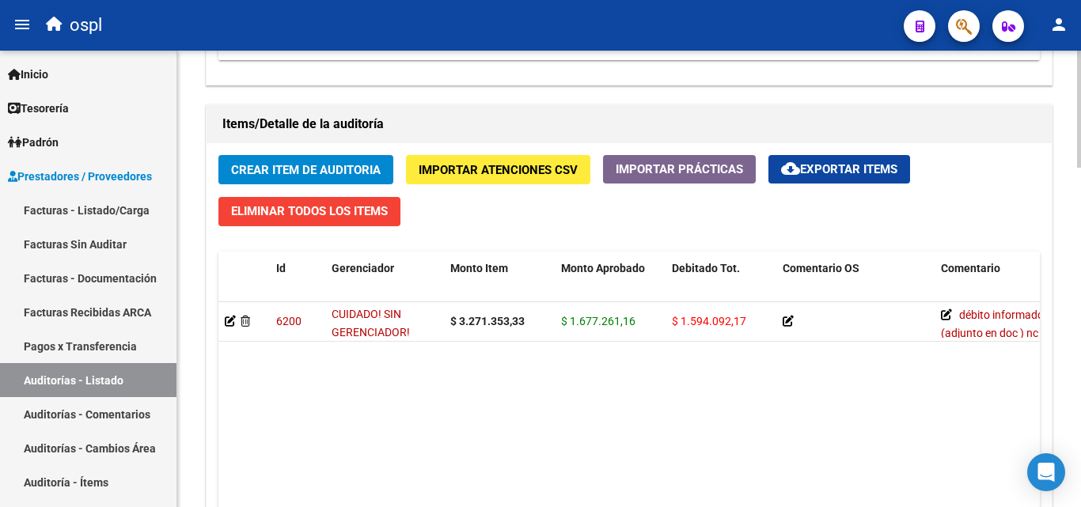
click at [454, 348] on datatable-body "6200 CUIDADO! SIN GERENCIADOR! $ 3.271.353,33 $ 1.677.261,16 $ 1.594.092,17 déb…" at bounding box center [629, 434] width 822 height 265
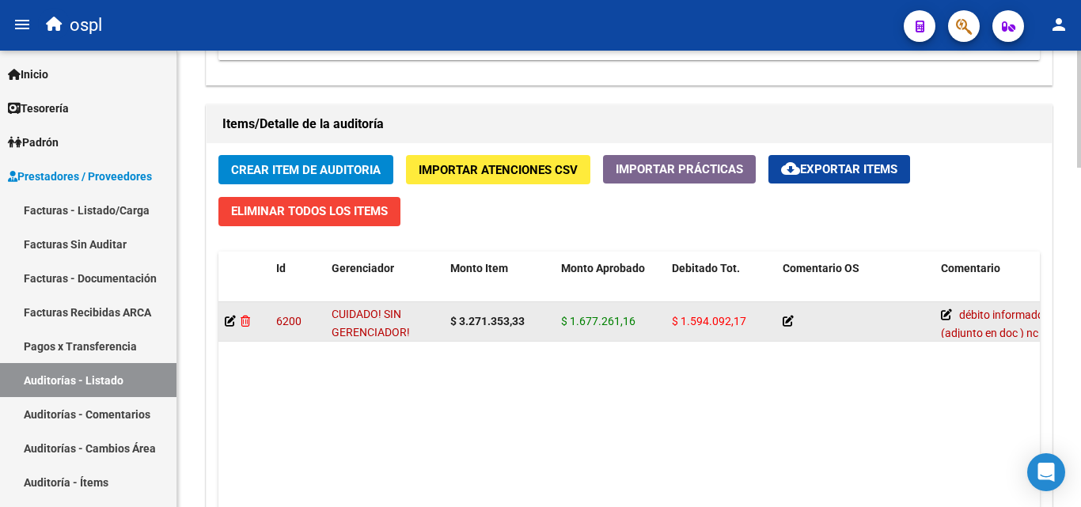
click at [249, 319] on icon at bounding box center [245, 321] width 9 height 11
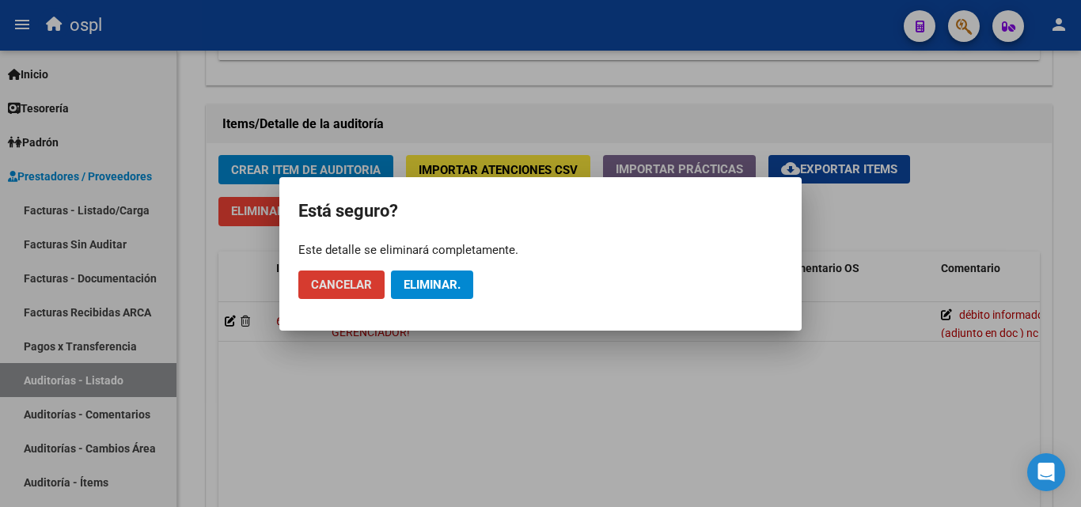
click at [427, 281] on span "Eliminar." at bounding box center [432, 285] width 57 height 14
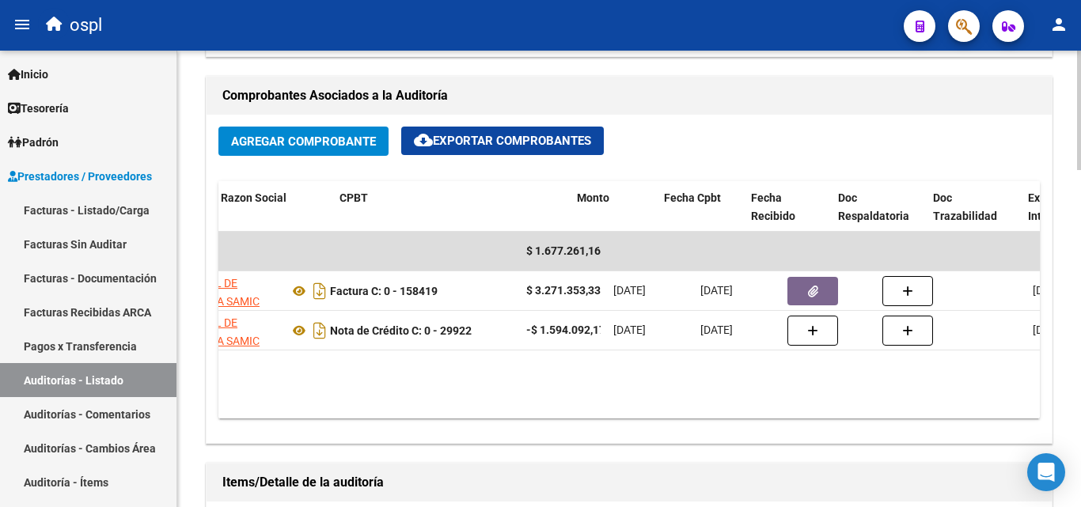
scroll to position [0, 222]
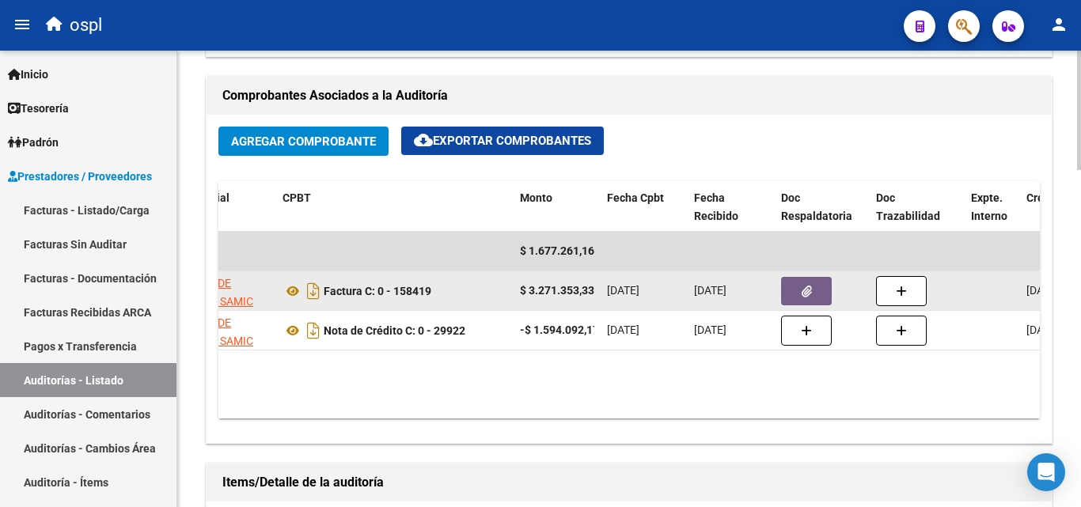
click at [807, 288] on icon "button" at bounding box center [807, 292] width 10 height 12
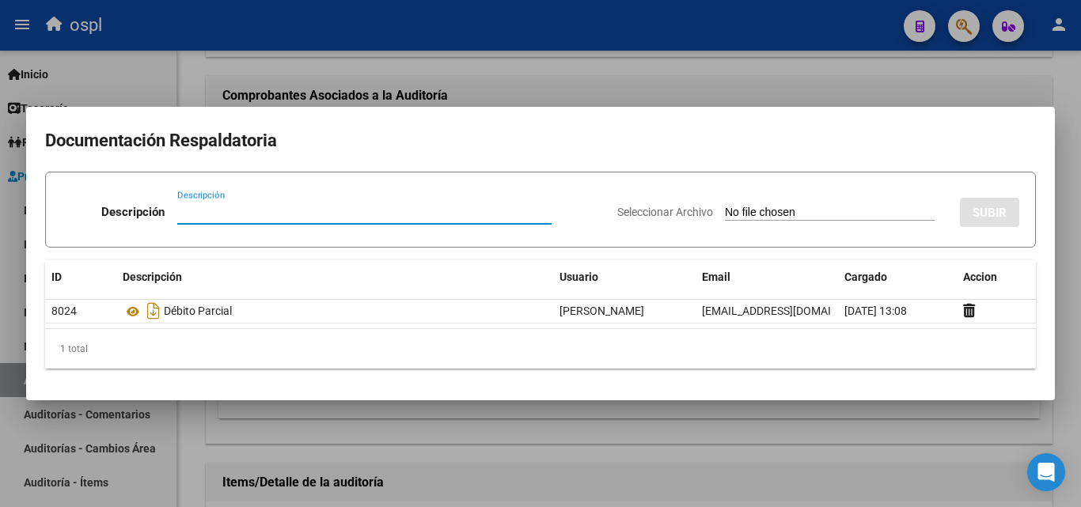
click at [617, 77] on div at bounding box center [540, 253] width 1081 height 507
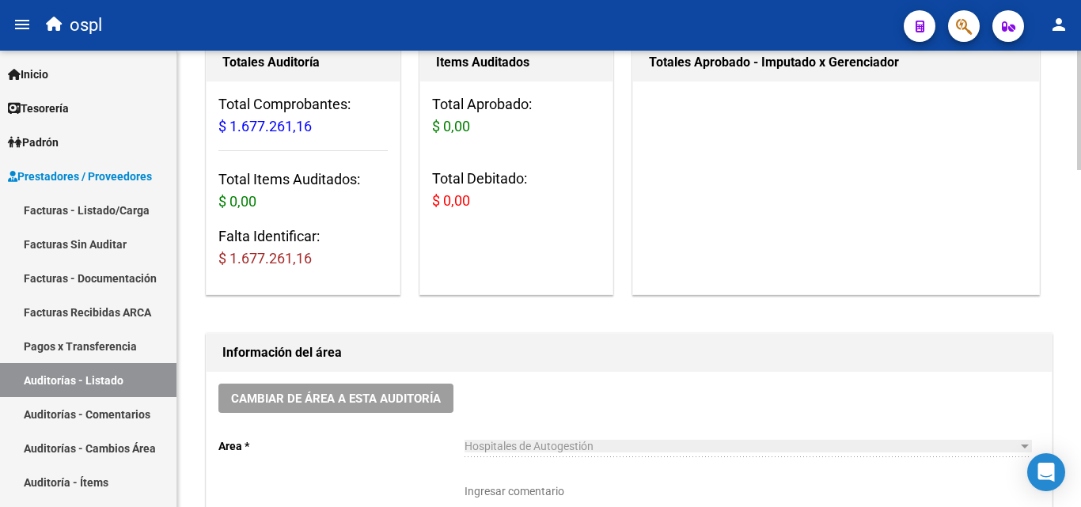
scroll to position [0, 0]
